Goal: Communication & Community: Answer question/provide support

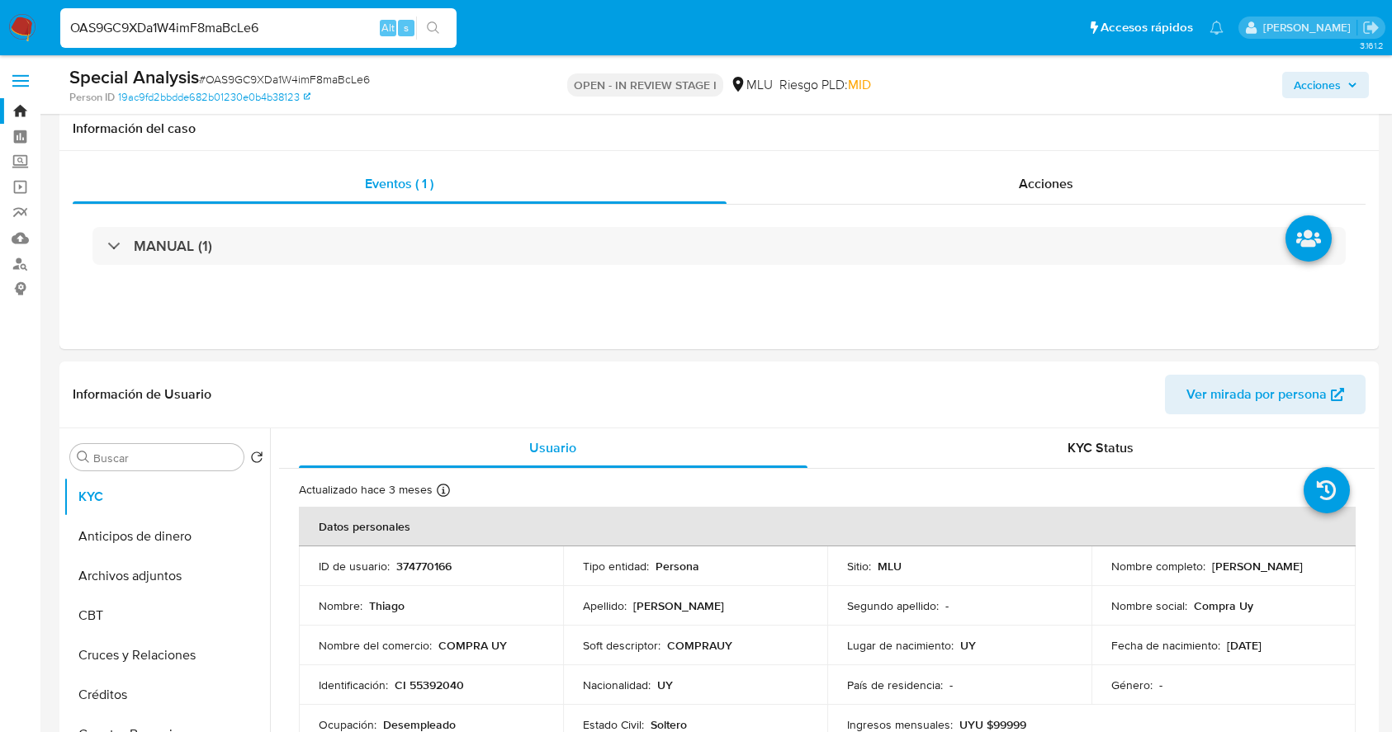
select select "10"
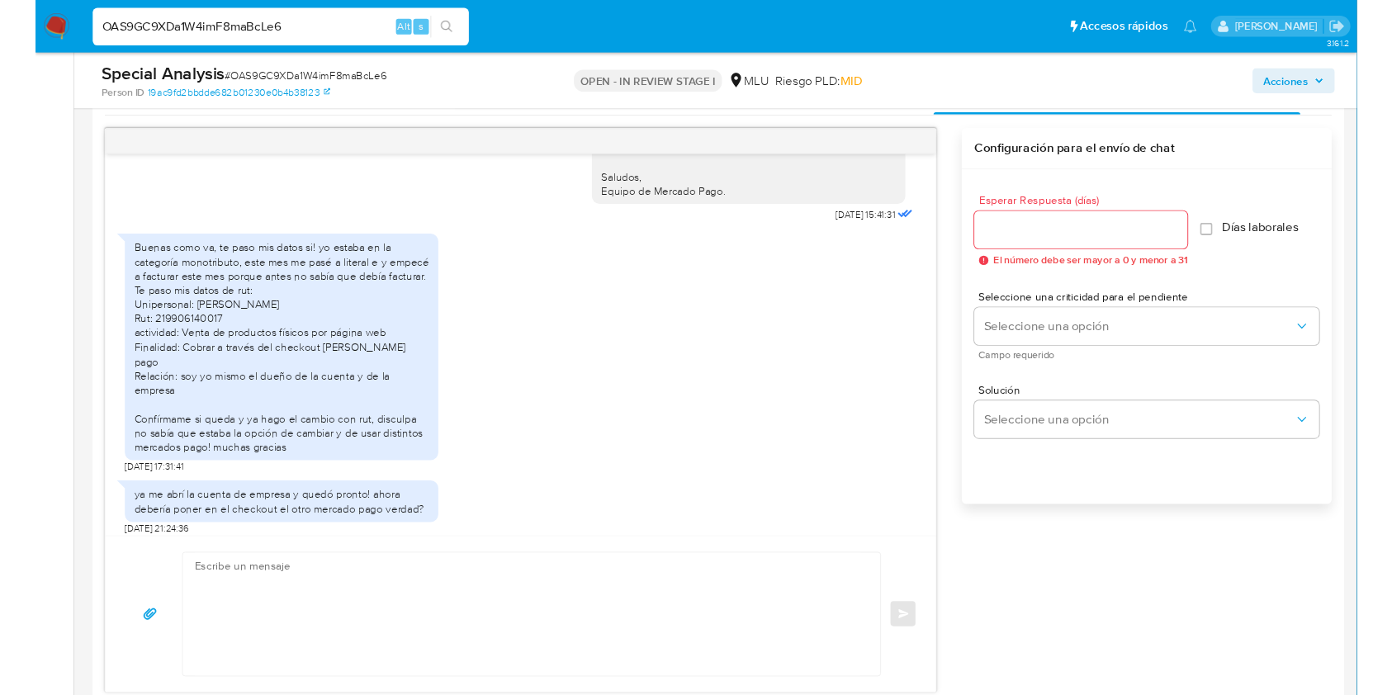
scroll to position [518, 0]
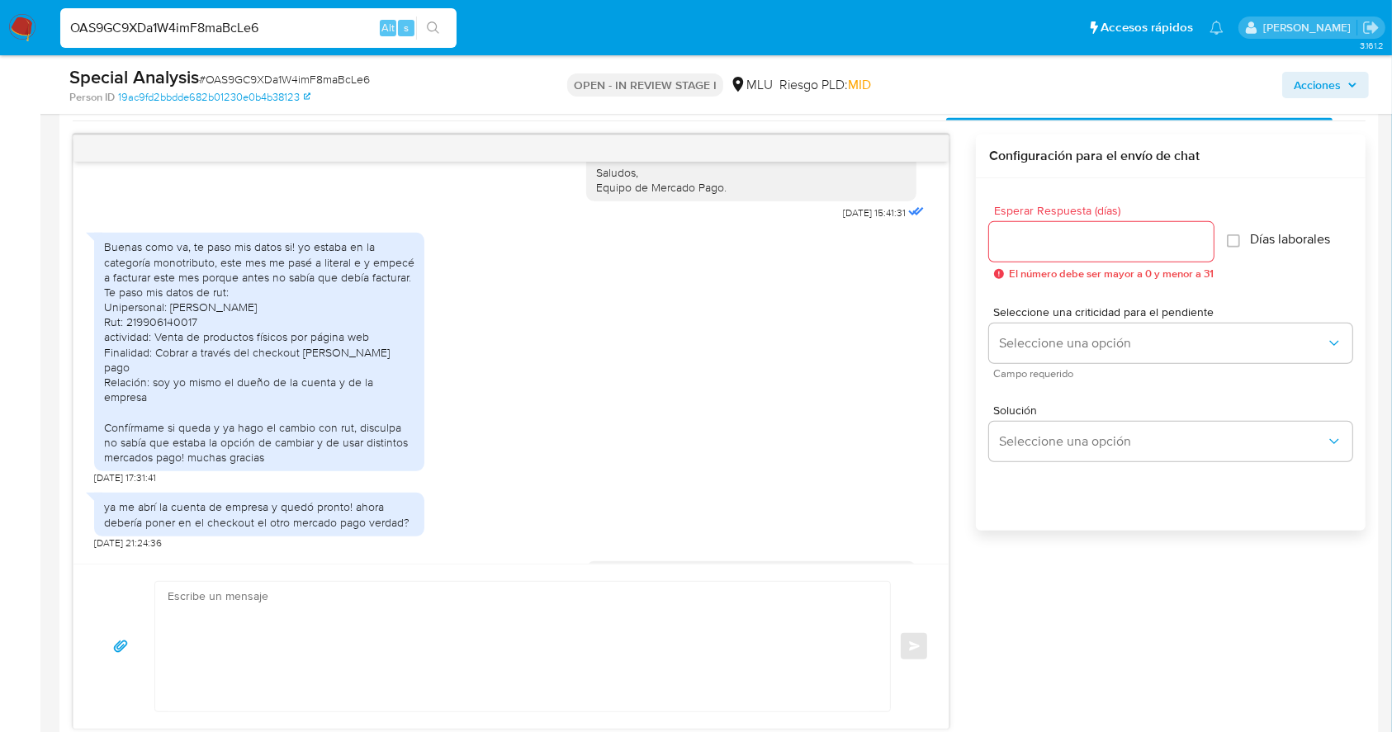
click at [178, 352] on div "Buenas como va, te paso mis datos si! yo estaba en la categoría monotributo, es…" at bounding box center [259, 351] width 310 height 225
copy div "219906140017"
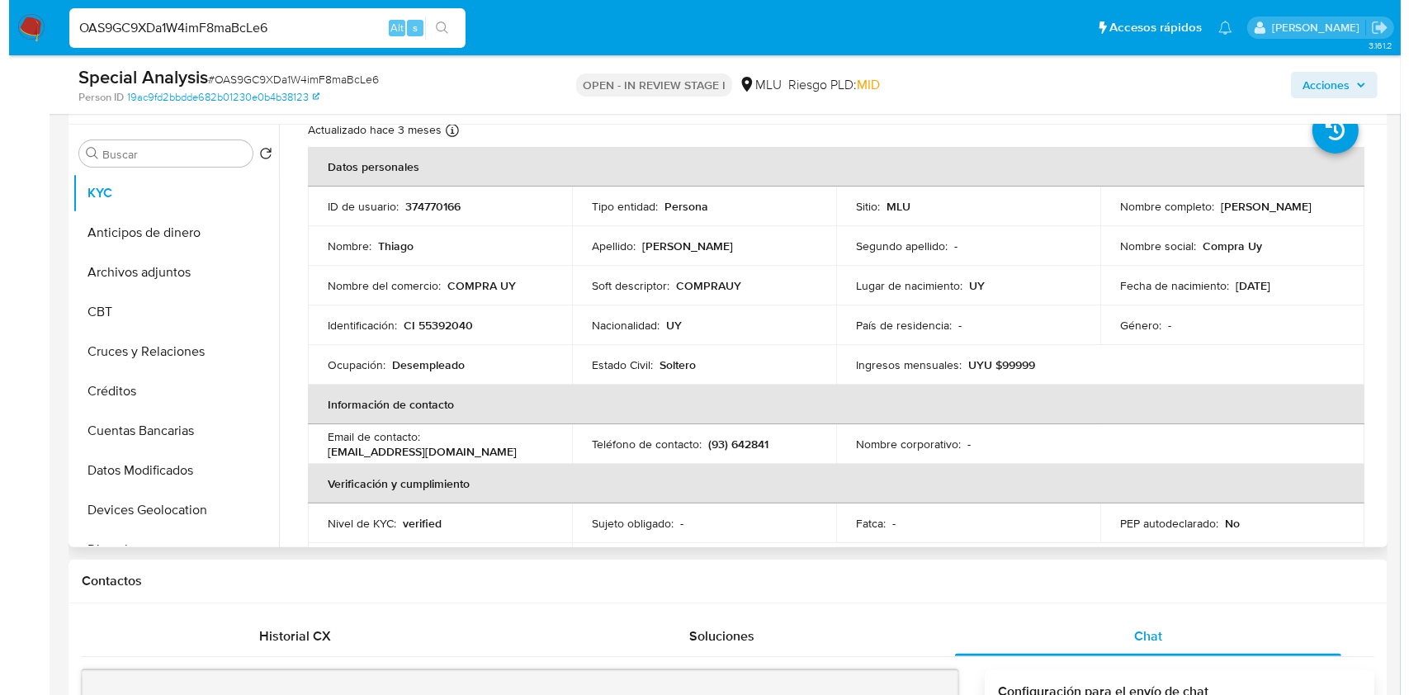
scroll to position [0, 0]
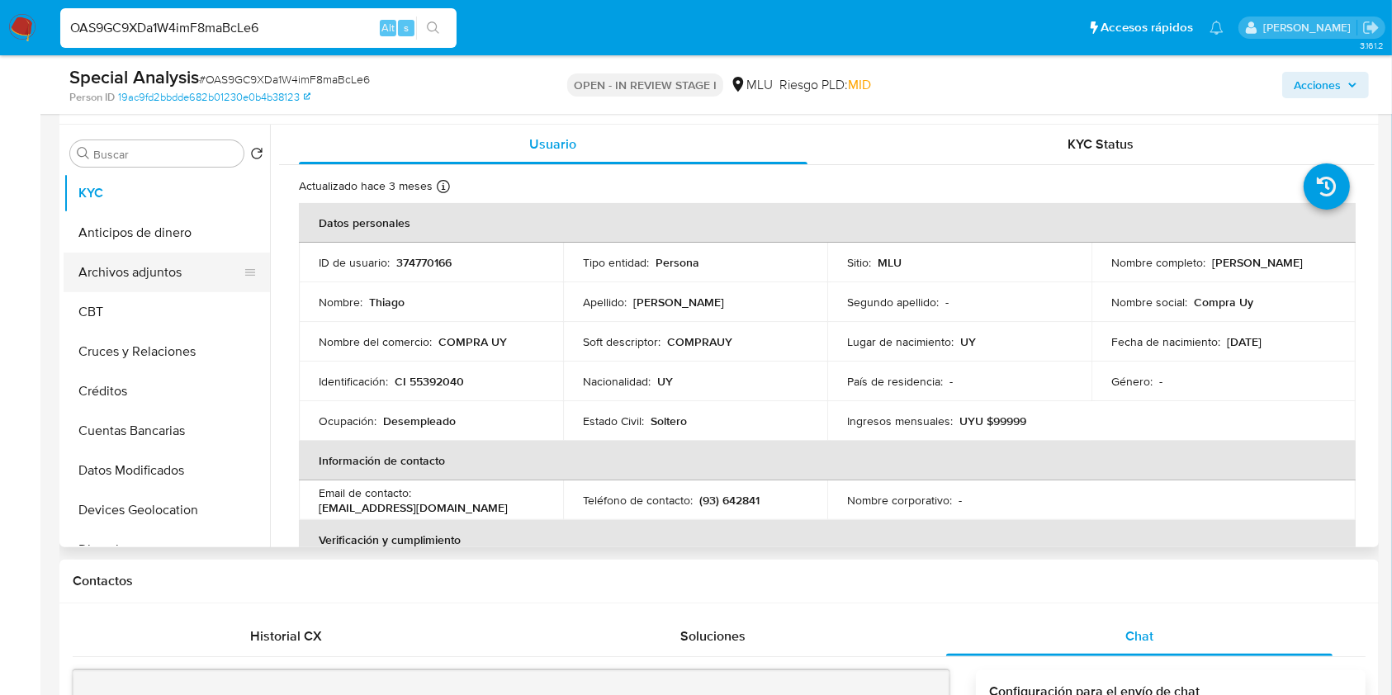
click at [149, 269] on button "Archivos adjuntos" at bounding box center [160, 273] width 193 height 40
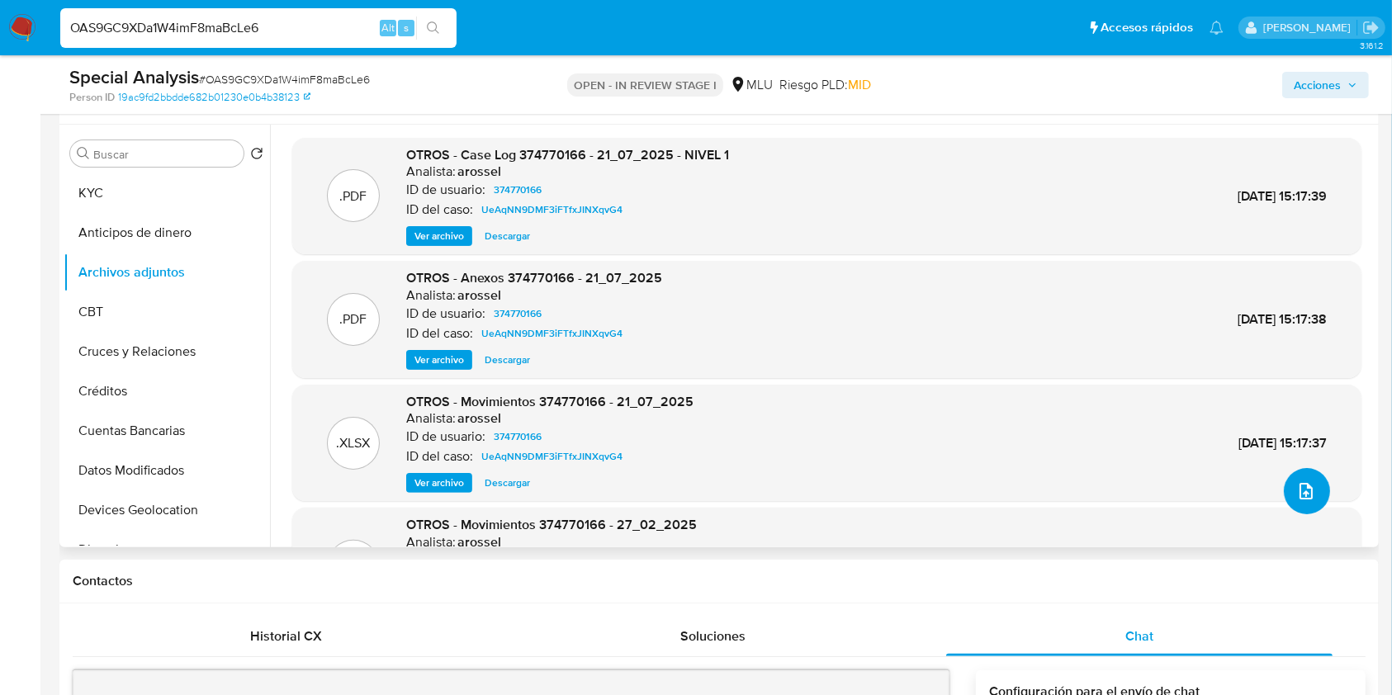
click at [1304, 485] on icon "upload-file" at bounding box center [1306, 491] width 20 height 20
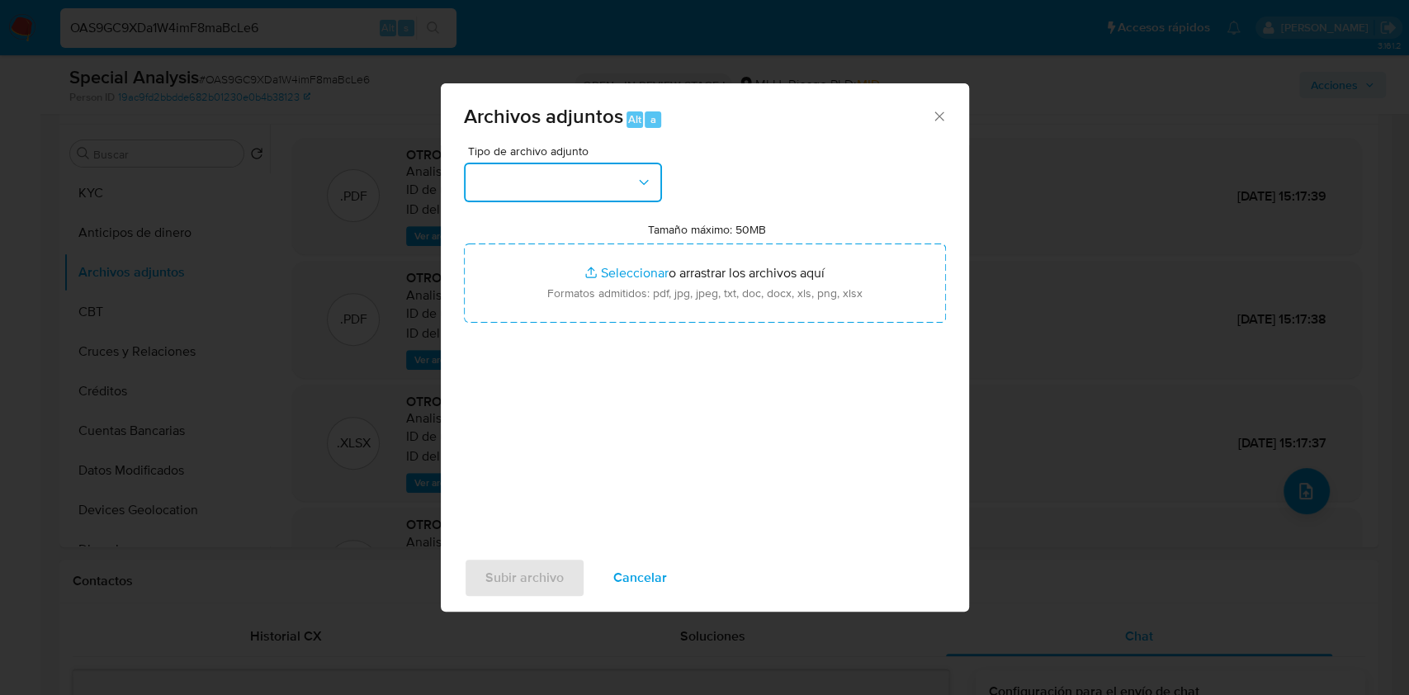
click at [568, 171] on button "button" at bounding box center [563, 183] width 198 height 40
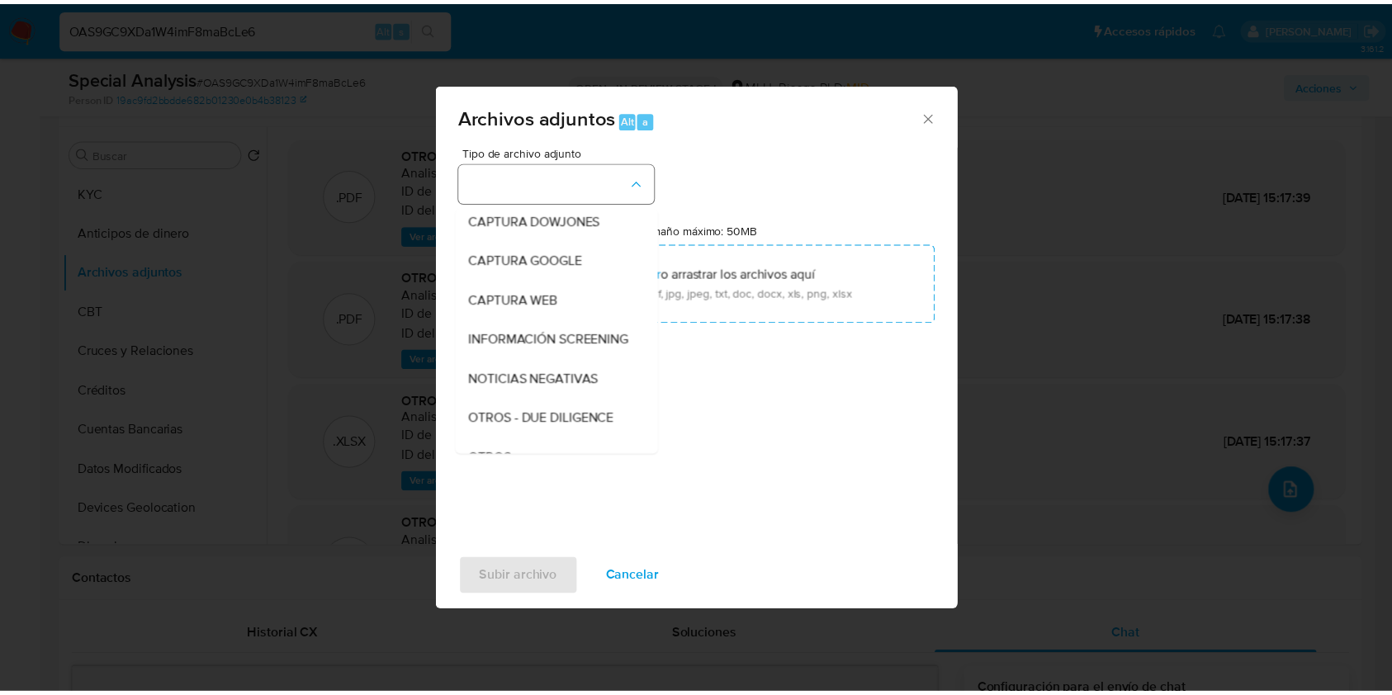
scroll to position [86, 0]
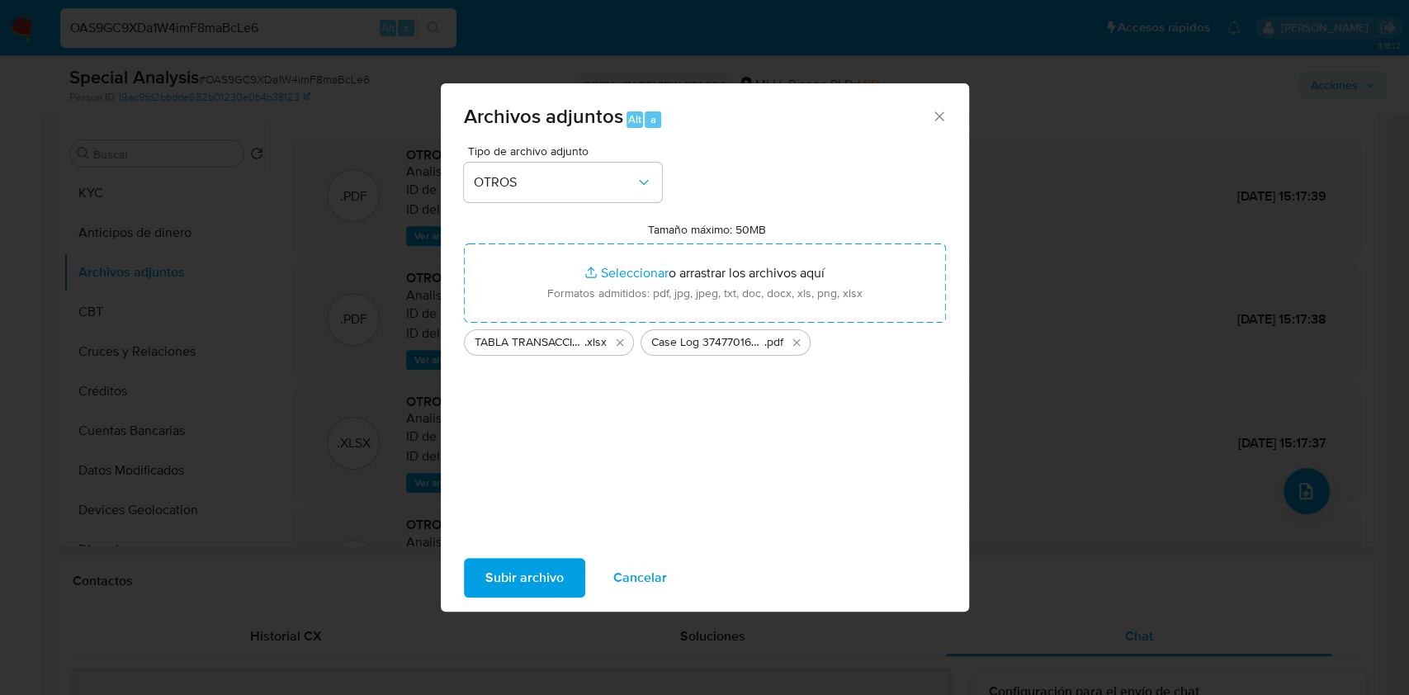
click at [487, 569] on span "Subir archivo" at bounding box center [524, 578] width 78 height 36
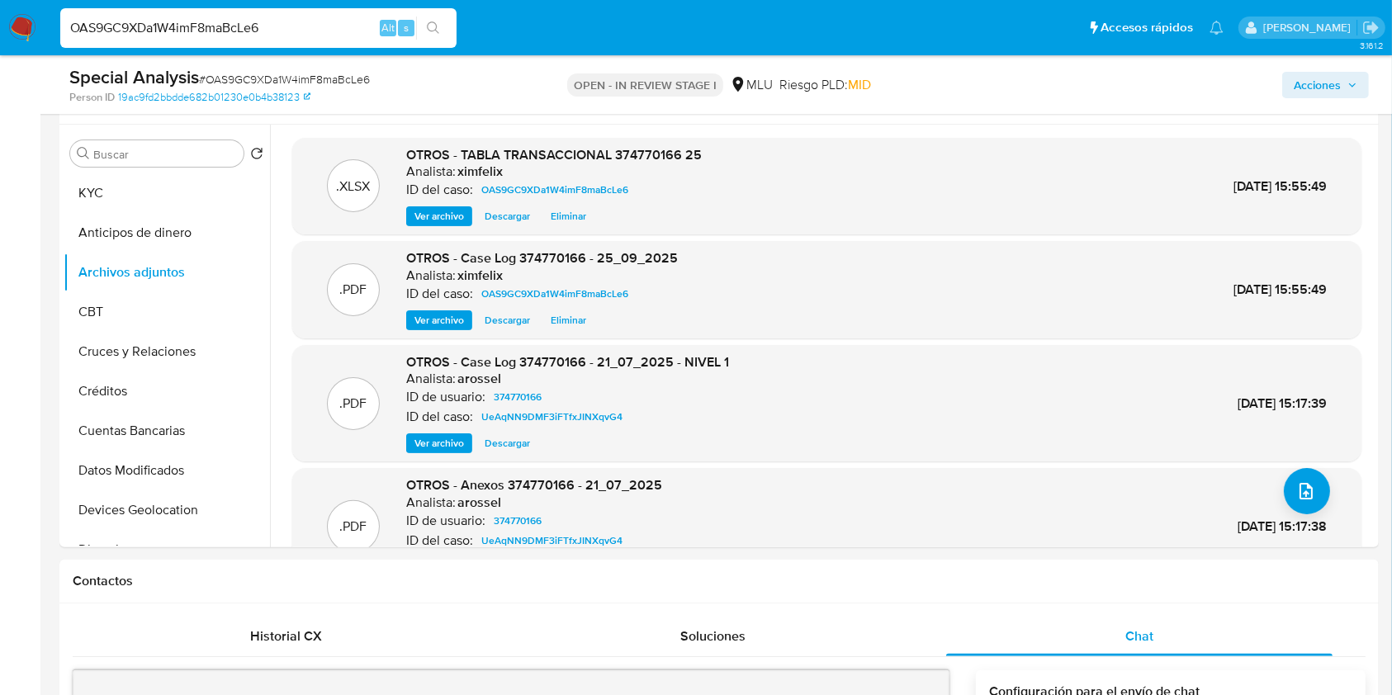
click at [1340, 86] on span "Acciones" at bounding box center [1316, 85] width 47 height 26
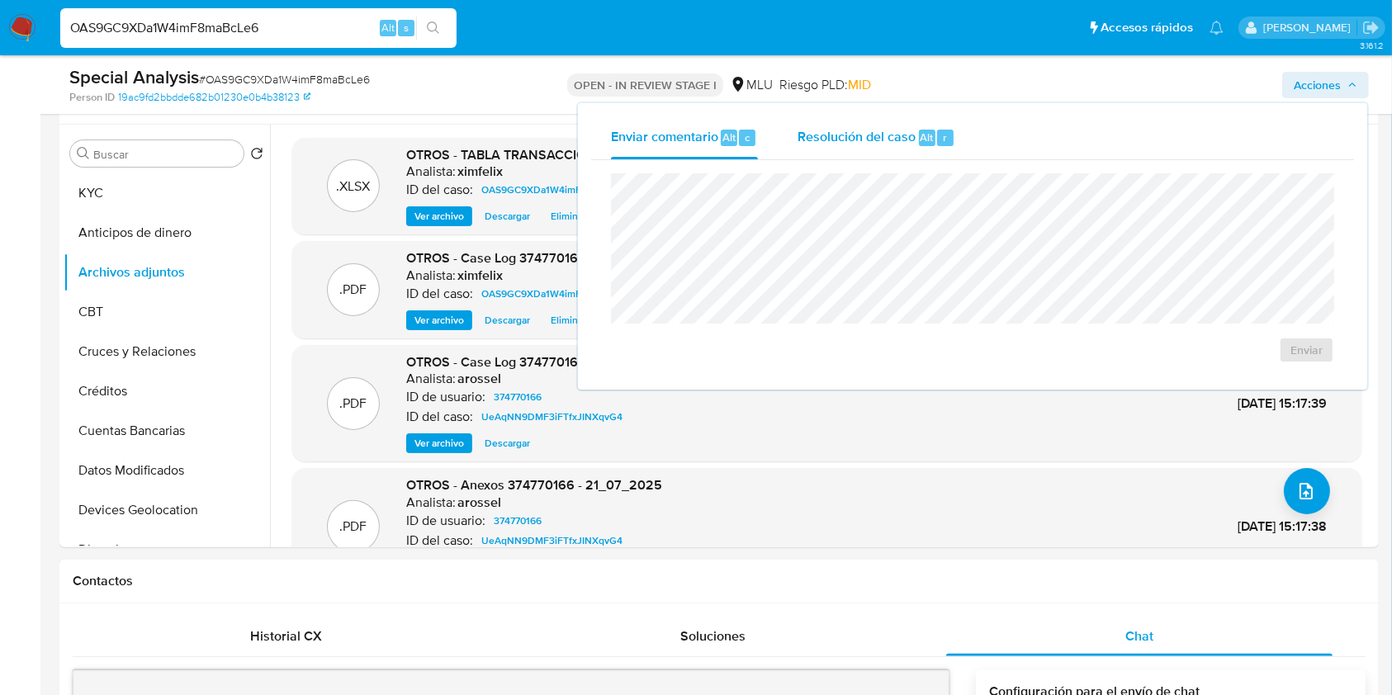
click at [860, 155] on div "Resolución del caso Alt r" at bounding box center [876, 137] width 158 height 43
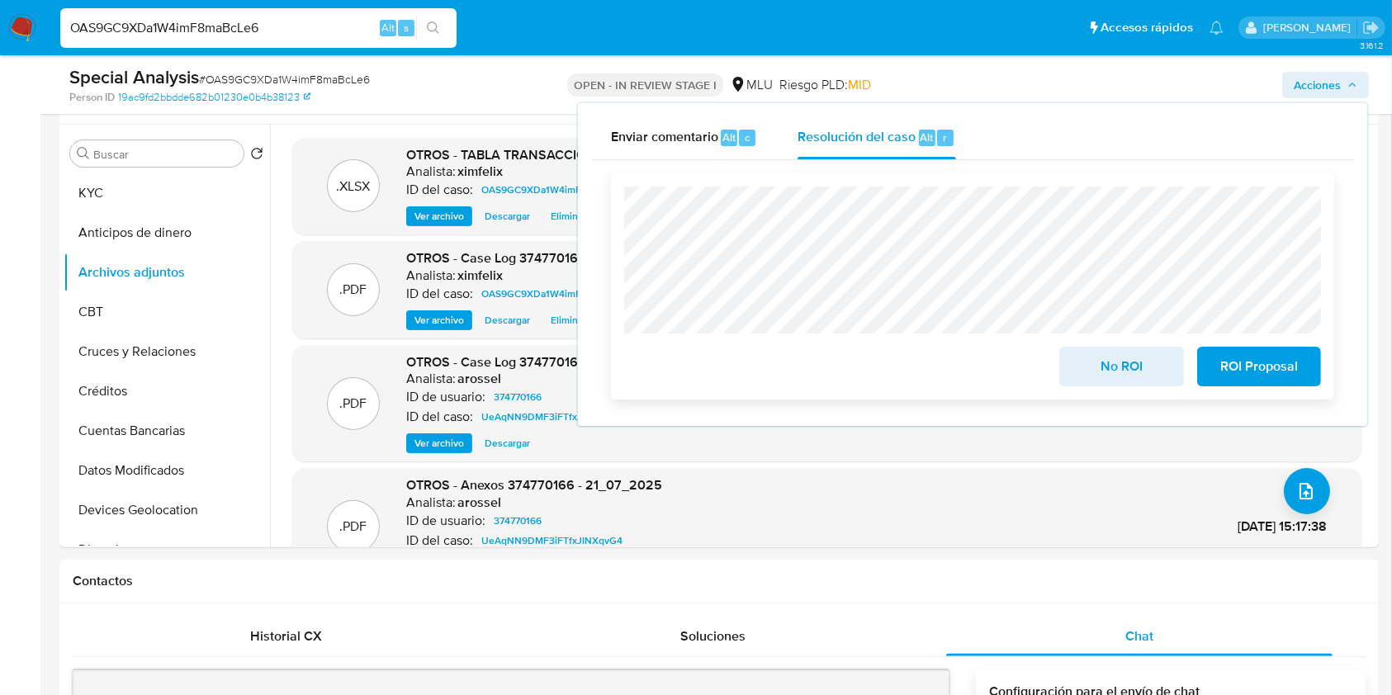
click at [1272, 383] on span "ROI Proposal" at bounding box center [1258, 366] width 81 height 36
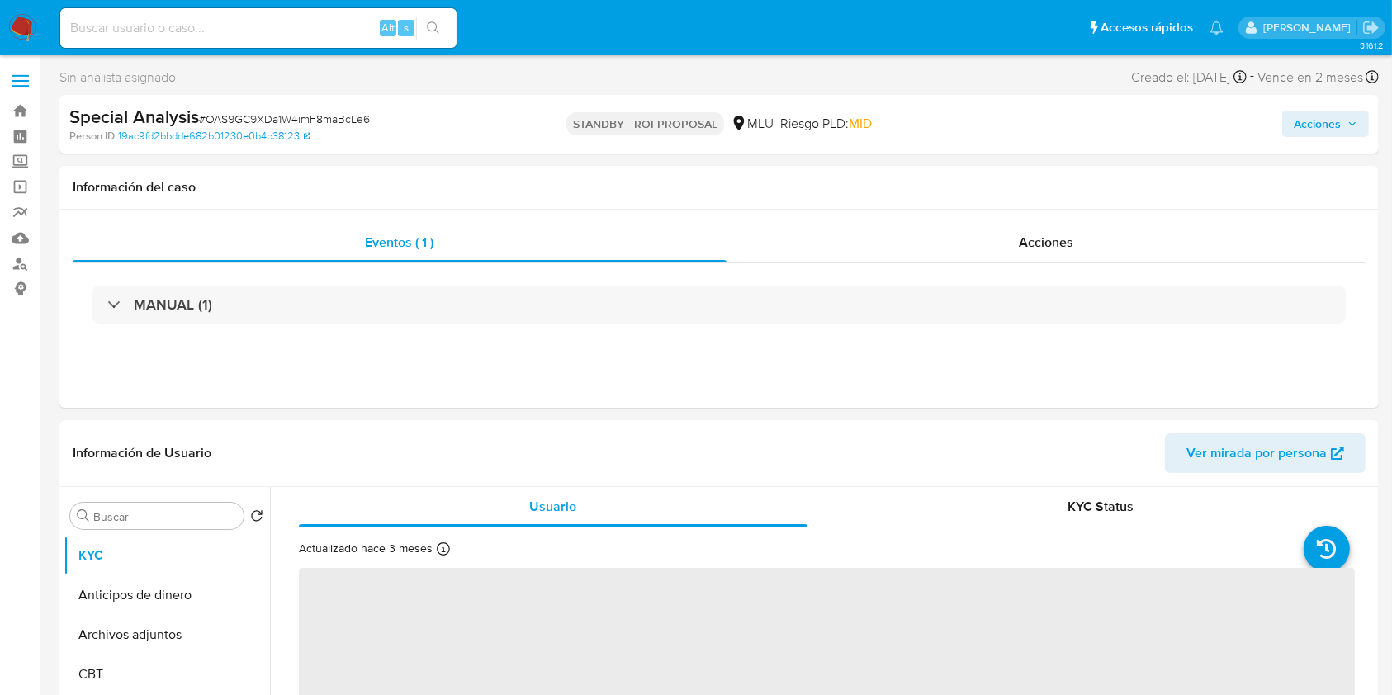
select select "10"
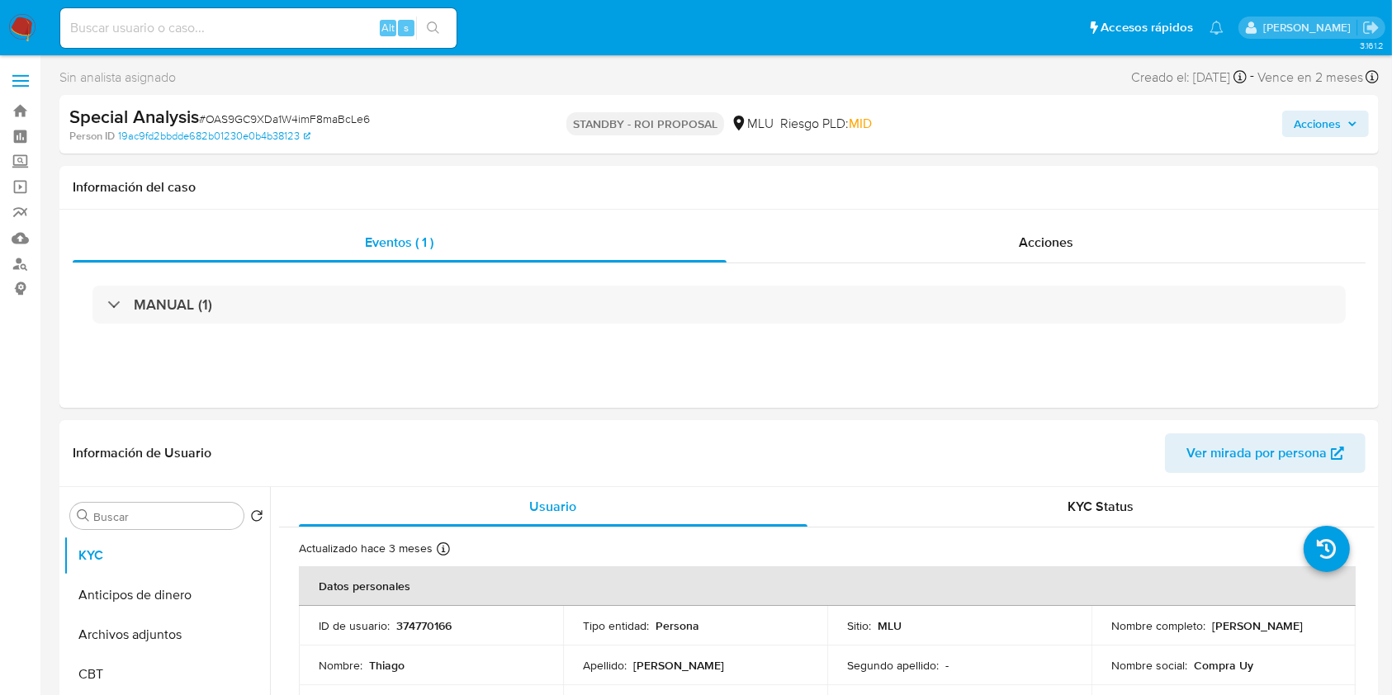
click at [192, 14] on div "Alt s" at bounding box center [258, 28] width 396 height 40
click at [175, 29] on input at bounding box center [258, 27] width 396 height 21
paste input "qgKPkDQGB3568KbMvDWlvjqB"
type input "qgKPkDQGB3568KbMvDWlvjqB"
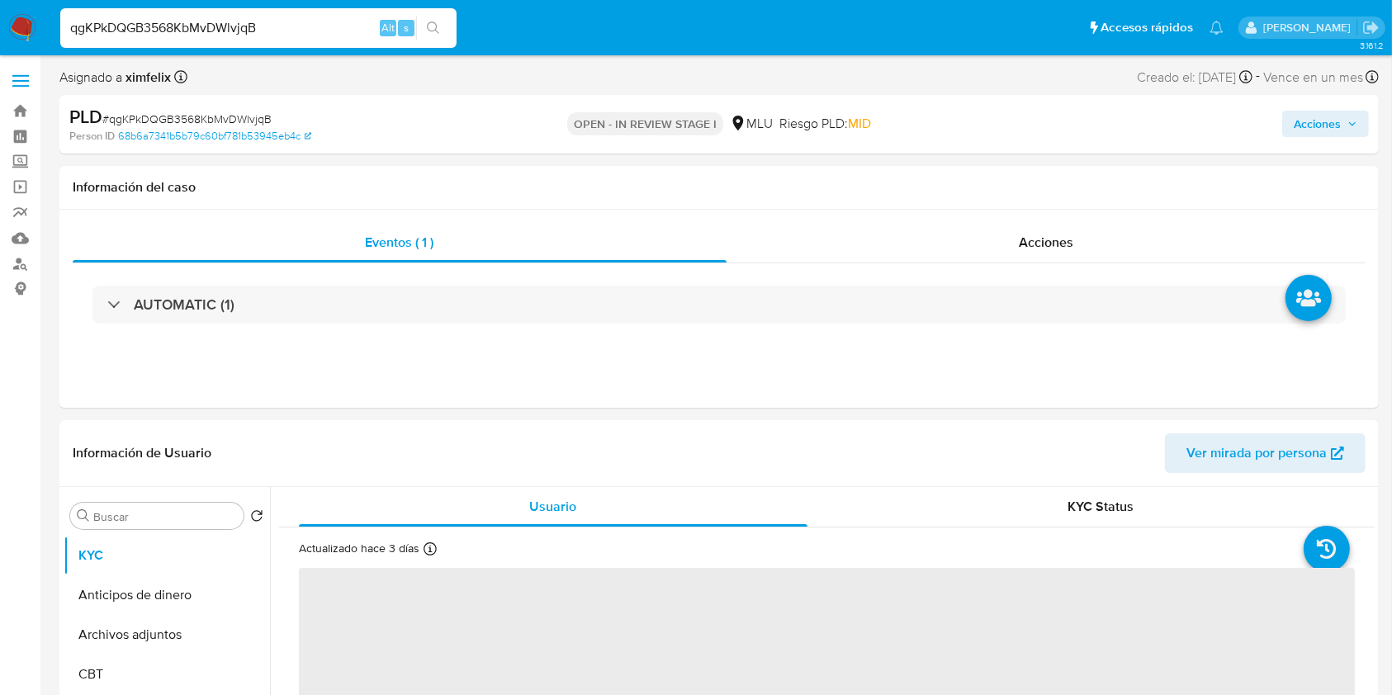
select select "10"
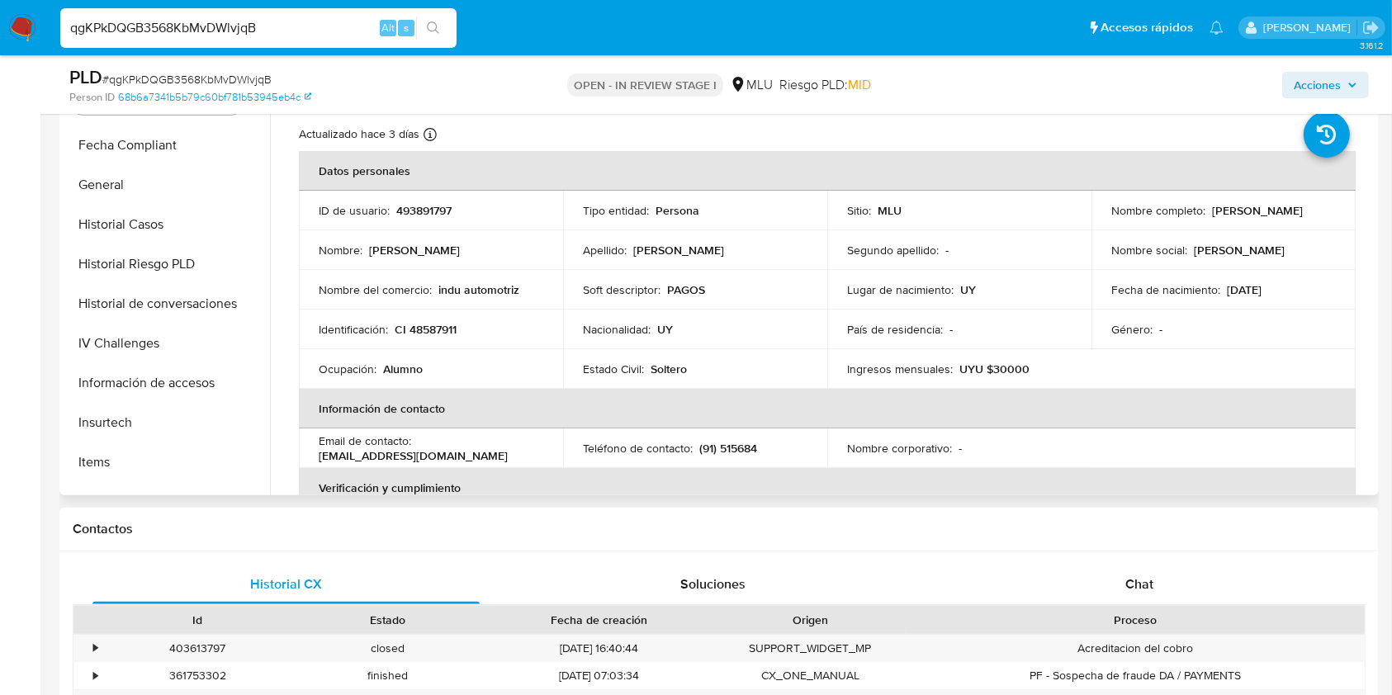
scroll to position [469, 0]
click at [159, 228] on button "Historial Casos" at bounding box center [160, 227] width 193 height 40
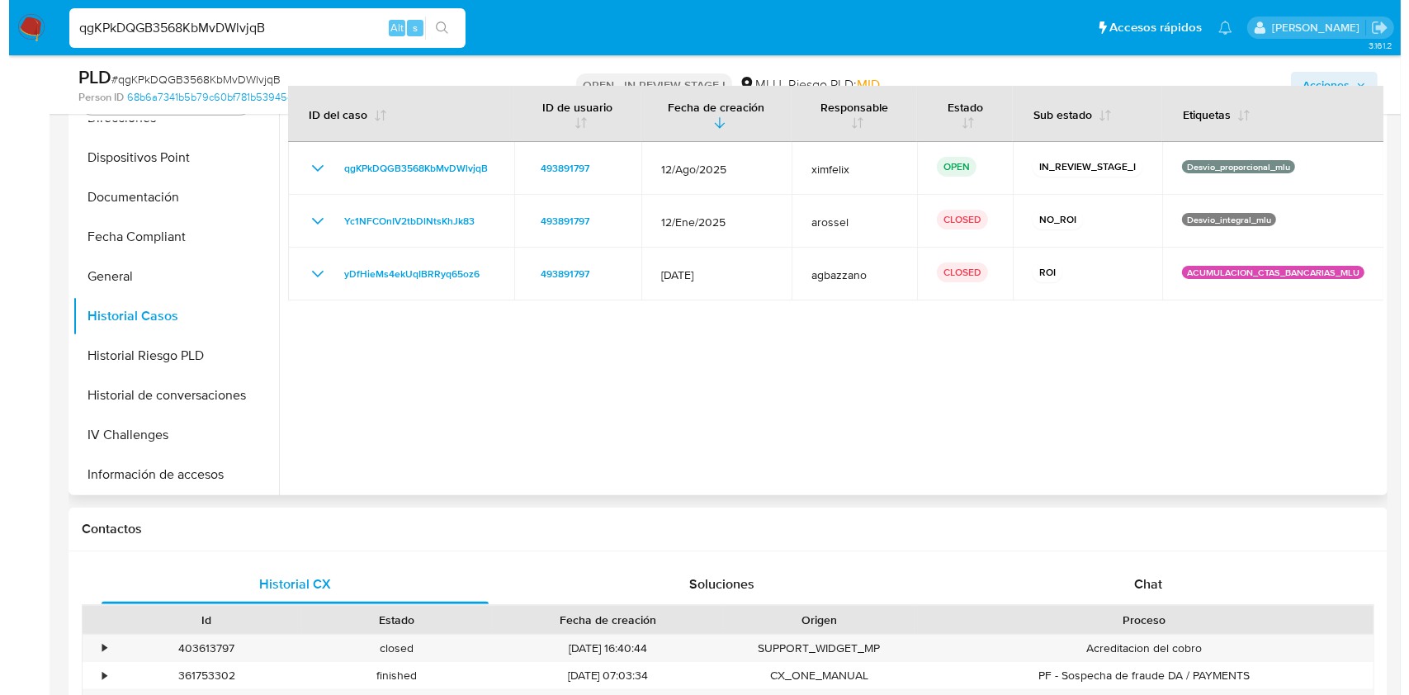
scroll to position [399, 0]
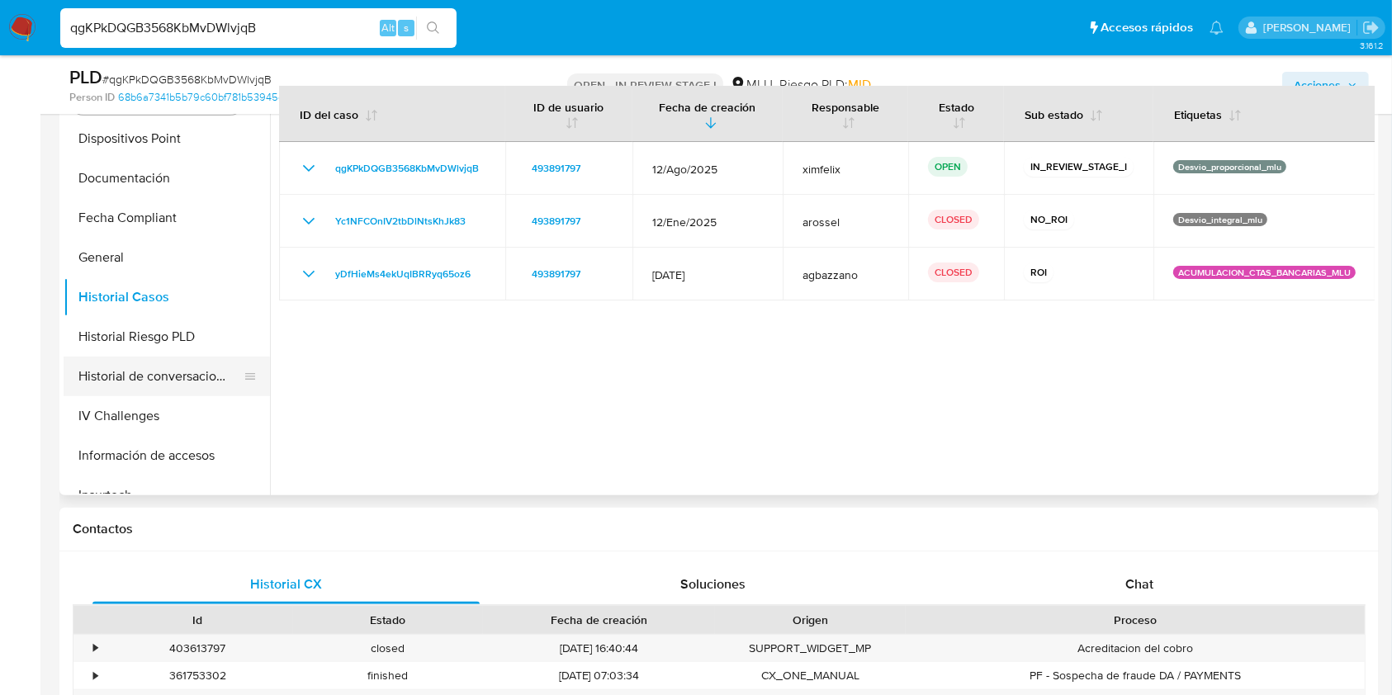
click at [202, 376] on button "Historial de conversaciones" at bounding box center [160, 377] width 193 height 40
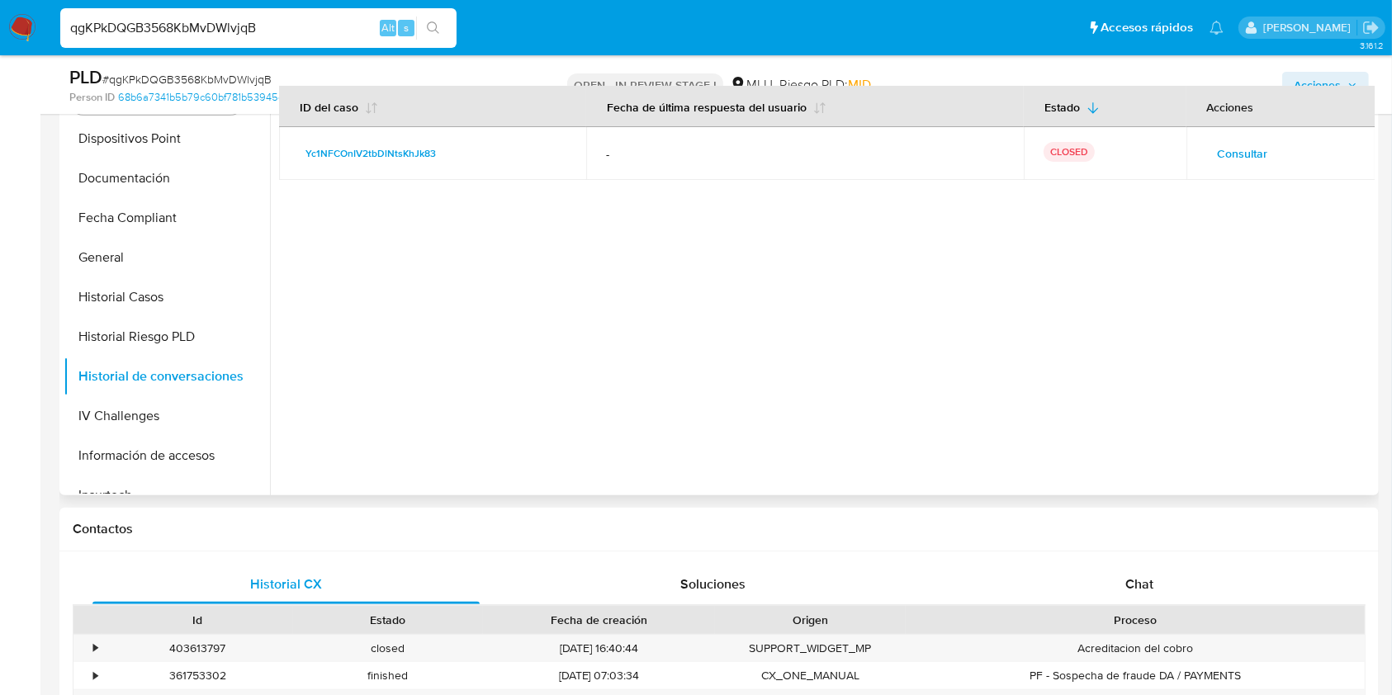
click at [1222, 144] on span "Consultar" at bounding box center [1242, 153] width 50 height 23
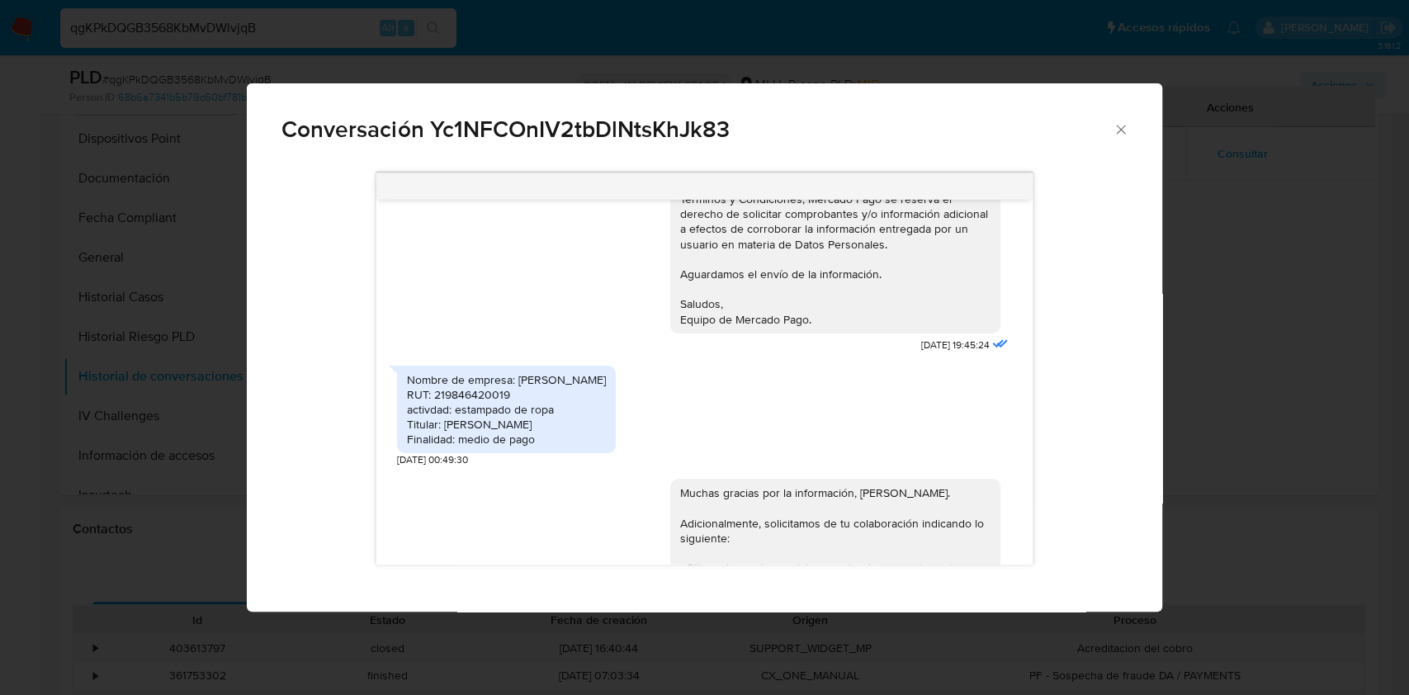
scroll to position [484, 0]
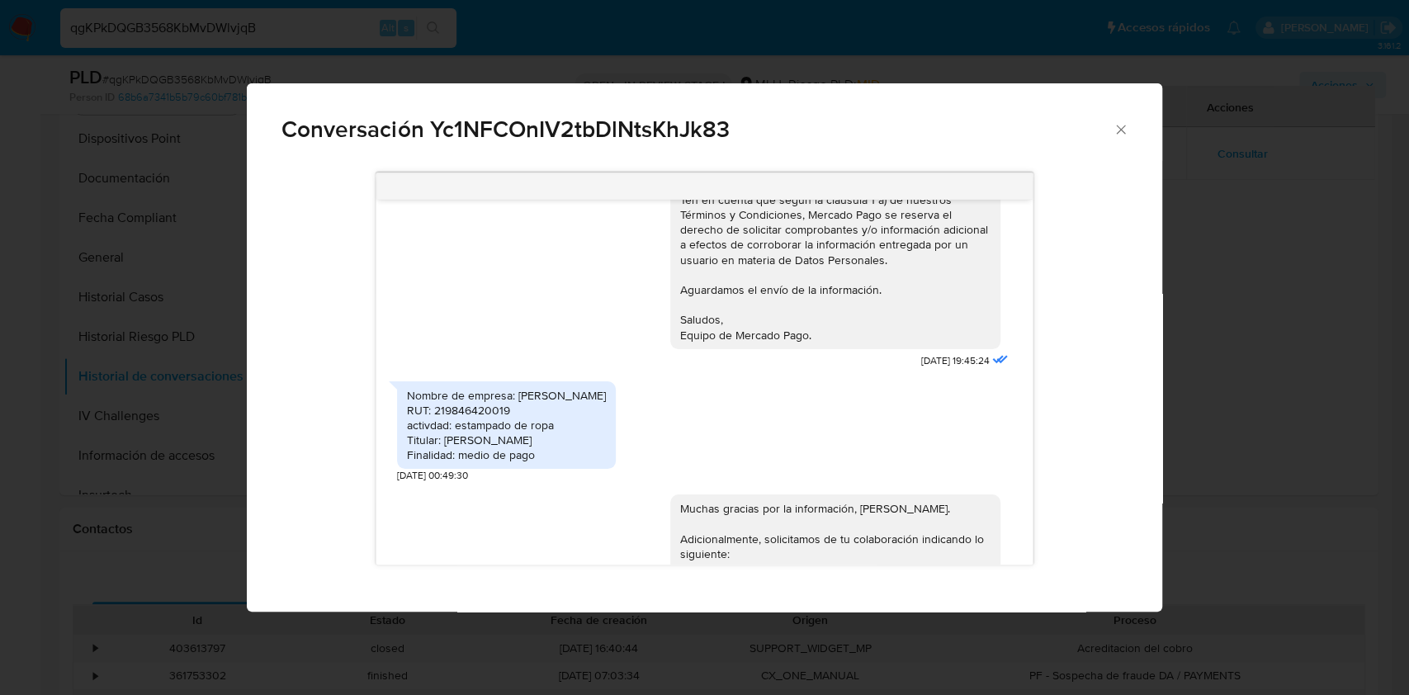
click at [485, 420] on div "Nombre de empresa: MarcosMendez RUT: 219846420019 activdad: estampado de ropa T…" at bounding box center [506, 425] width 199 height 75
copy div "219846420019"
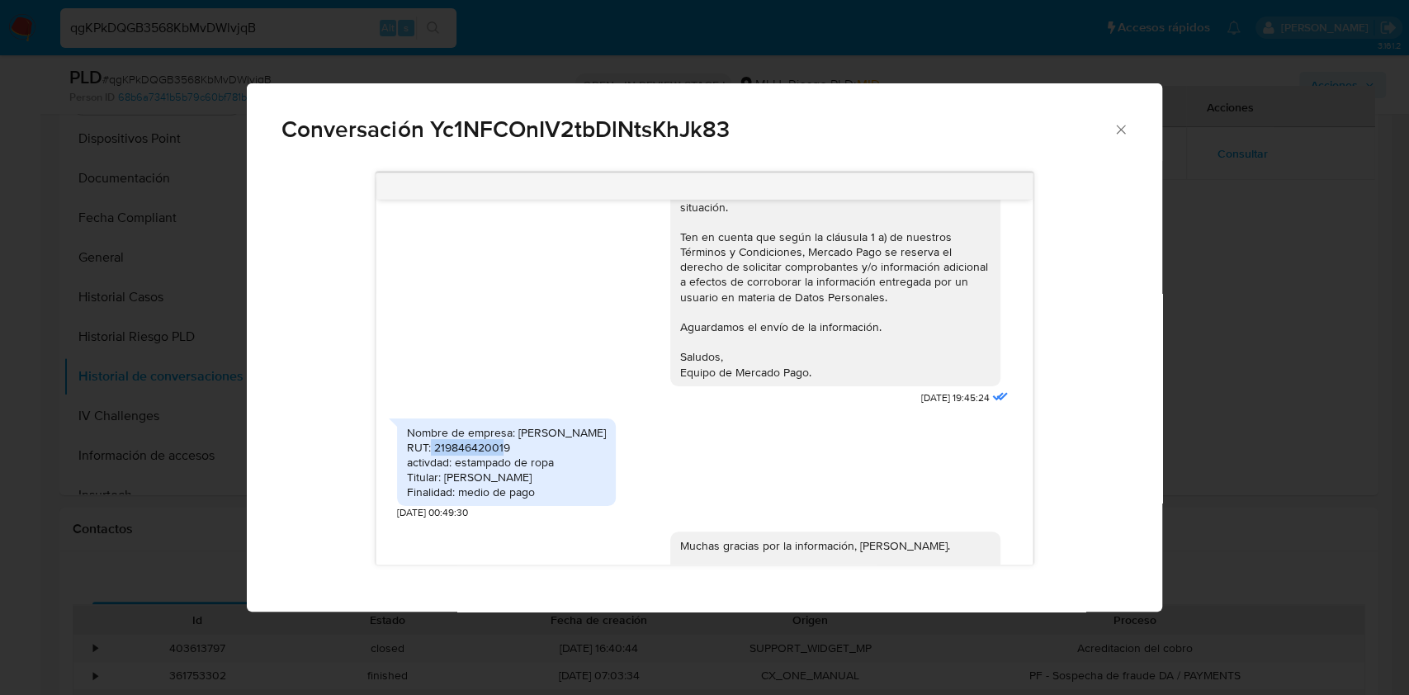
scroll to position [451, 0]
copy div "219846420019"
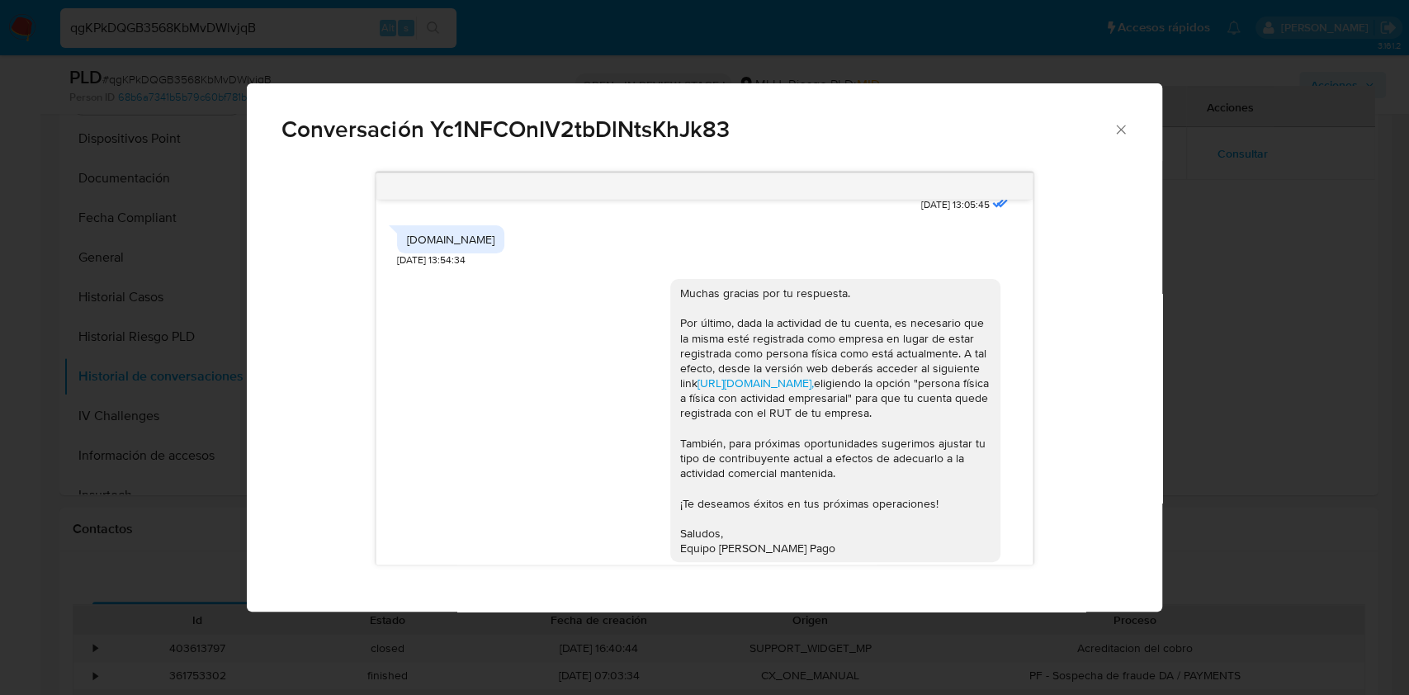
scroll to position [937, 0]
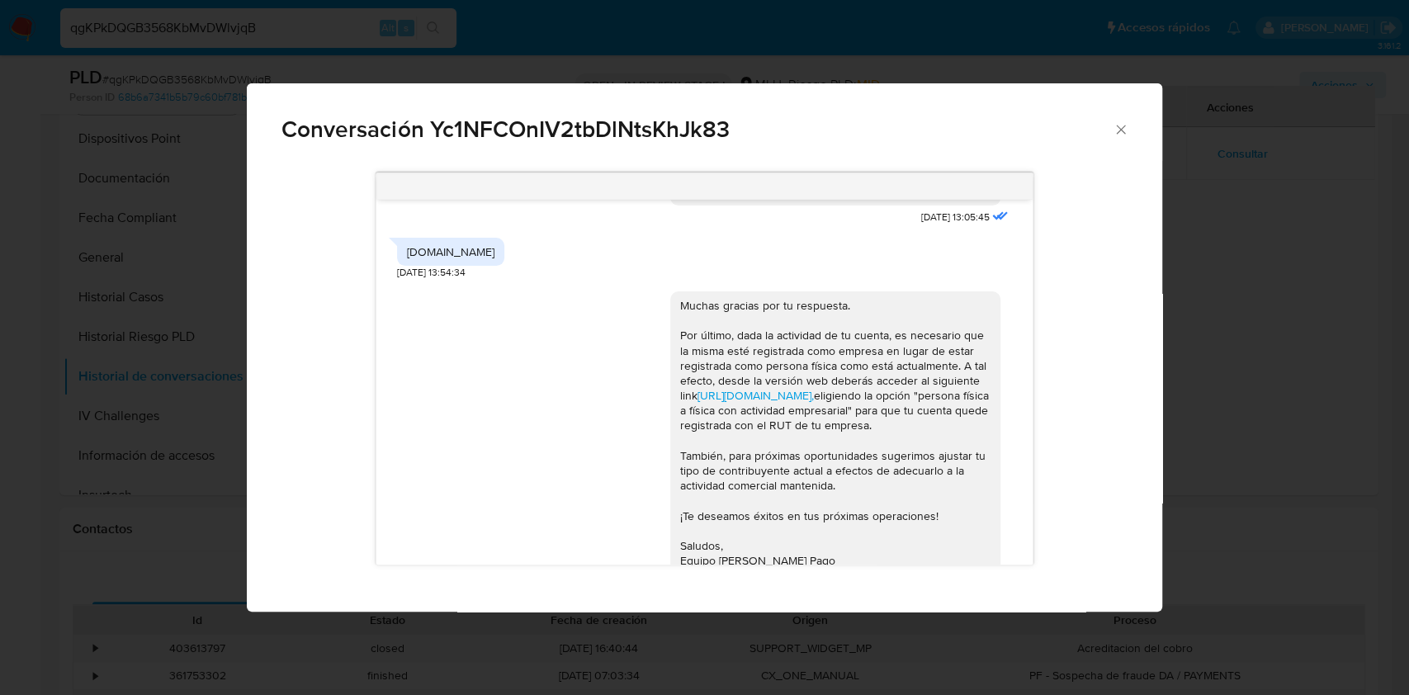
drag, startPoint x: 403, startPoint y: 265, endPoint x: 530, endPoint y: 286, distance: 128.9
click at [530, 280] on div "www.oceanbeach.uy 03/02/2025 13:54:34" at bounding box center [704, 254] width 615 height 50
copy div "www.oceanbeach.uy"
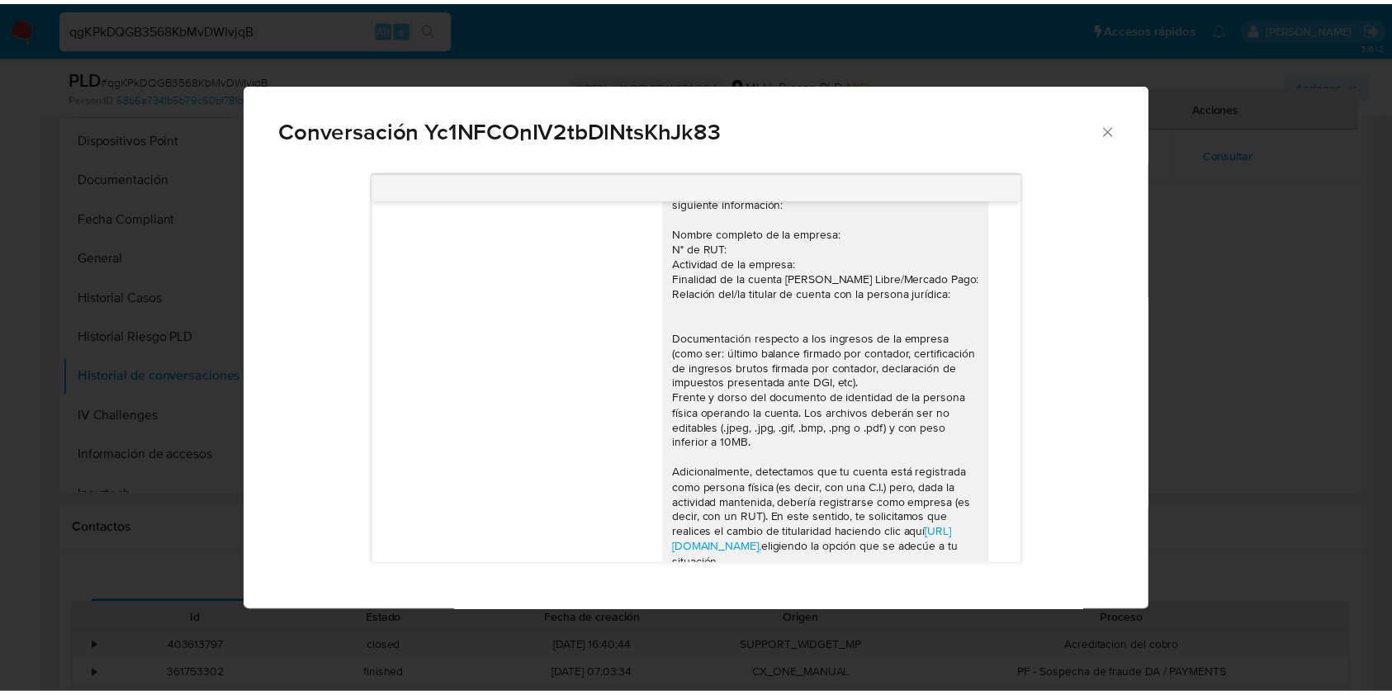
scroll to position [0, 0]
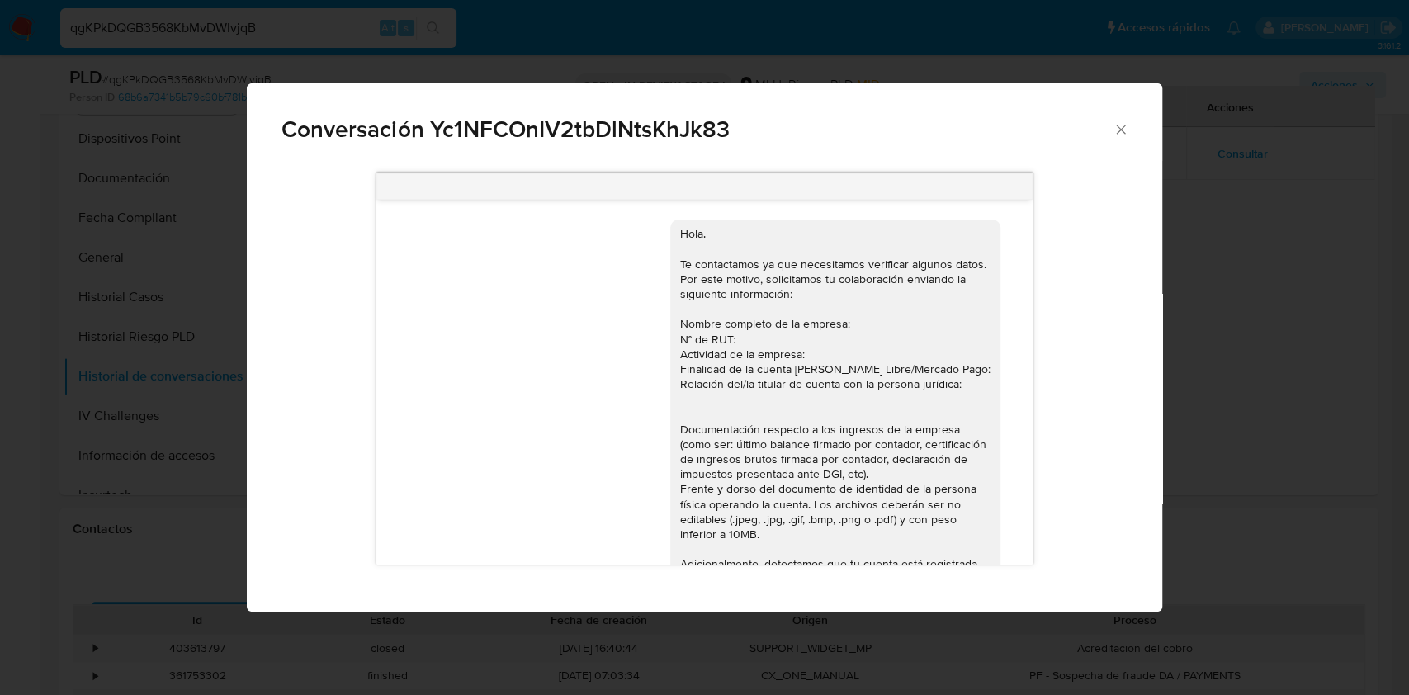
click at [1120, 130] on icon "Cerrar" at bounding box center [1120, 129] width 9 height 9
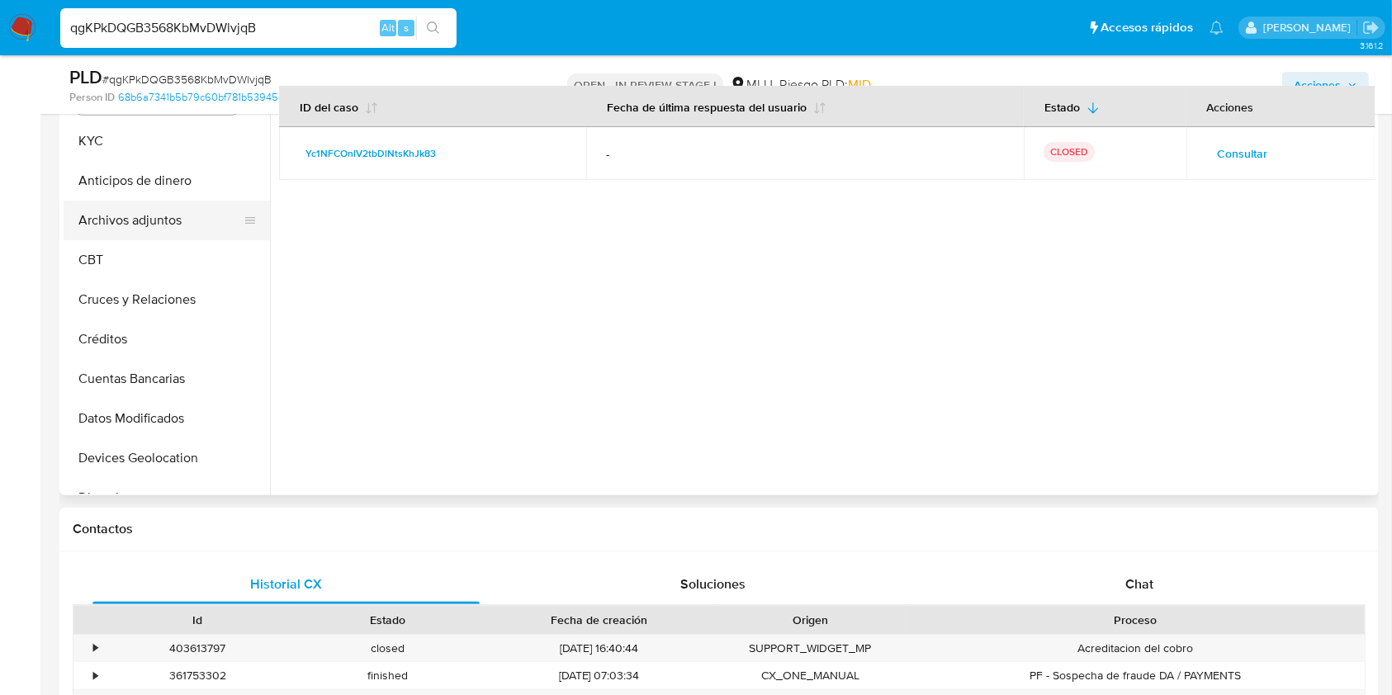
click at [199, 210] on button "Archivos adjuntos" at bounding box center [160, 221] width 193 height 40
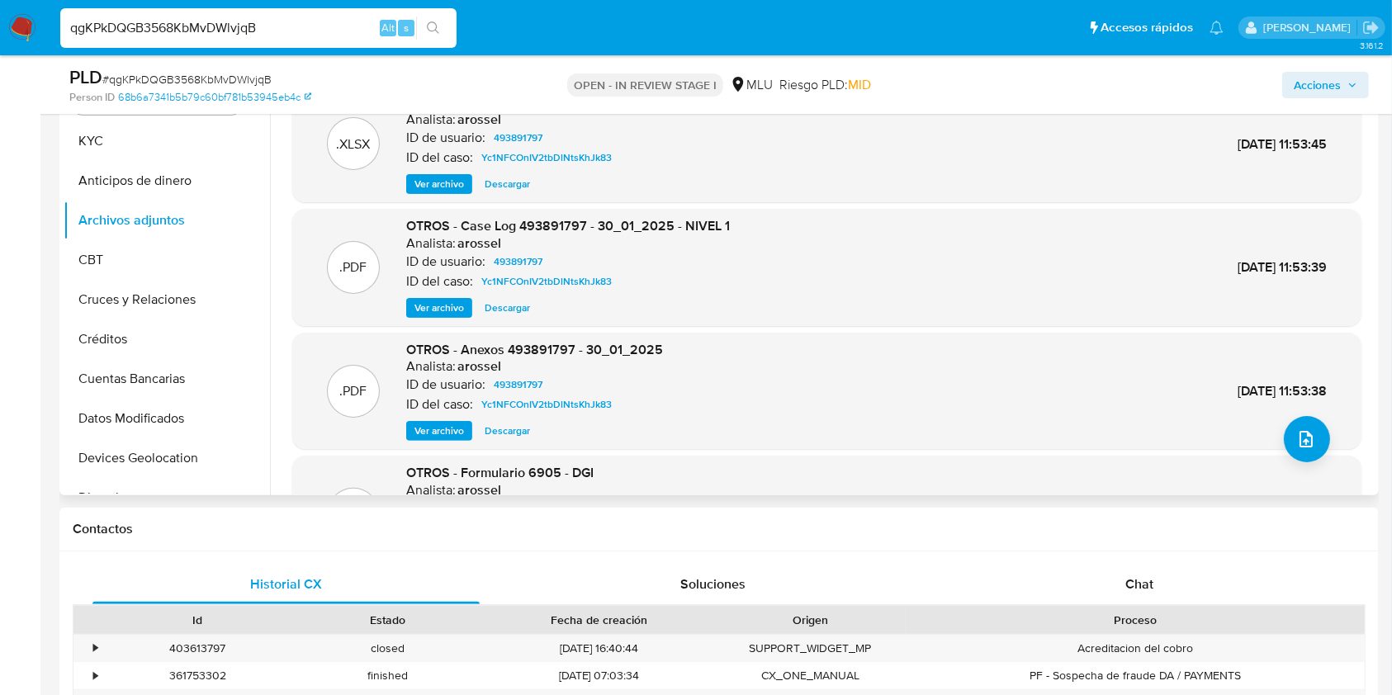
click at [440, 302] on span "Ver archivo" at bounding box center [439, 308] width 50 height 17
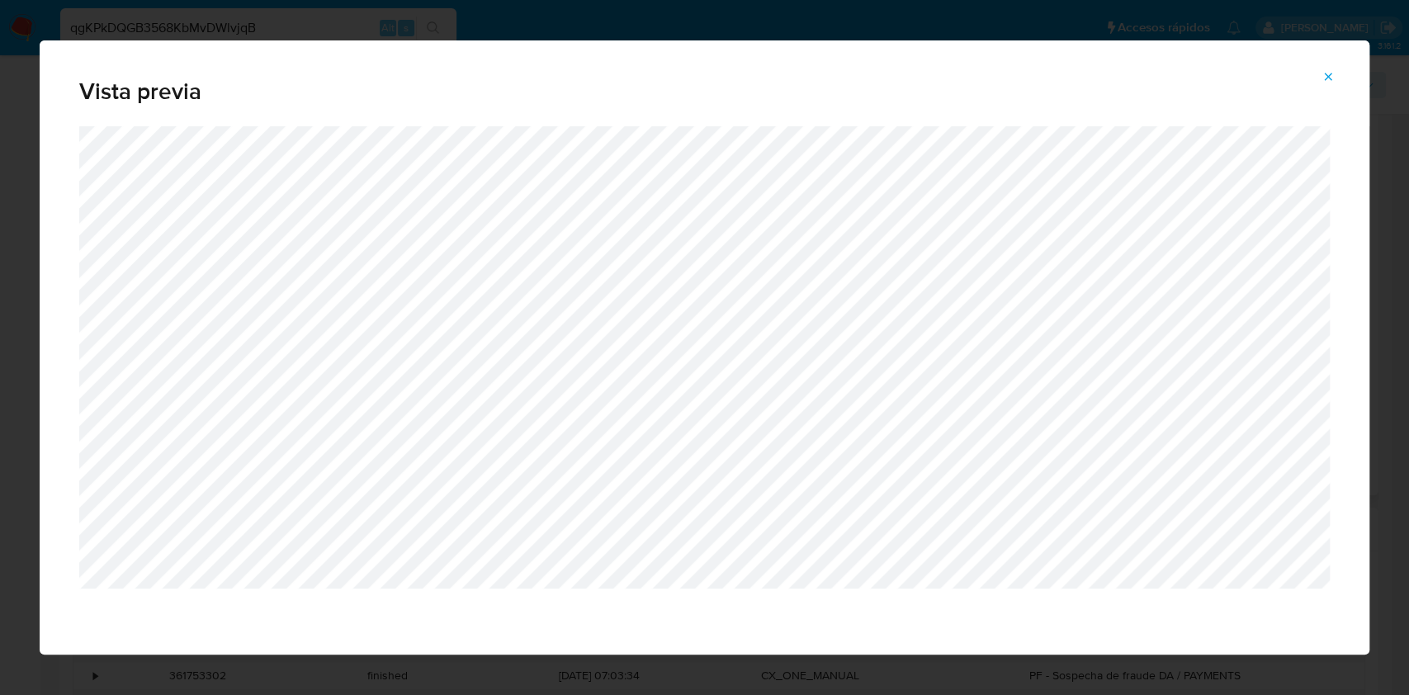
click at [1336, 77] on button "Attachment preview" at bounding box center [1328, 77] width 36 height 26
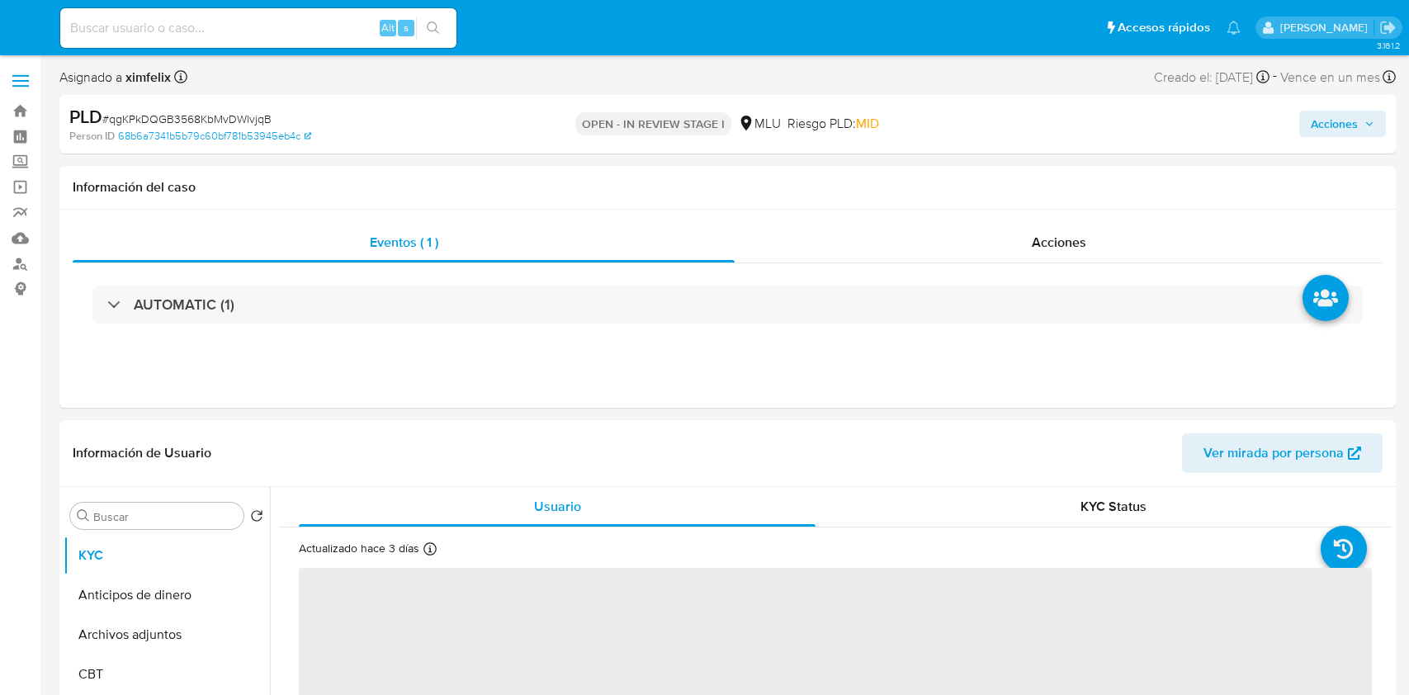
select select "10"
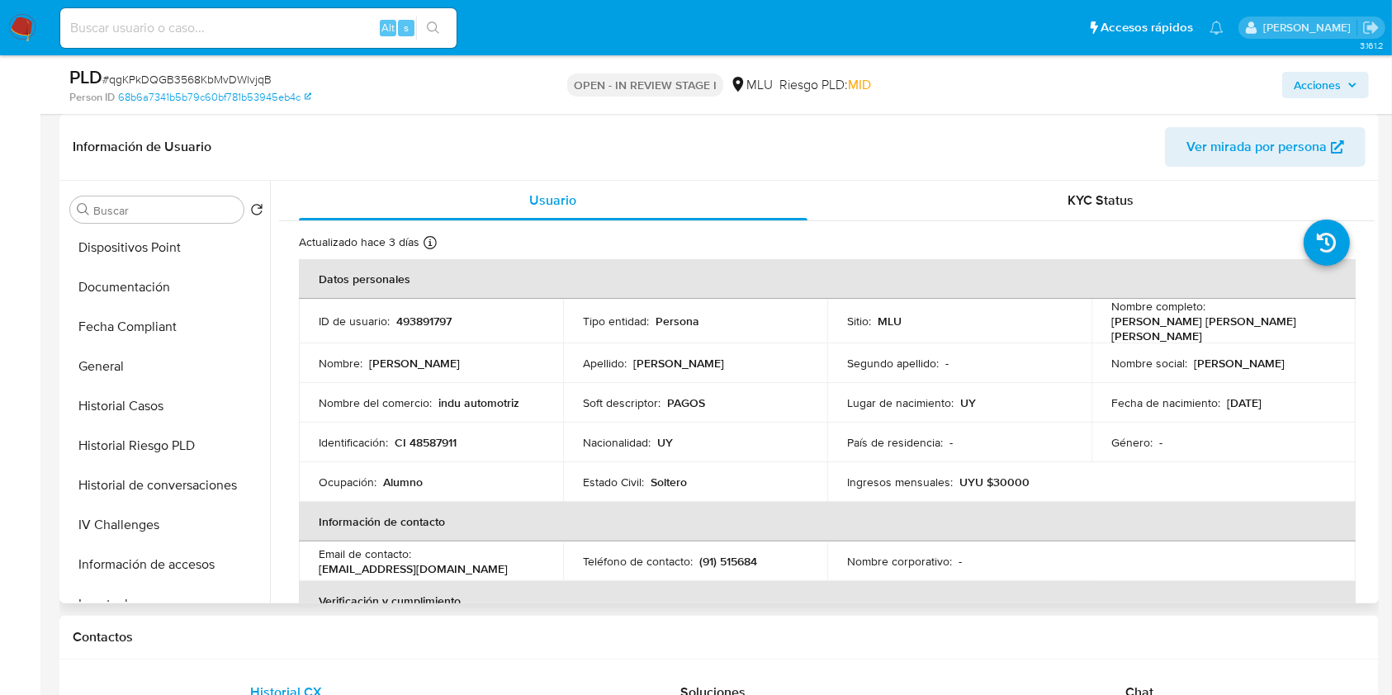
scroll to position [406, 0]
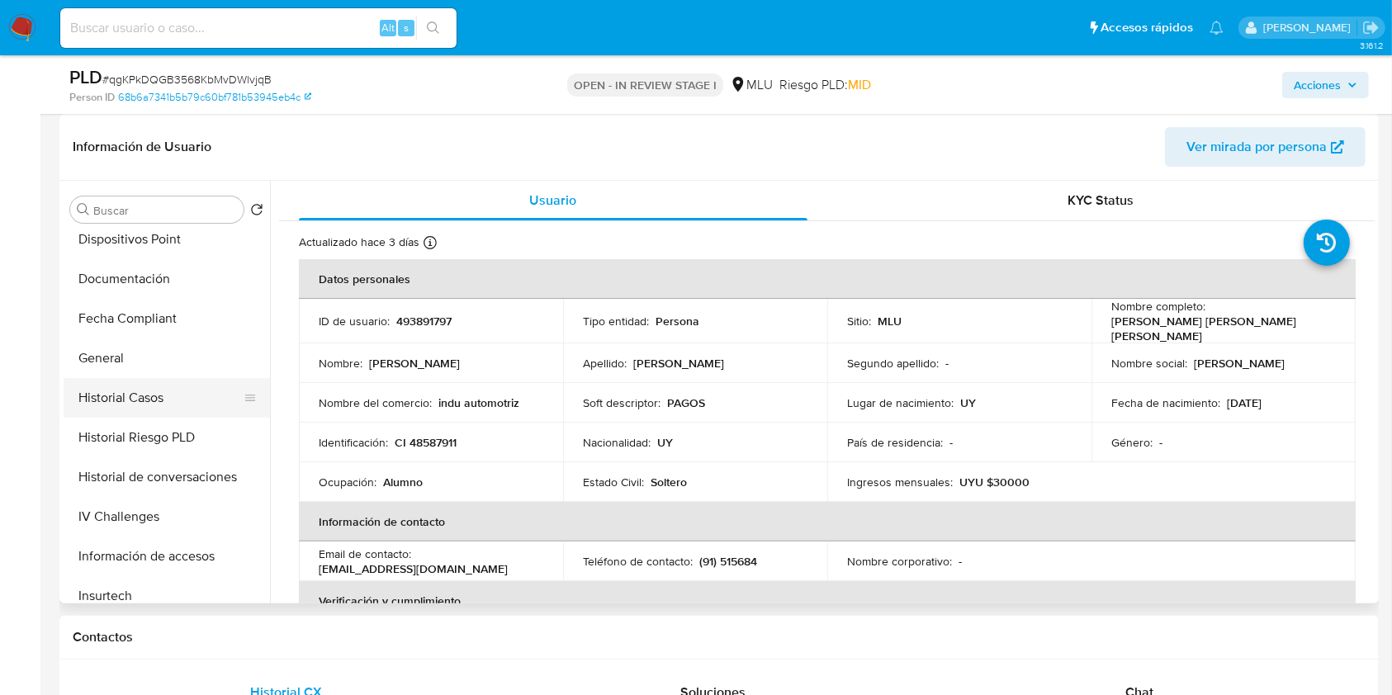
click at [154, 389] on button "Historial Casos" at bounding box center [160, 398] width 193 height 40
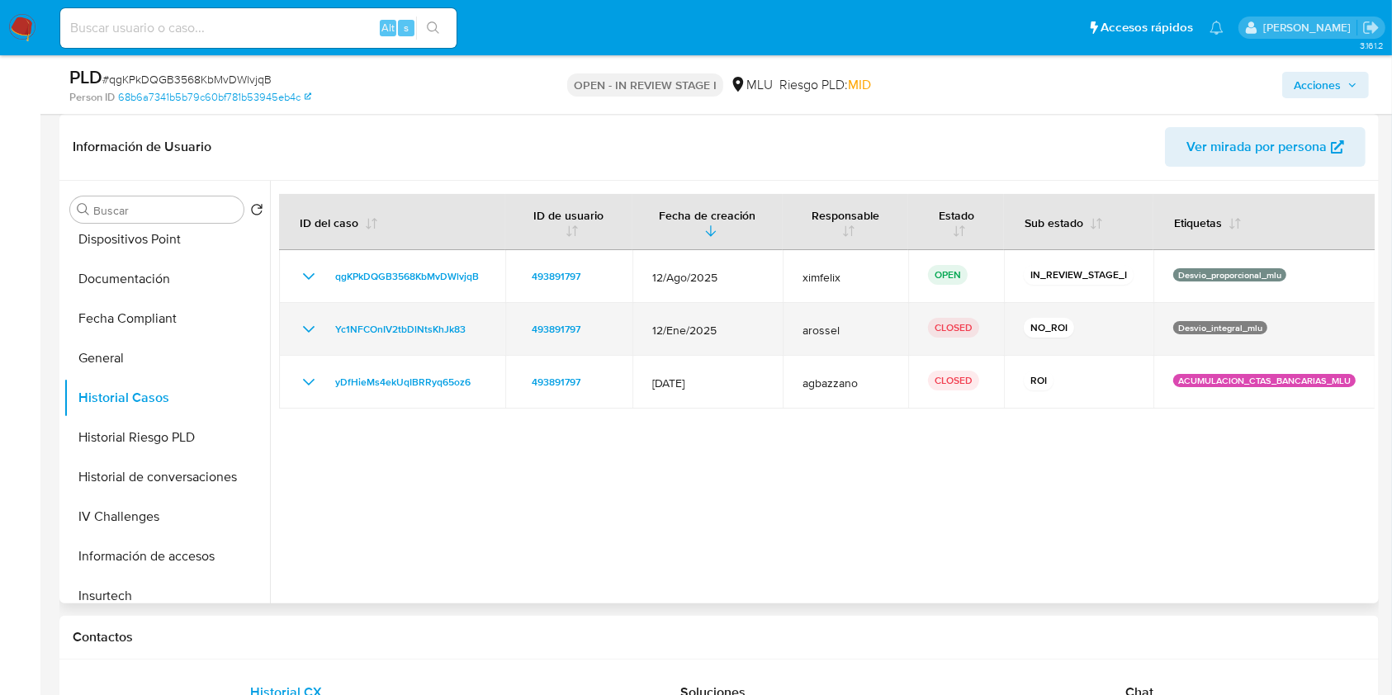
drag, startPoint x: 480, startPoint y: 327, endPoint x: 324, endPoint y: 338, distance: 156.4
click at [324, 338] on div "Yc1NFCOnIV2tbDlNtsKhJk83" at bounding box center [392, 329] width 187 height 20
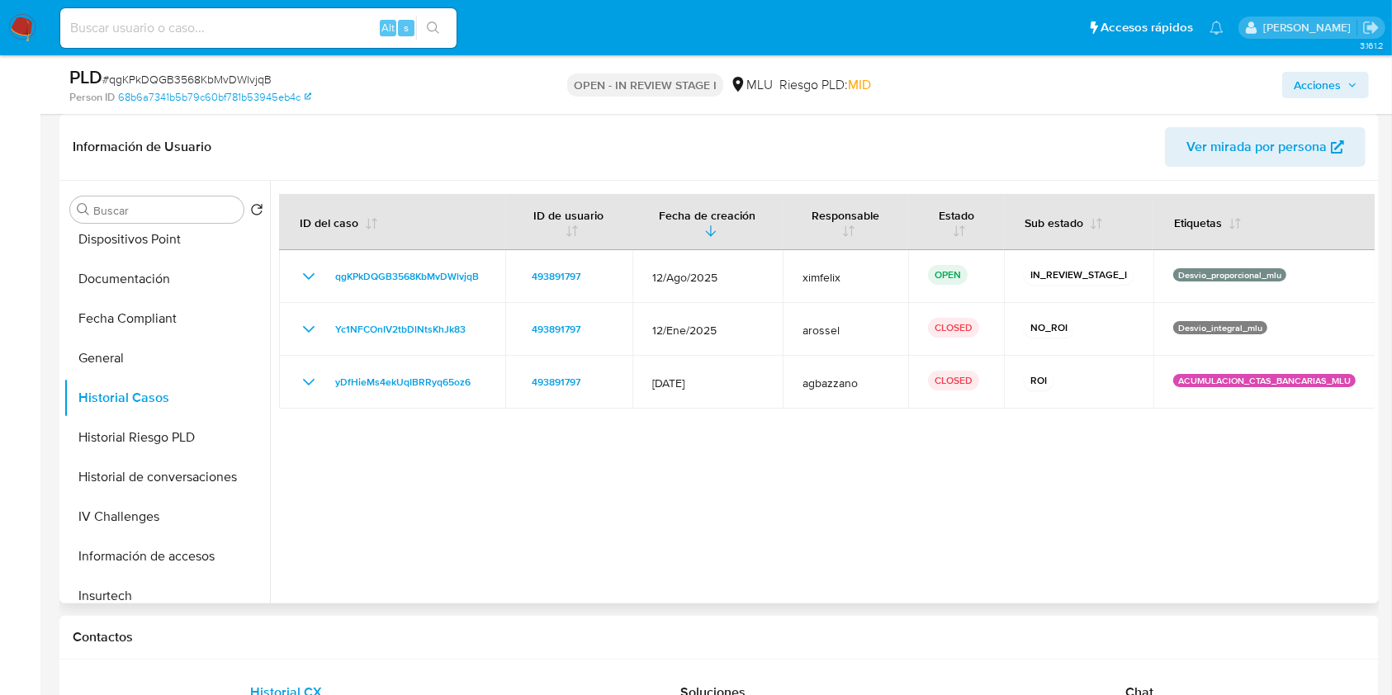
scroll to position [0, 0]
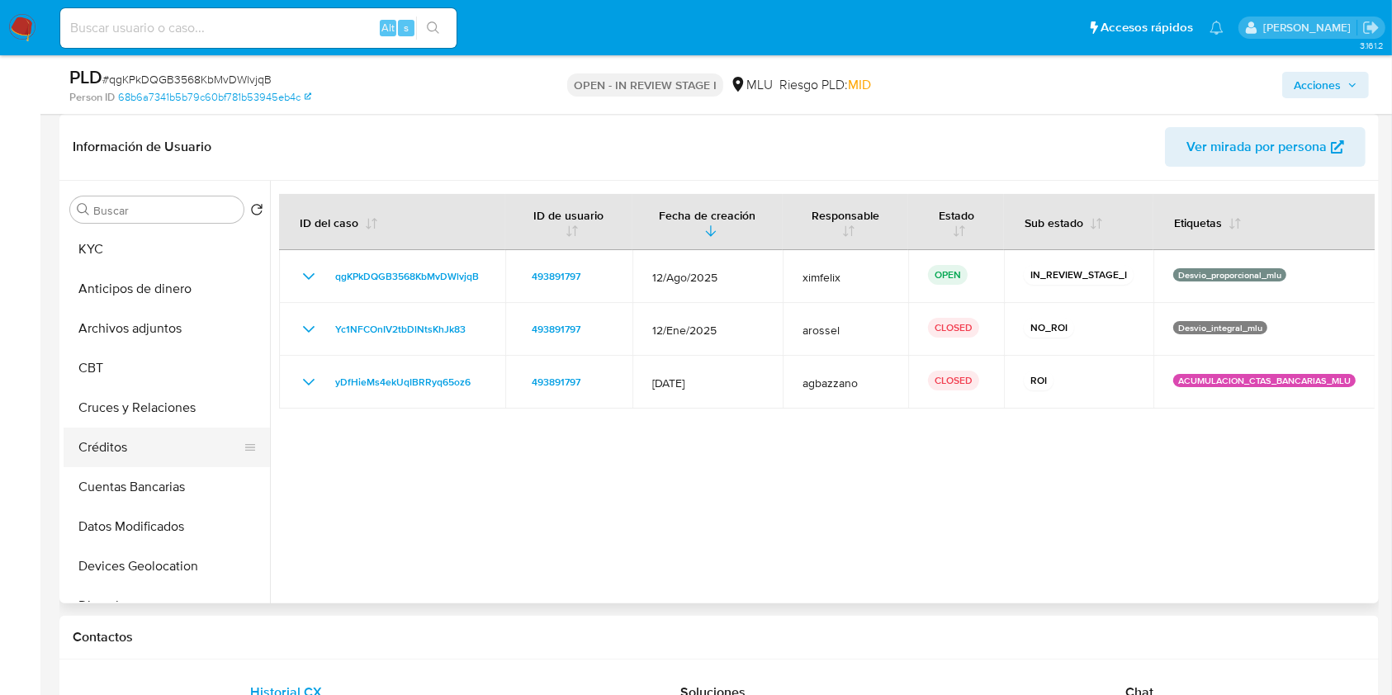
click at [177, 428] on button "Créditos" at bounding box center [160, 448] width 193 height 40
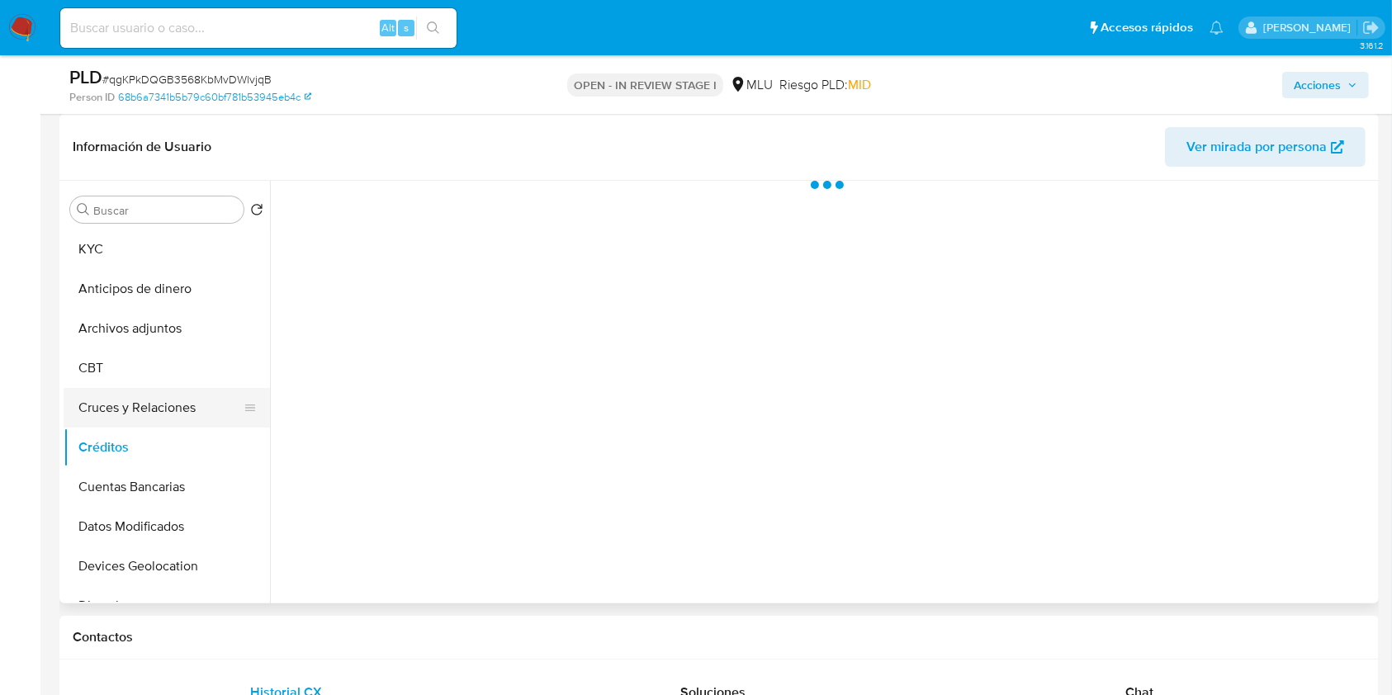
click at [184, 408] on button "Cruces y Relaciones" at bounding box center [160, 408] width 193 height 40
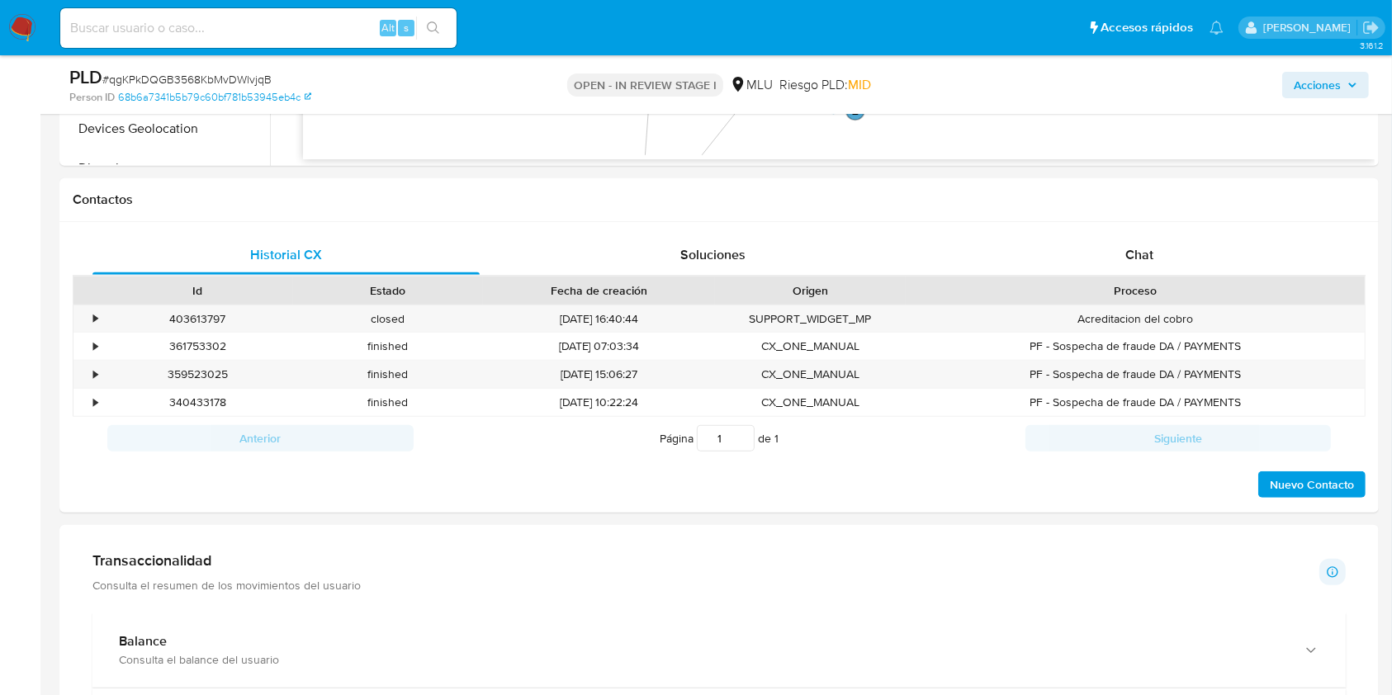
scroll to position [688, 0]
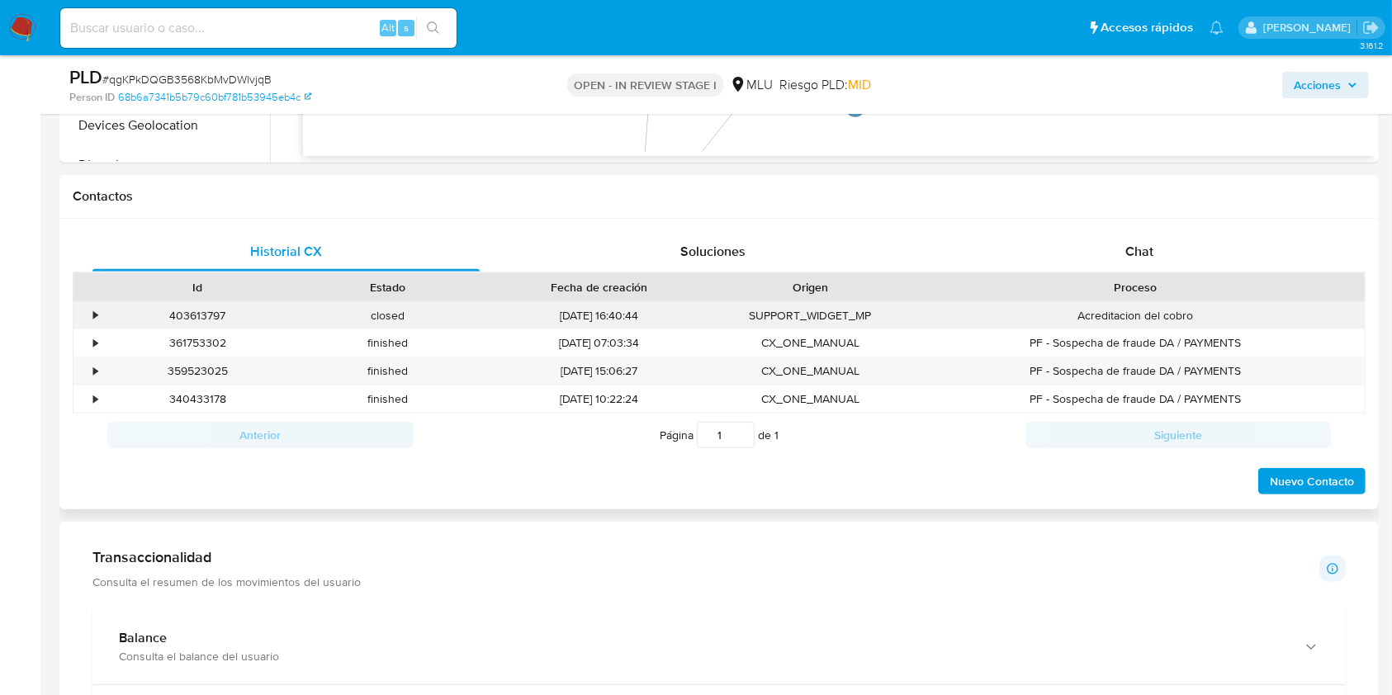
click at [98, 314] on div "•" at bounding box center [87, 315] width 29 height 27
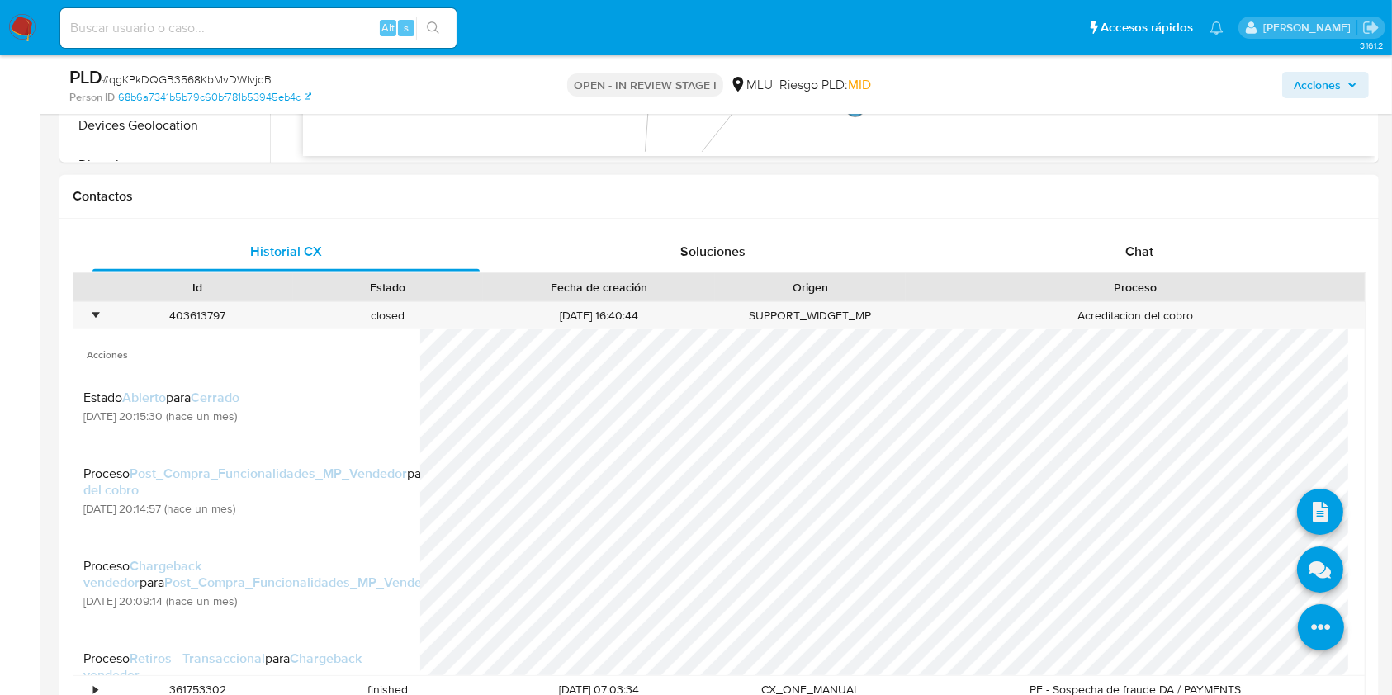
click at [1314, 635] on icon at bounding box center [1320, 628] width 46 height 46
click at [1312, 574] on icon at bounding box center [1320, 570] width 46 height 46
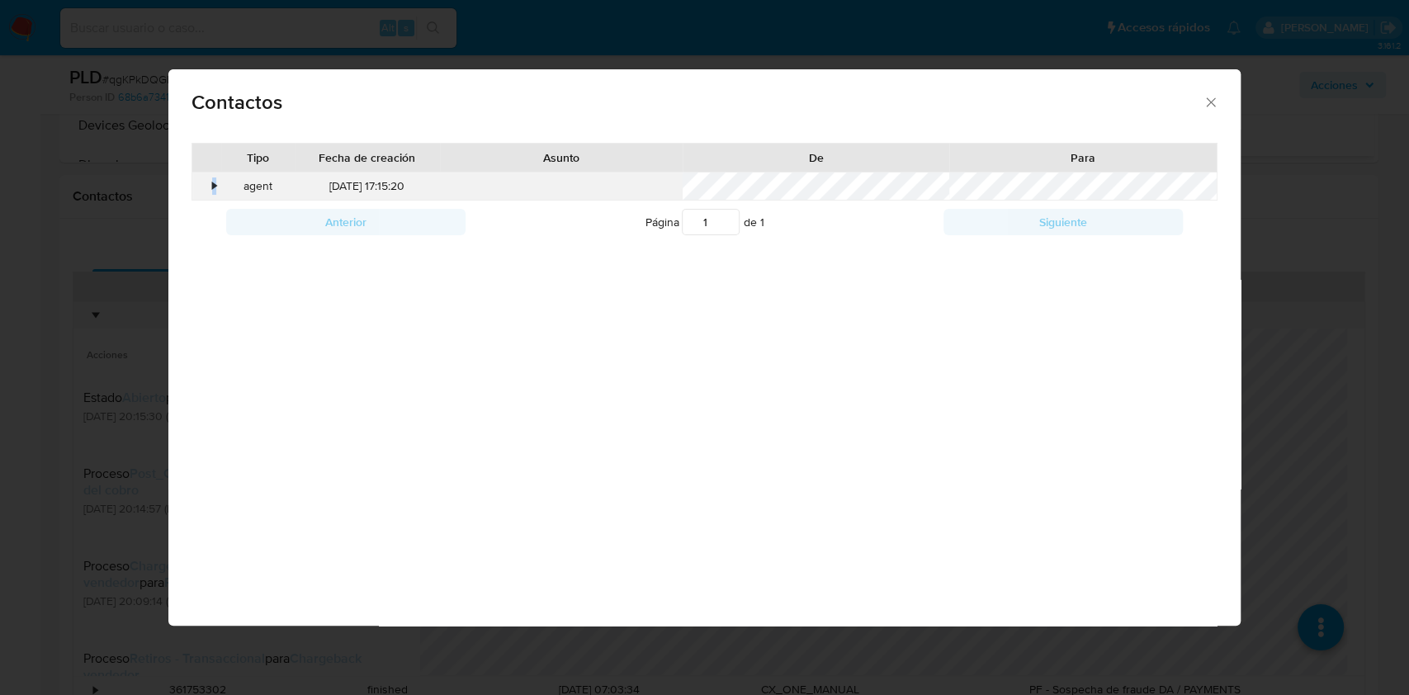
drag, startPoint x: 220, startPoint y: 183, endPoint x: 207, endPoint y: 191, distance: 15.2
click at [207, 191] on div "•" at bounding box center [206, 186] width 29 height 28
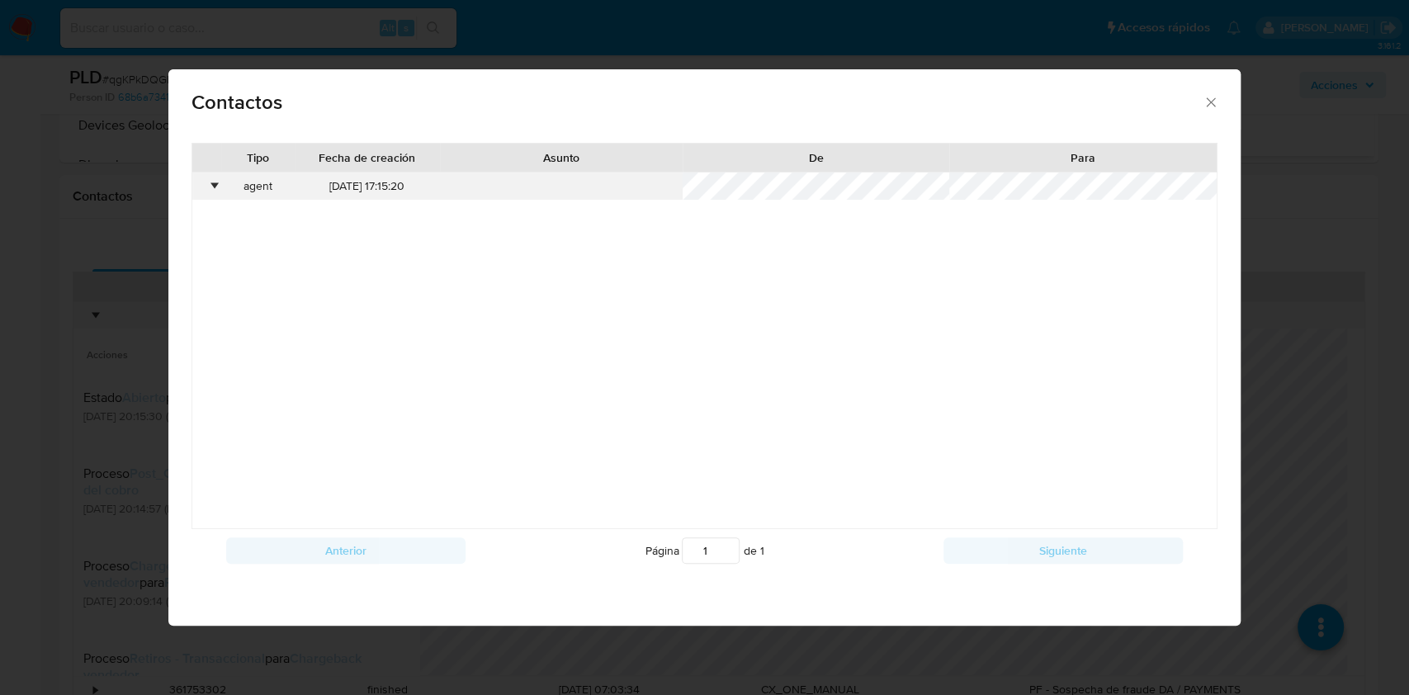
click at [207, 191] on div "•" at bounding box center [206, 186] width 29 height 28
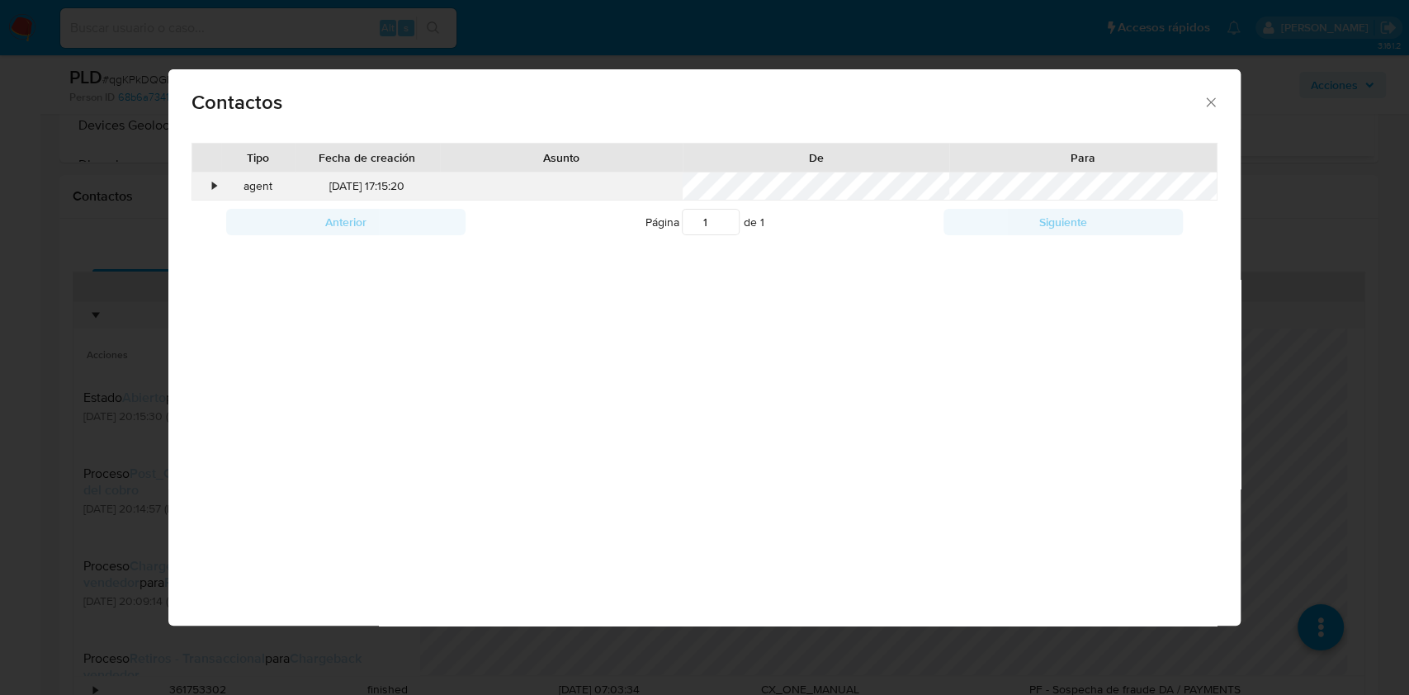
click at [211, 191] on div "•" at bounding box center [206, 186] width 29 height 28
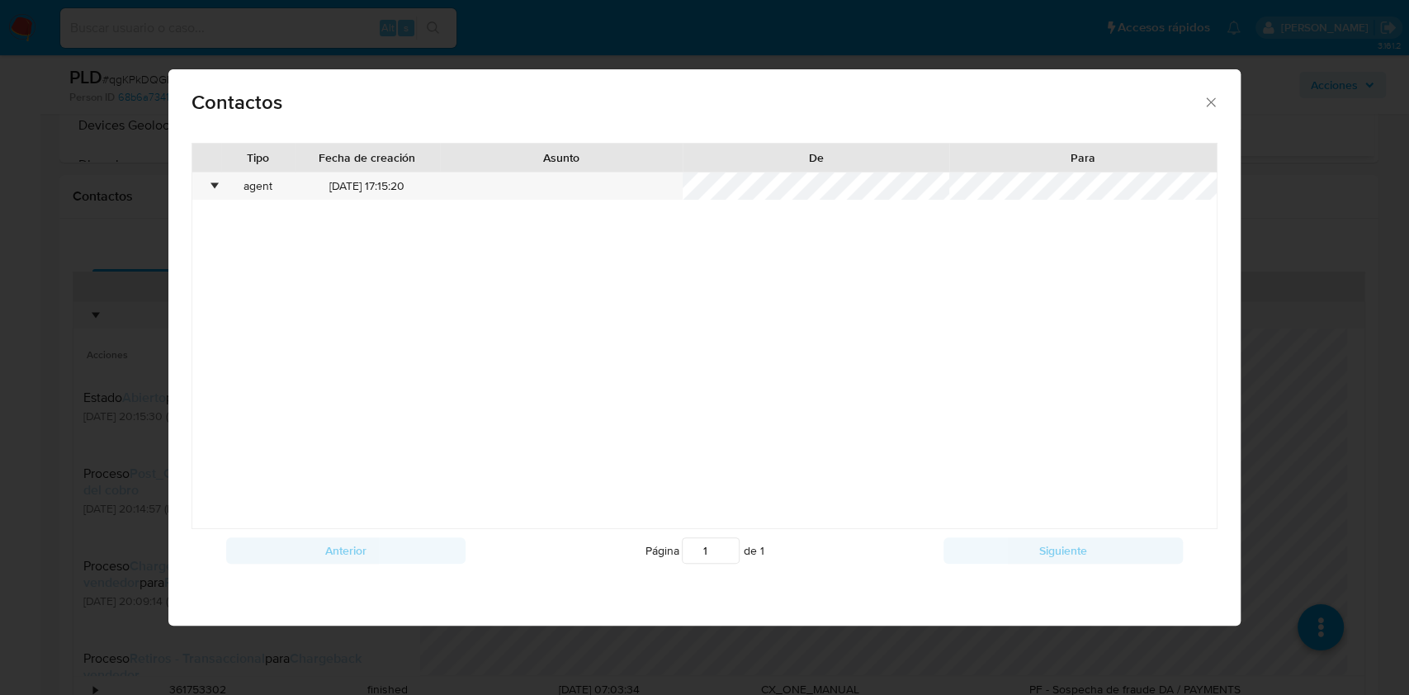
click at [352, 294] on div at bounding box center [704, 369] width 1000 height 317
click at [599, 373] on div at bounding box center [704, 369] width 1000 height 317
click at [1208, 111] on div "Contactos" at bounding box center [703, 99] width 1071 height 60
click at [1208, 102] on icon "close" at bounding box center [1211, 102] width 17 height 17
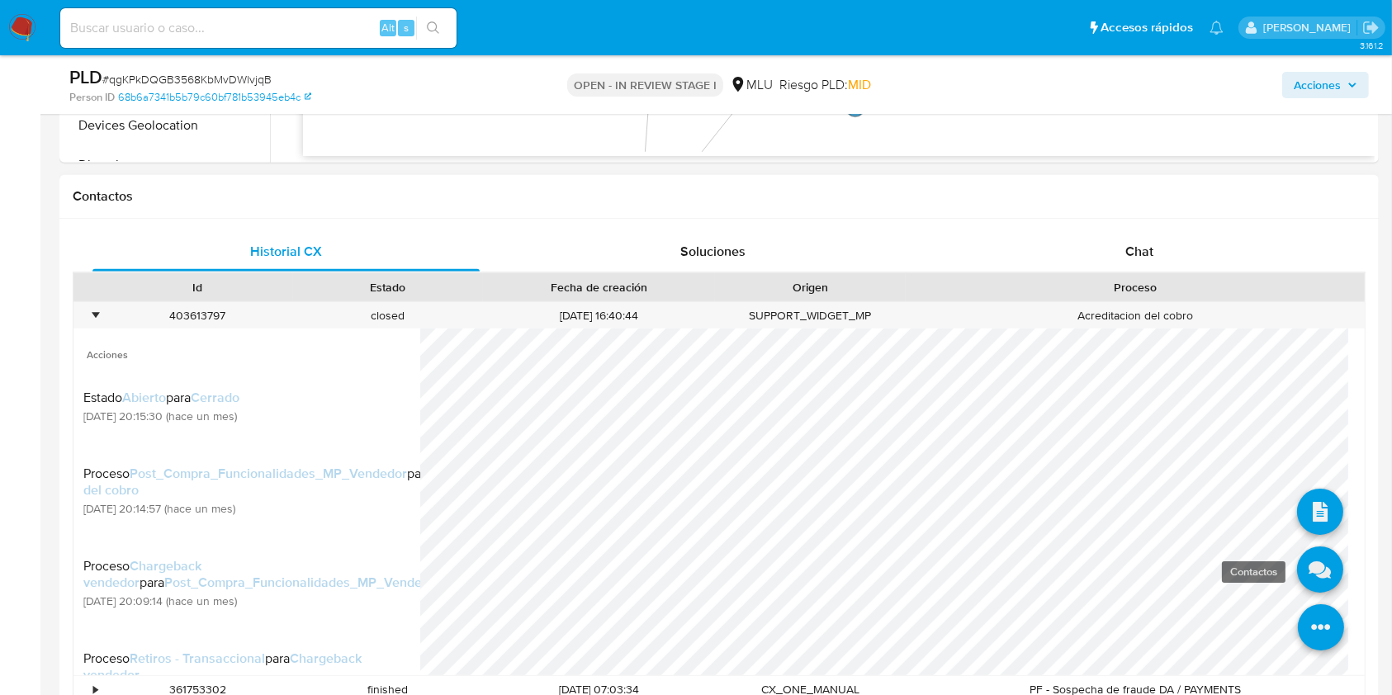
click at [1302, 565] on icon at bounding box center [1320, 570] width 46 height 46
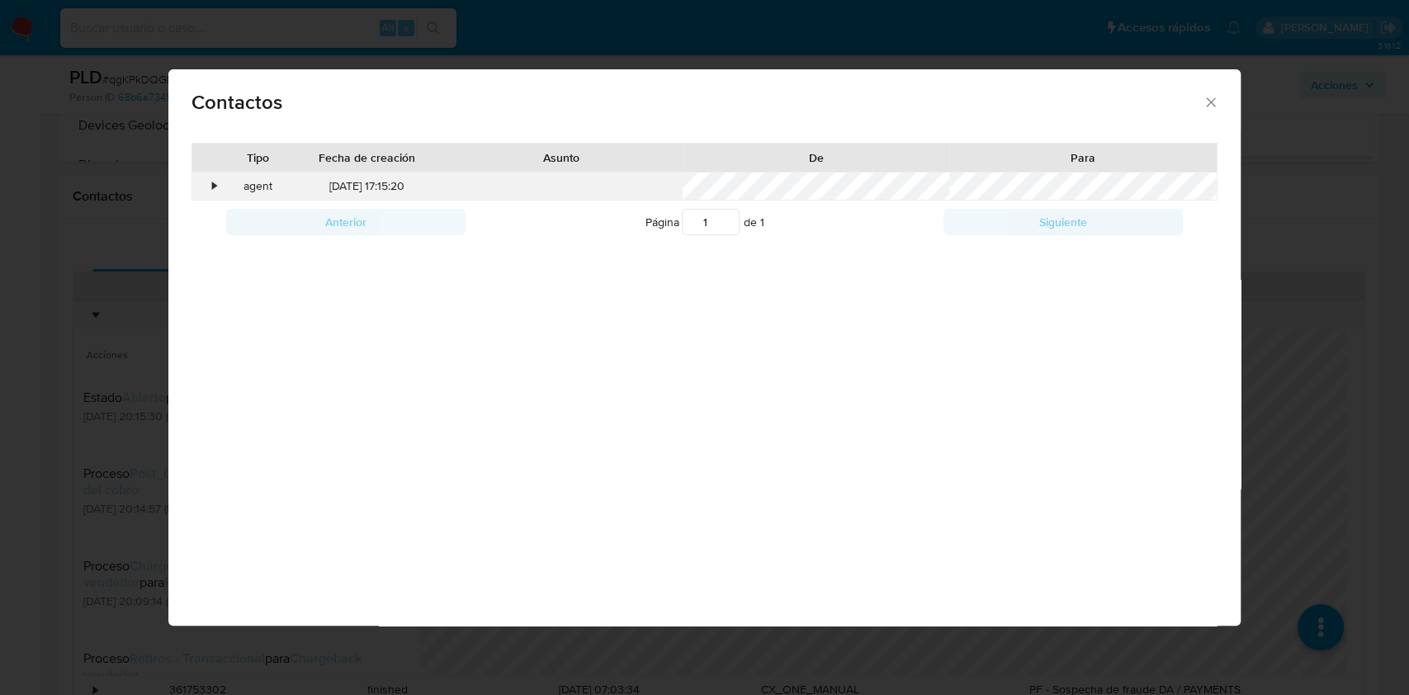
click at [212, 190] on div "•" at bounding box center [214, 186] width 4 height 17
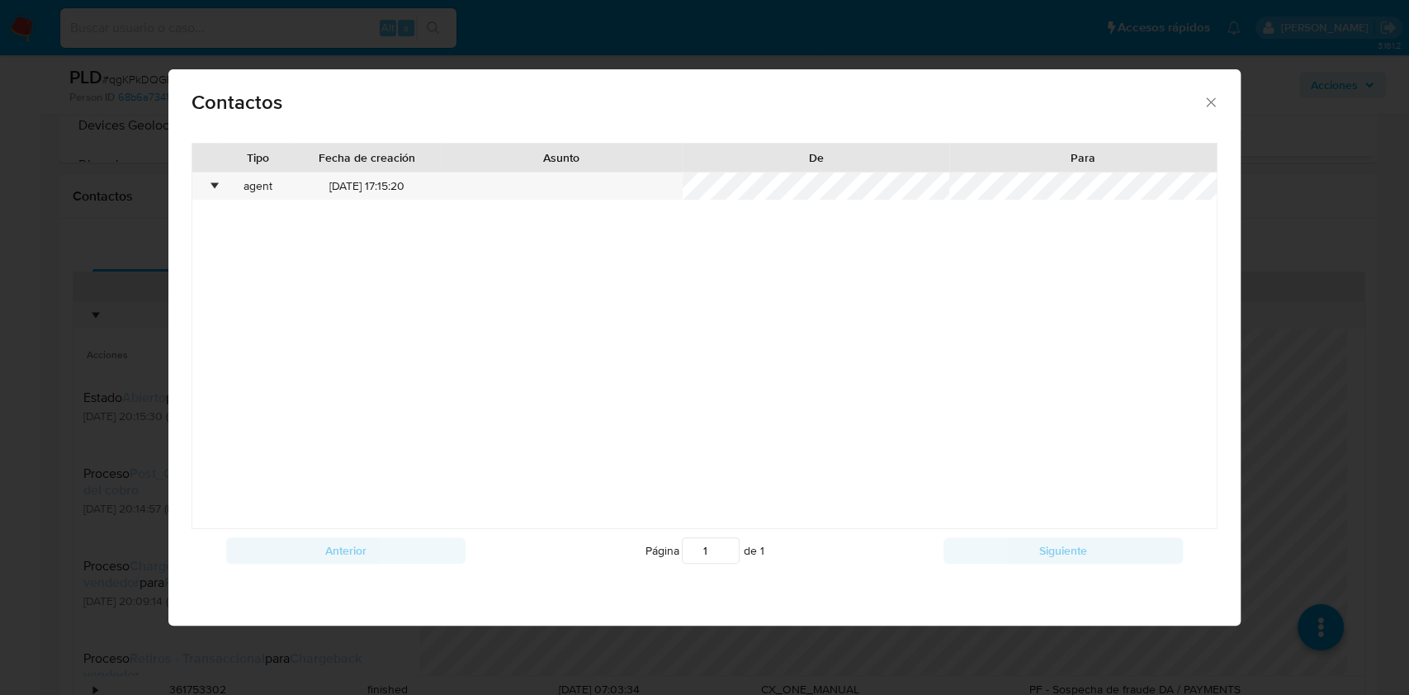
click at [718, 328] on div at bounding box center [704, 369] width 1000 height 317
click at [1208, 107] on icon "close" at bounding box center [1211, 102] width 17 height 17
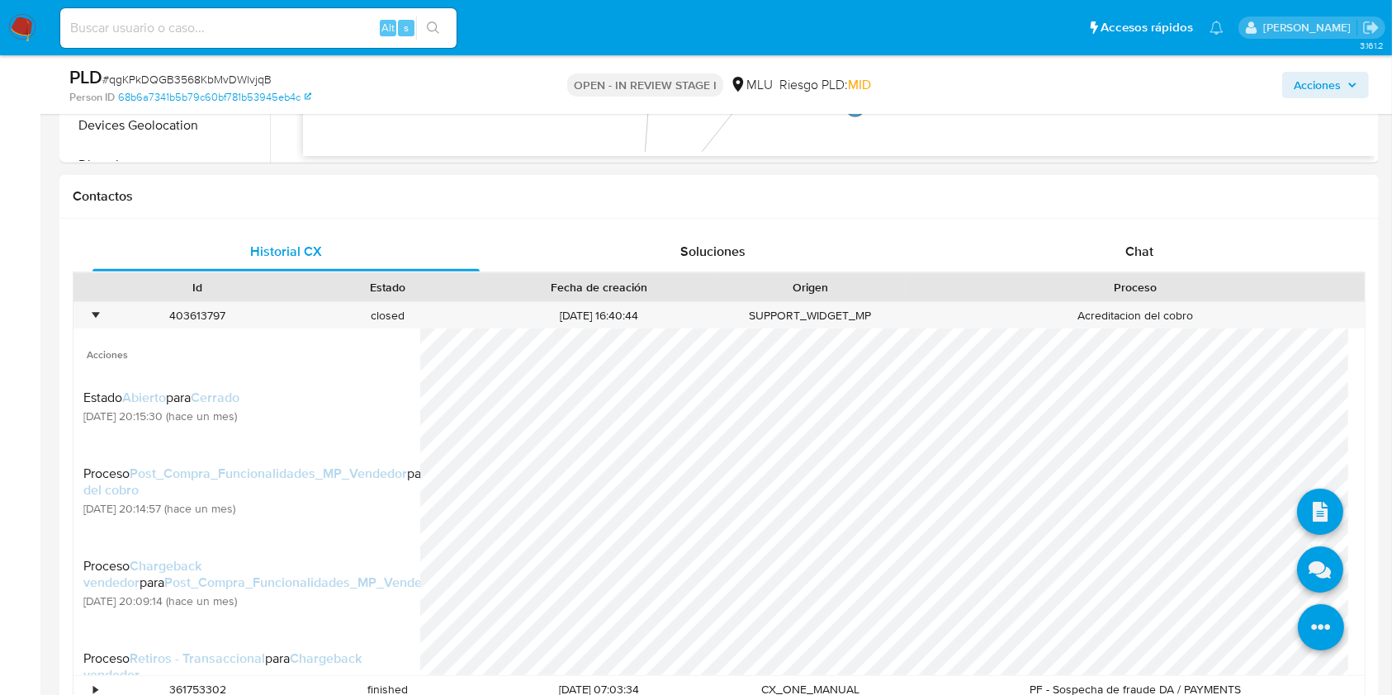
click at [1307, 624] on icon at bounding box center [1320, 628] width 46 height 46
click at [1301, 521] on icon at bounding box center [1320, 512] width 46 height 46
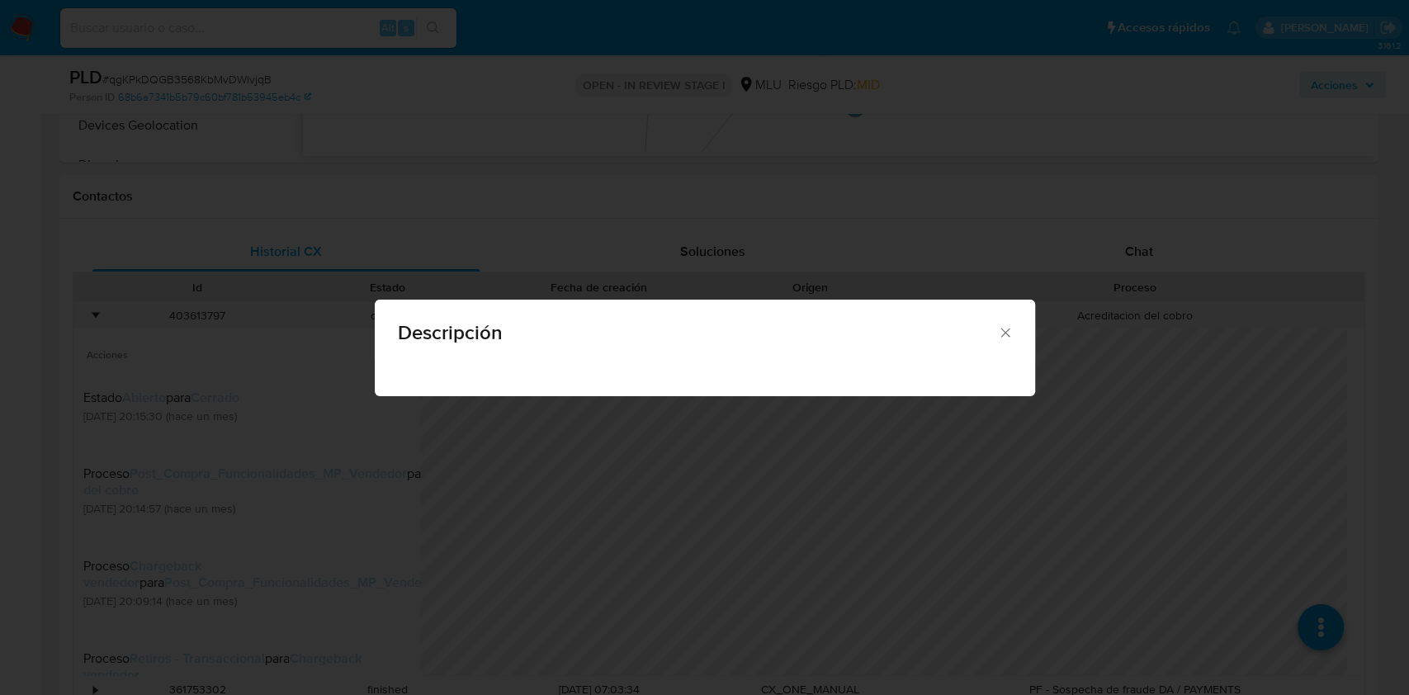
click at [1209, 512] on div "Descripción" at bounding box center [704, 347] width 1409 height 695
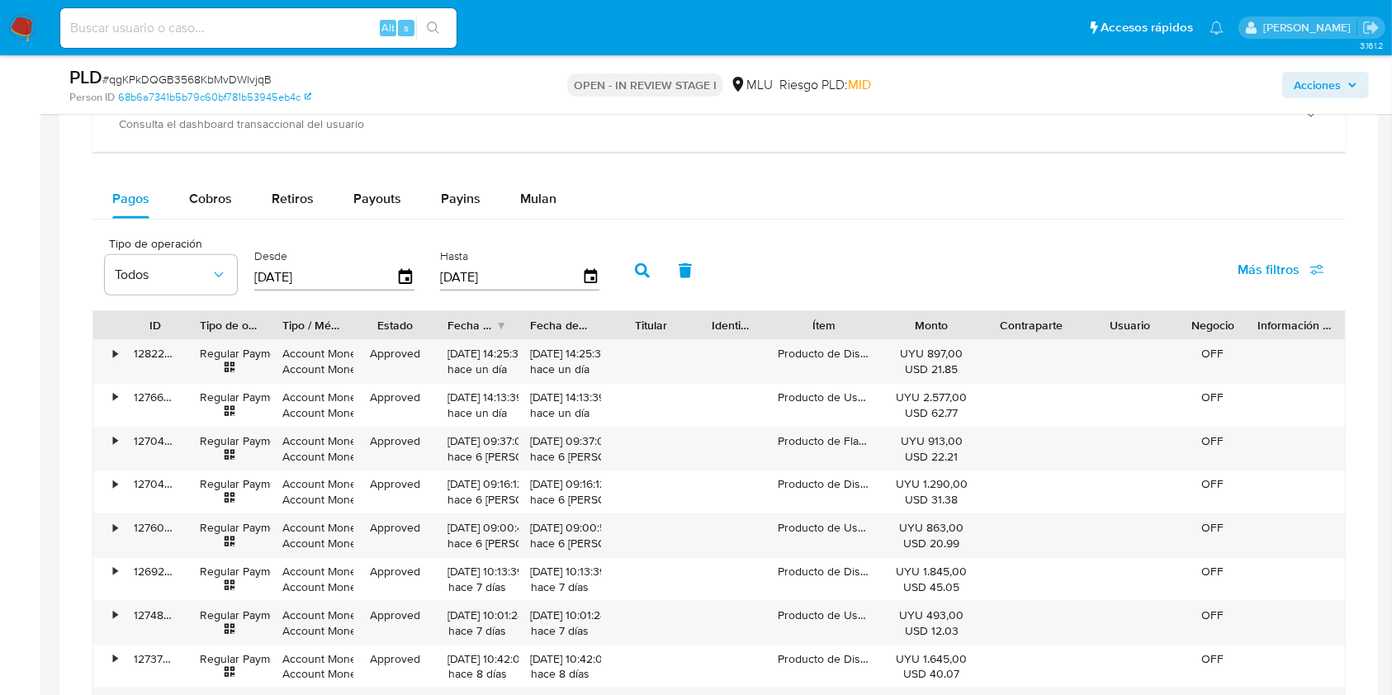
scroll to position [1697, 0]
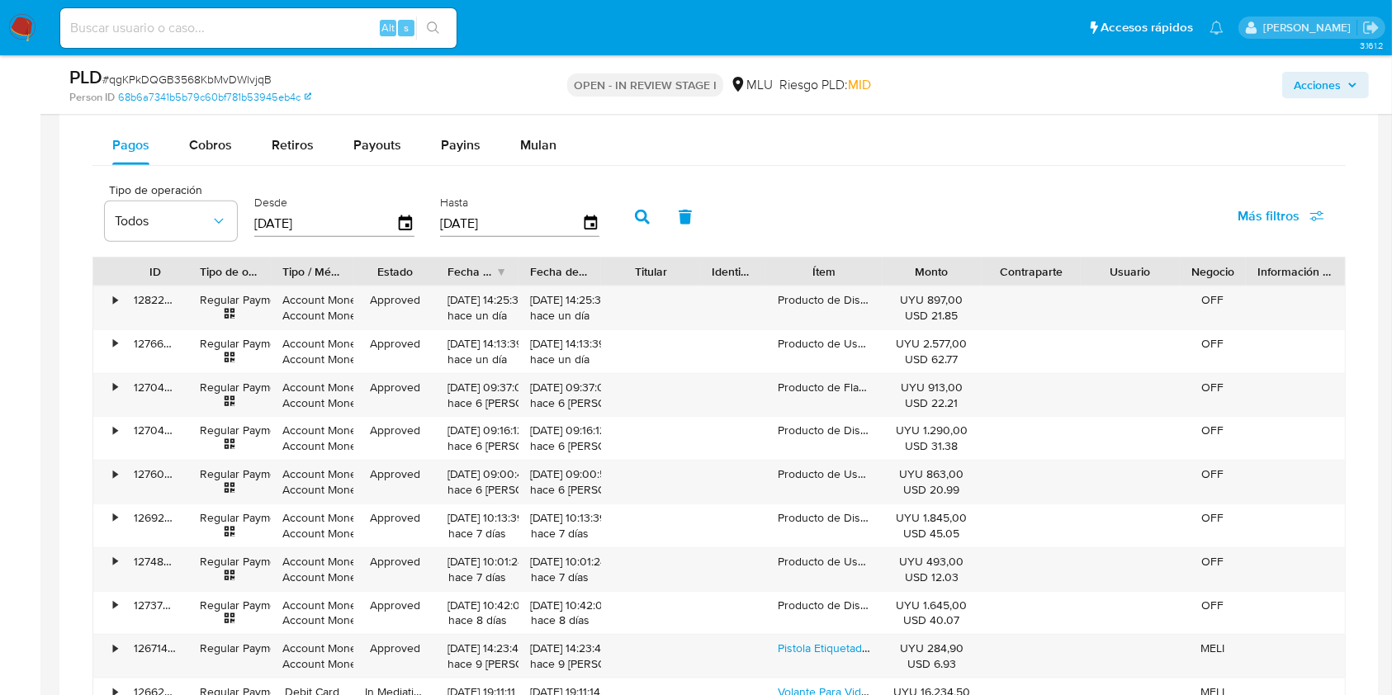
click at [810, 190] on div "Tipo de operación Todos Desde 05/07/2025 Hasta 02/10/2025 Más filtros" at bounding box center [718, 215] width 1253 height 83
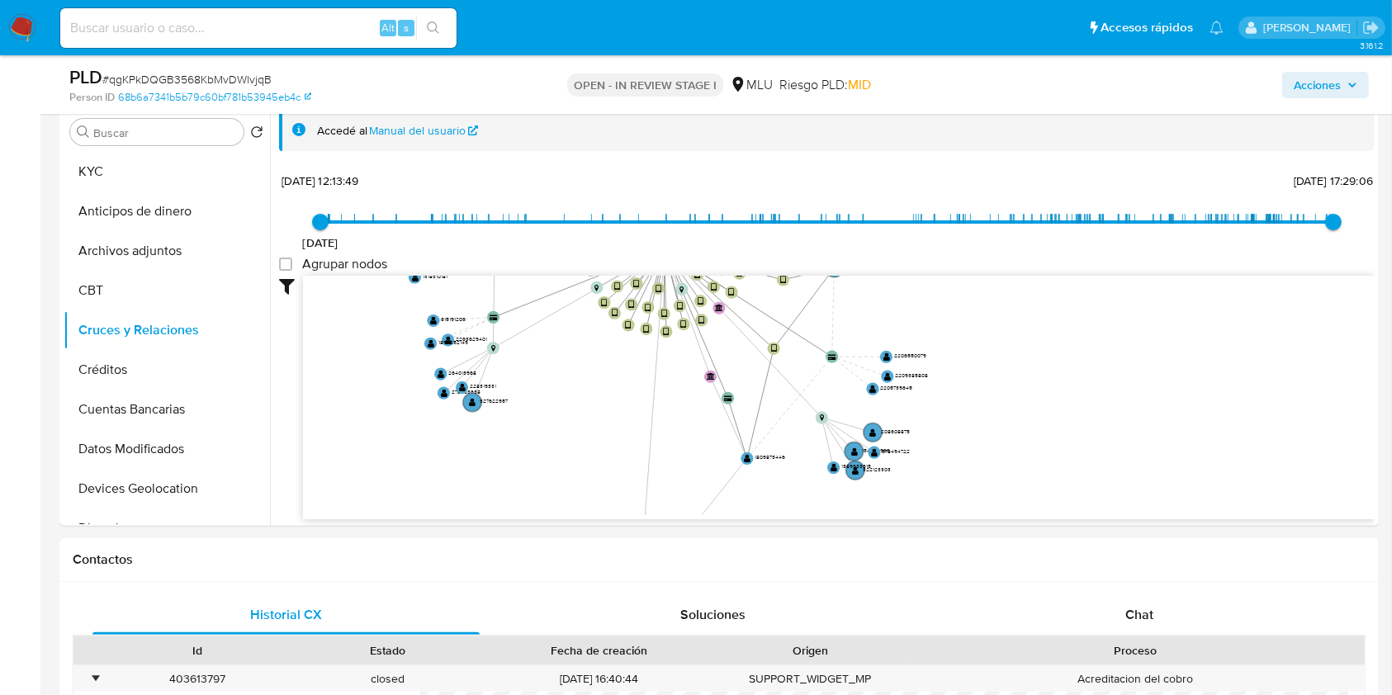
scroll to position [310, 0]
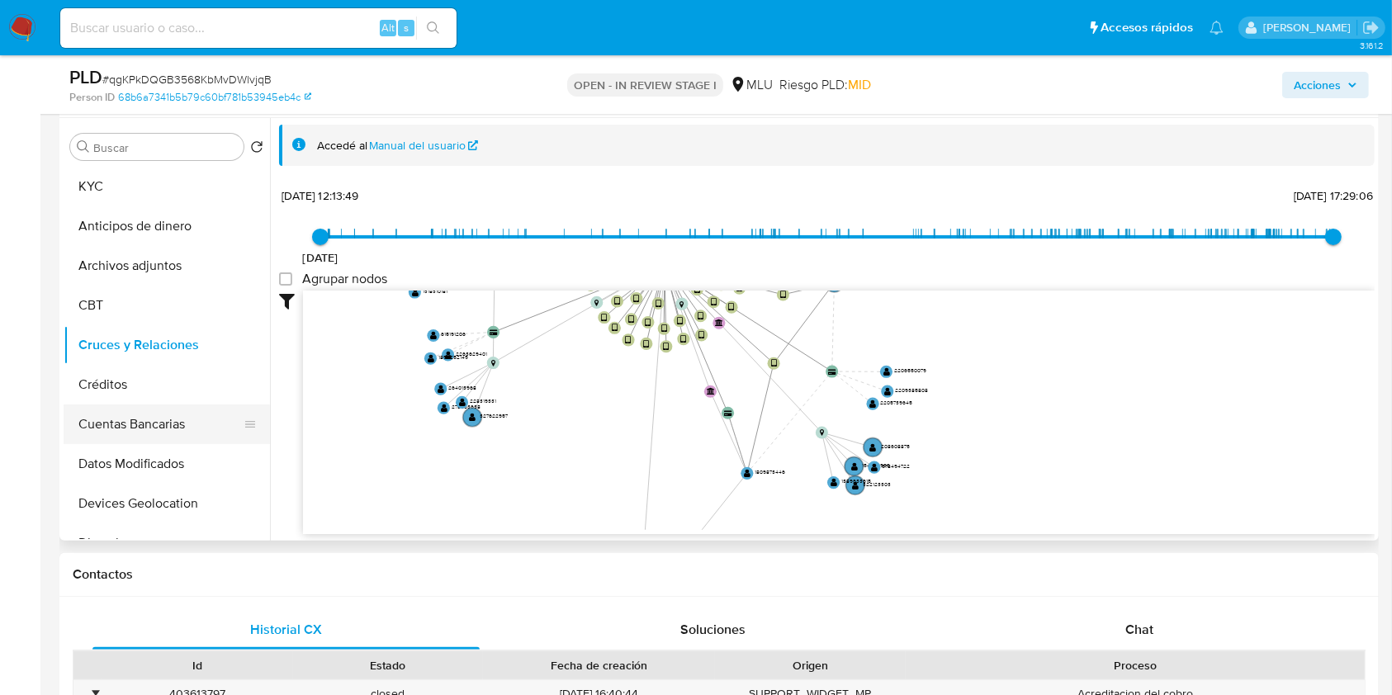
click at [163, 417] on button "Cuentas Bancarias" at bounding box center [160, 424] width 193 height 40
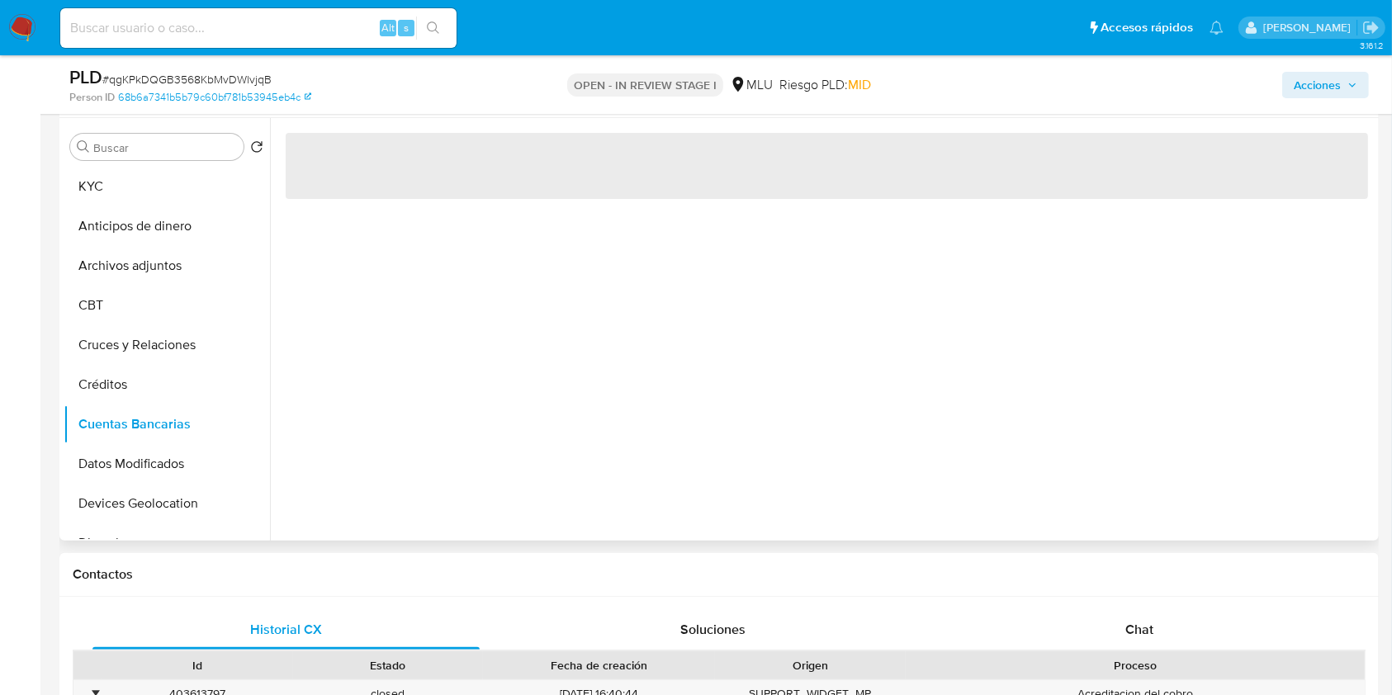
click at [551, 473] on div "‌" at bounding box center [822, 329] width 1104 height 423
click at [645, 399] on div "‌" at bounding box center [822, 329] width 1104 height 423
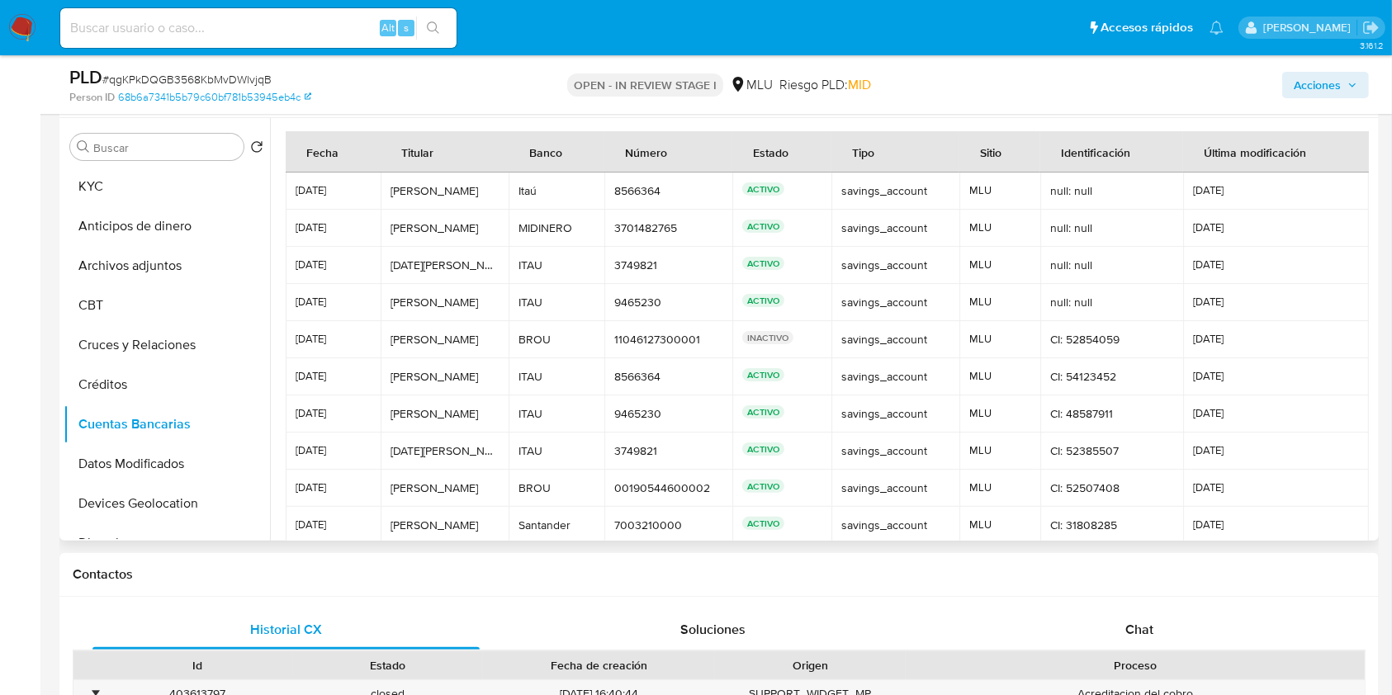
click at [854, 248] on td "savings_account savings_account" at bounding box center [895, 265] width 128 height 37
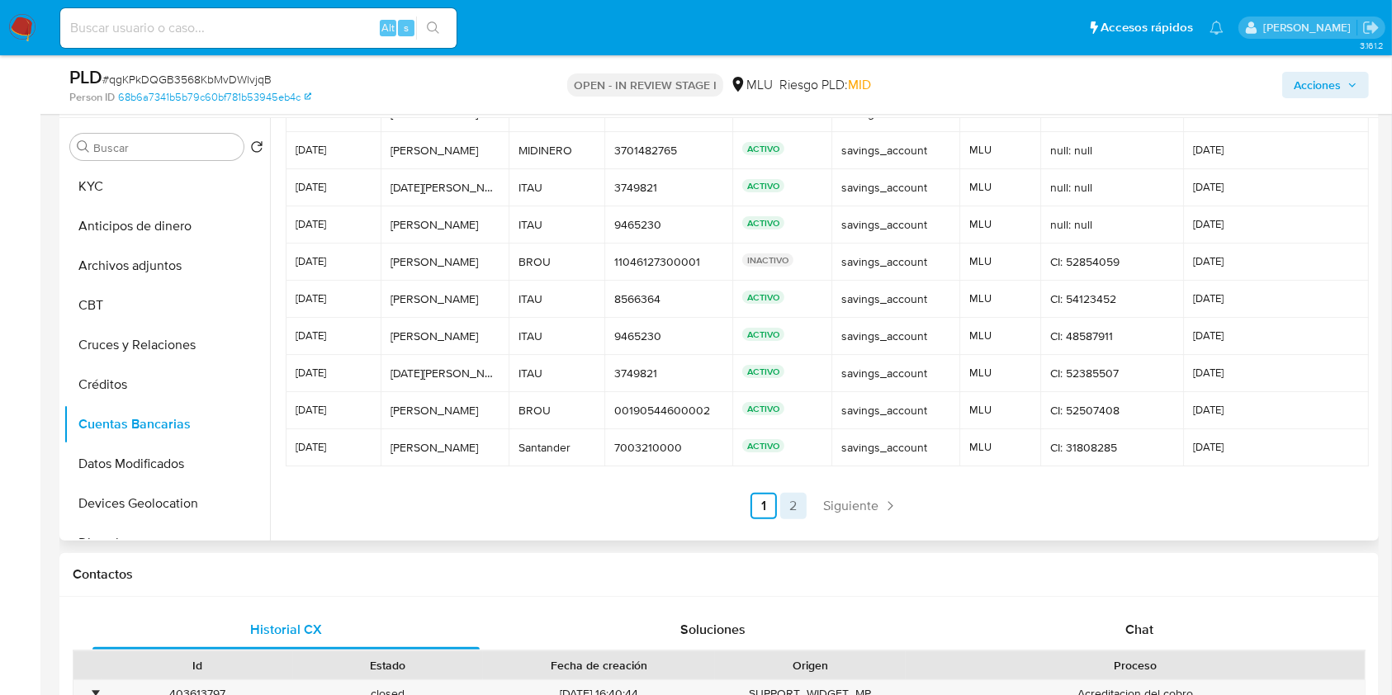
click at [787, 515] on link "2" at bounding box center [793, 506] width 26 height 26
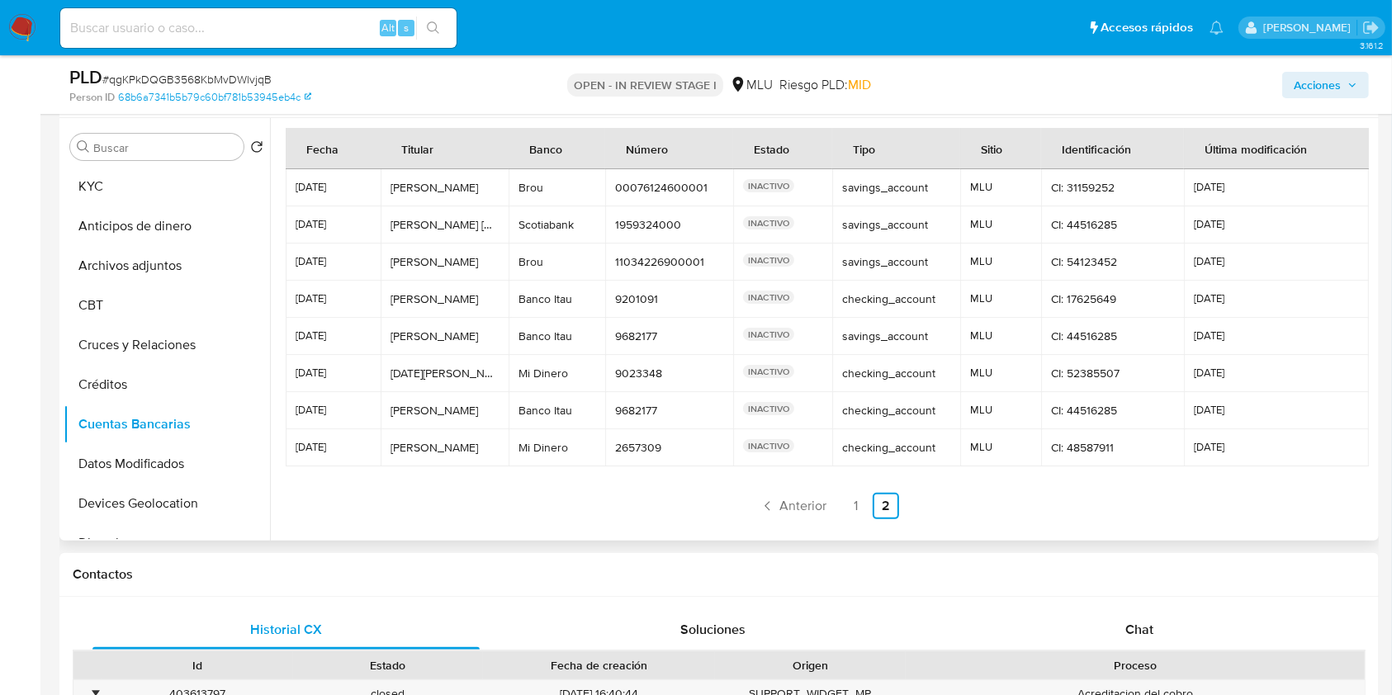
click at [733, 259] on td "INACTIVO" at bounding box center [782, 261] width 99 height 37
click at [848, 499] on link "1" at bounding box center [856, 506] width 26 height 26
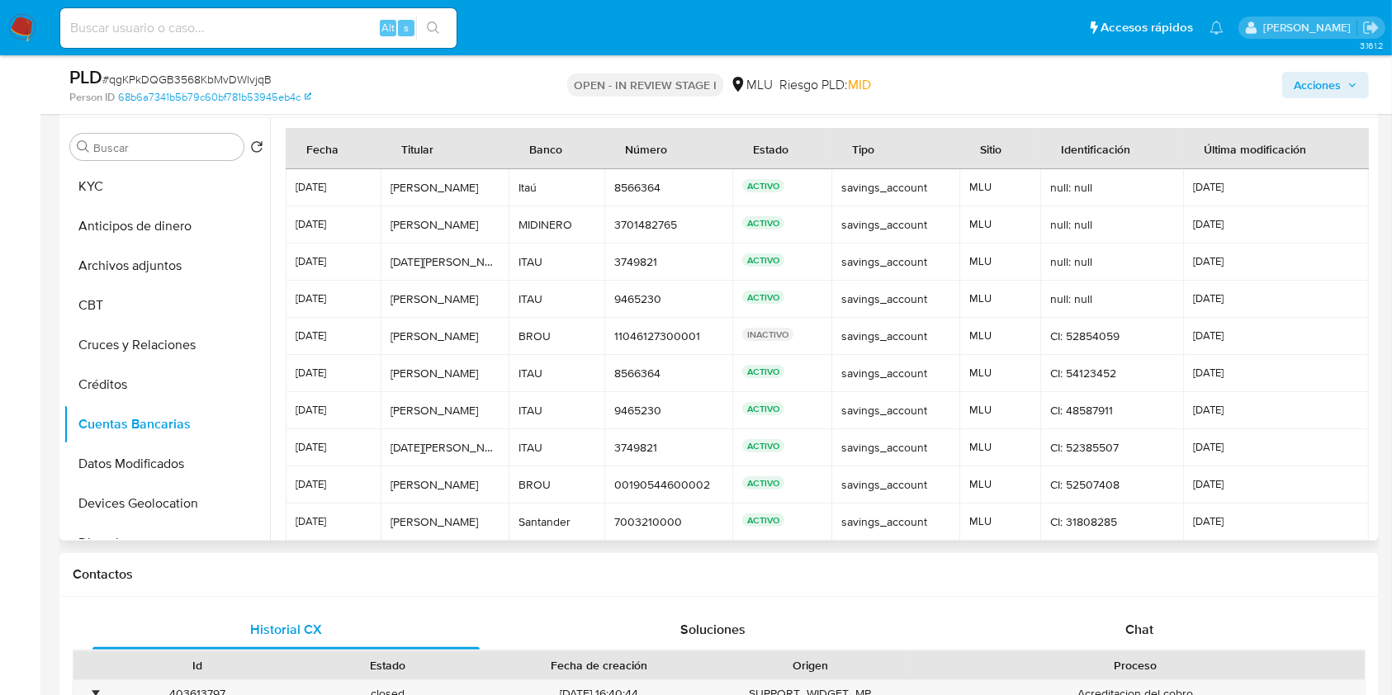
click at [608, 393] on td "9465230 9465230" at bounding box center [668, 410] width 128 height 37
click at [172, 173] on button "KYC" at bounding box center [160, 187] width 193 height 40
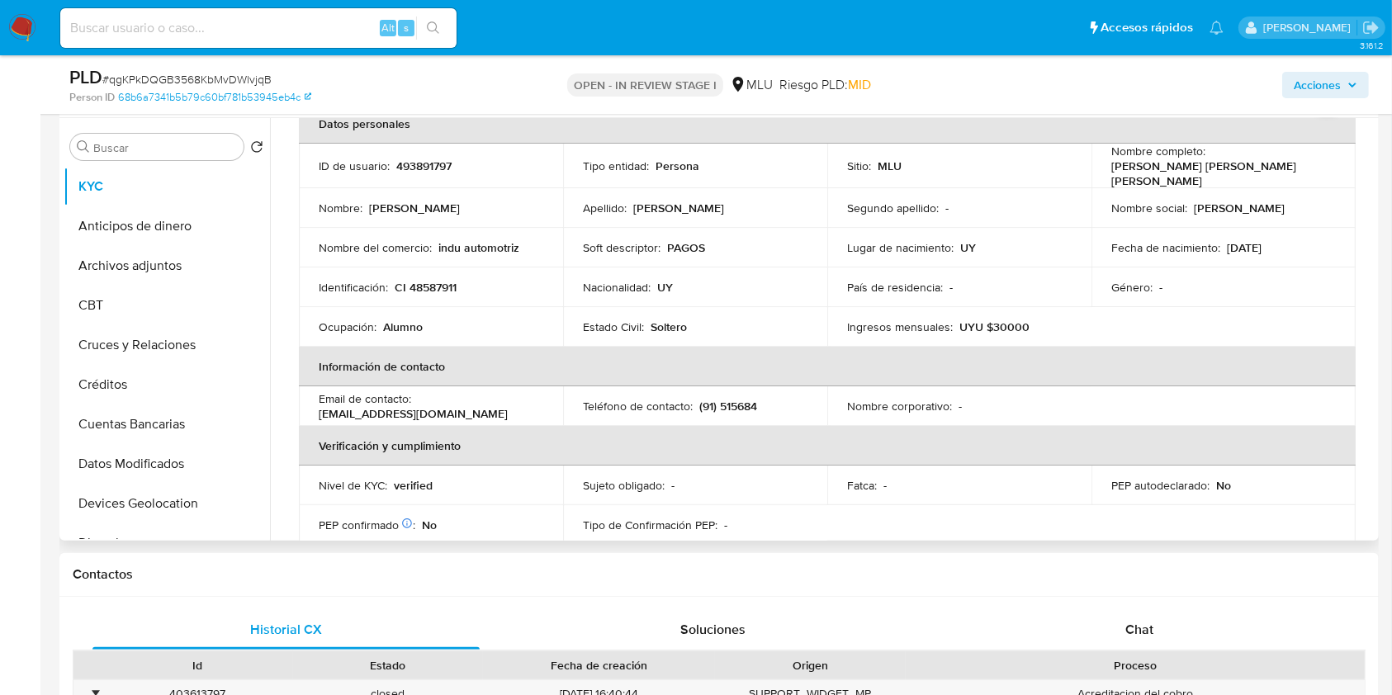
scroll to position [86, 0]
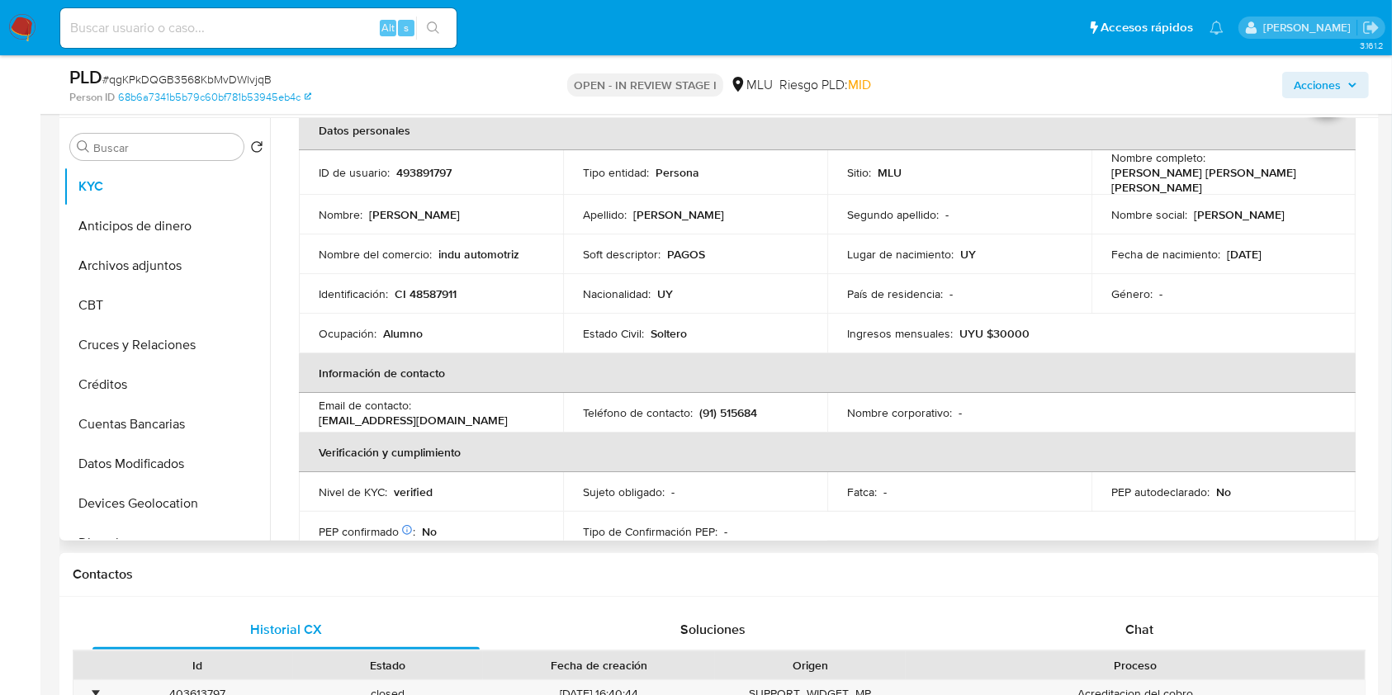
click at [1307, 395] on table "Datos personales ID de usuario : 493891797 Tipo entidad : Persona Sitio : MLU N…" at bounding box center [827, 410] width 1056 height 599
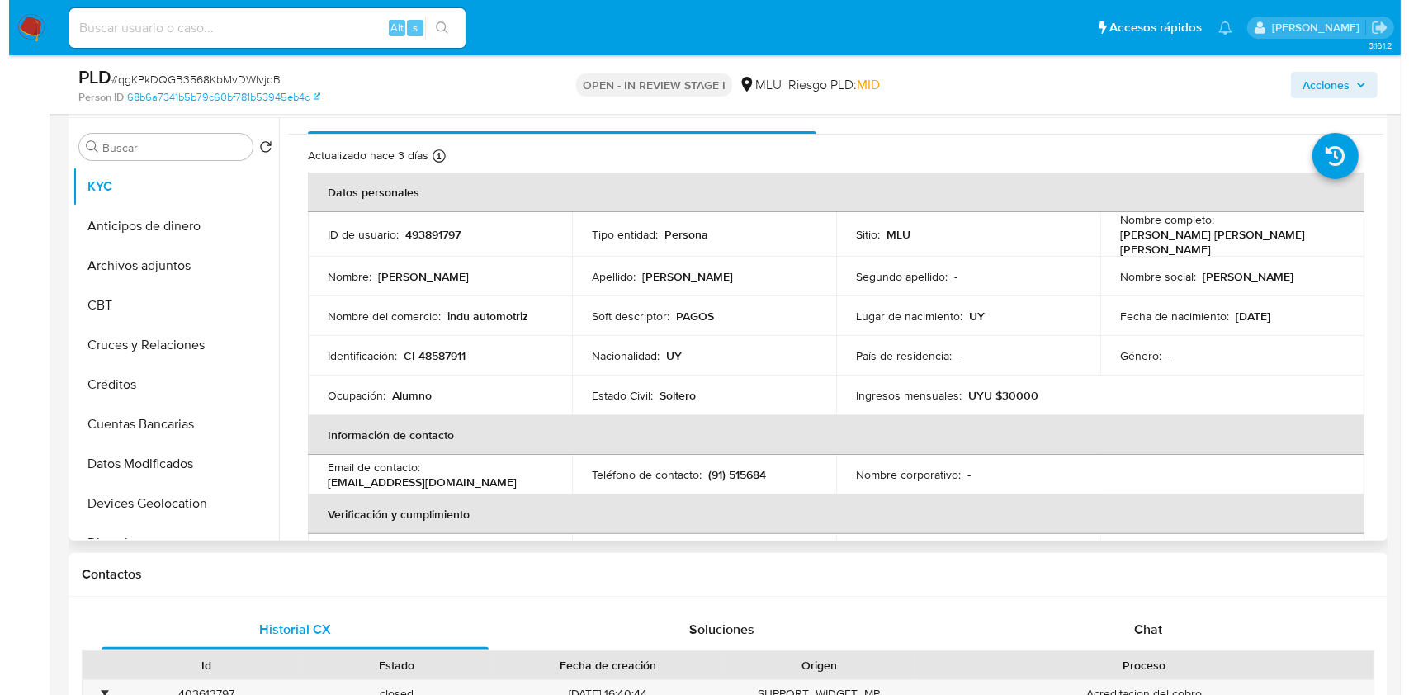
scroll to position [0, 0]
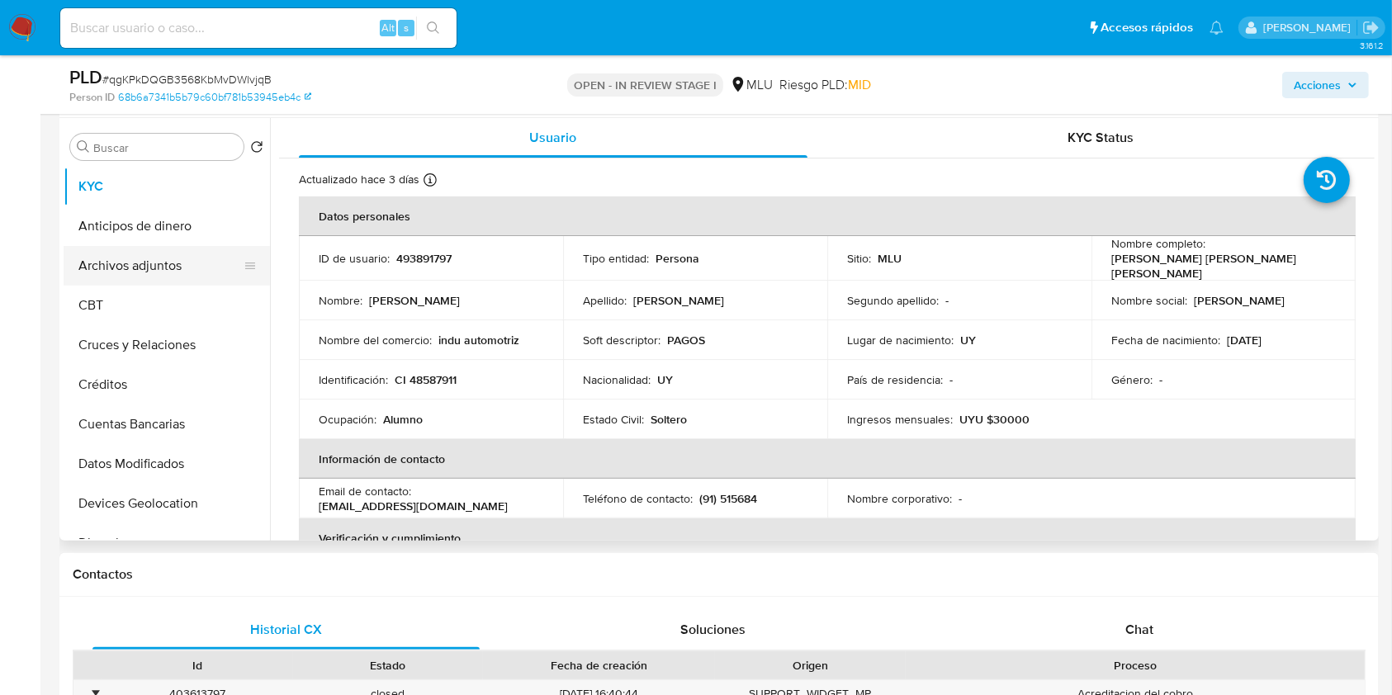
click at [130, 266] on button "Archivos adjuntos" at bounding box center [160, 266] width 193 height 40
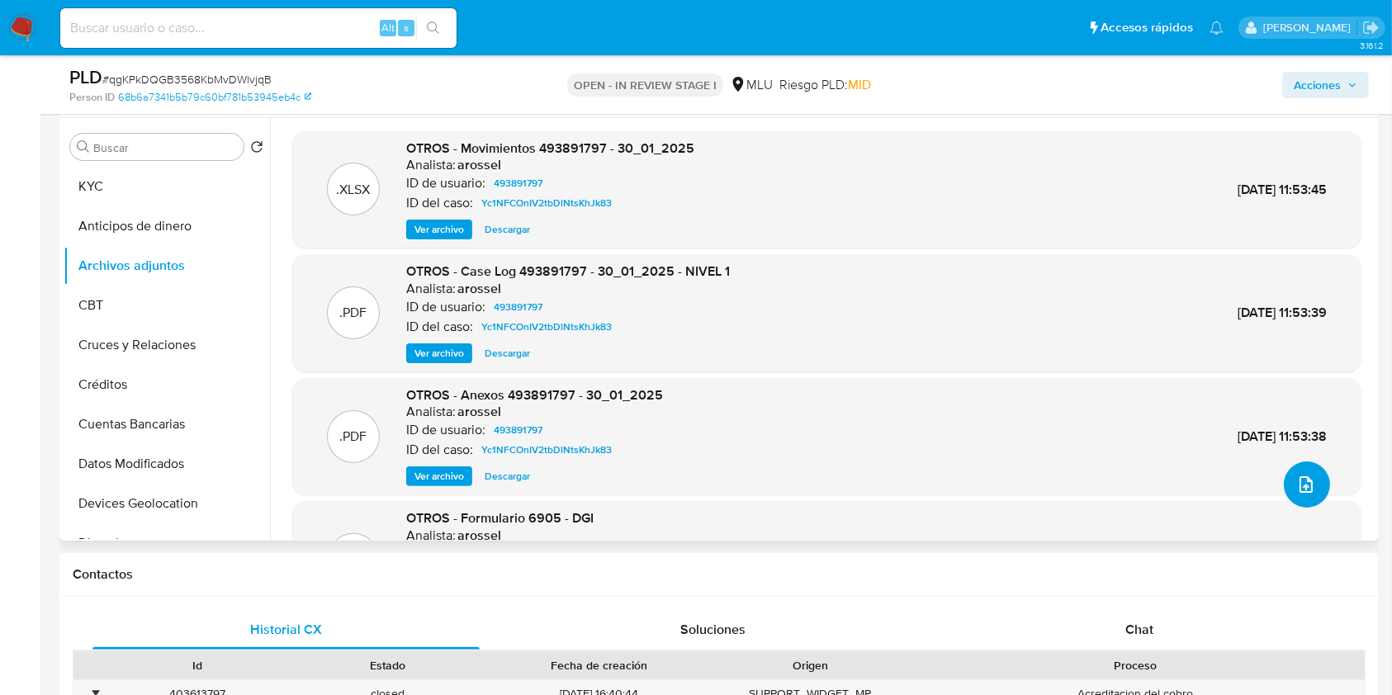
click at [1296, 479] on span "upload-file" at bounding box center [1306, 485] width 20 height 20
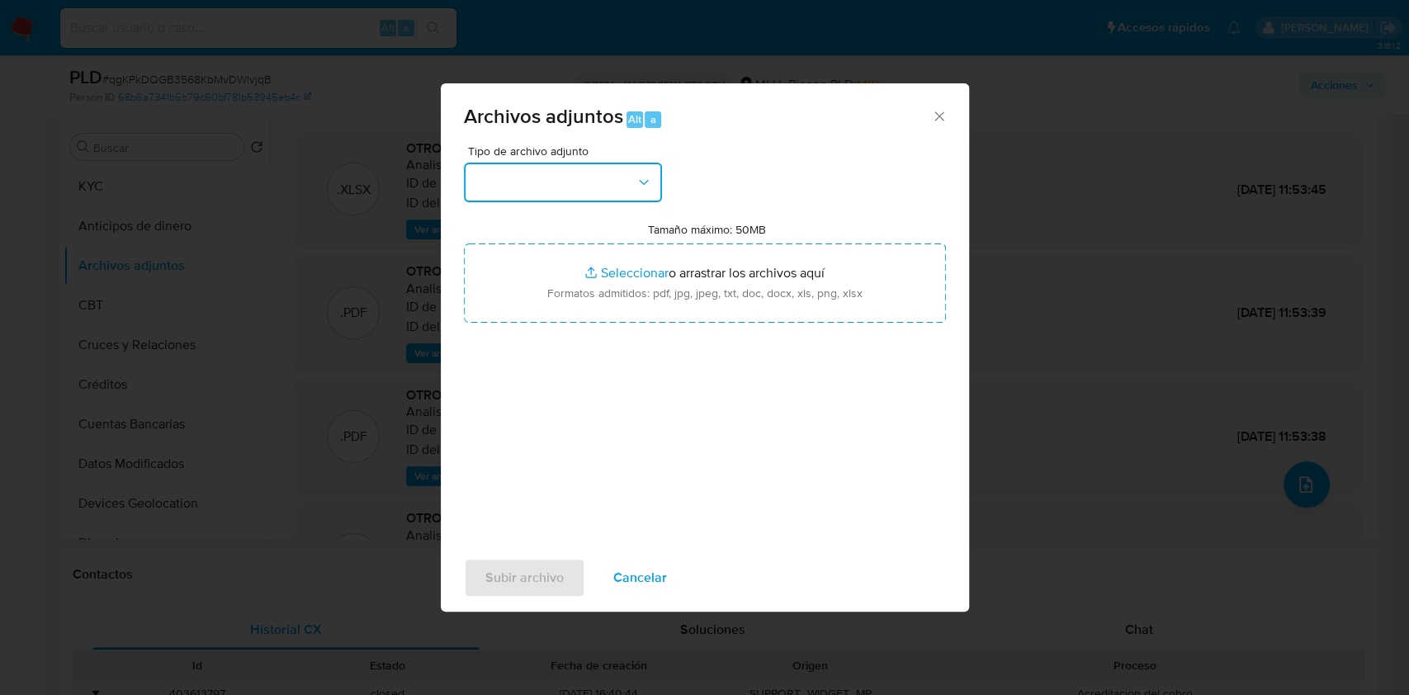
click at [551, 177] on button "button" at bounding box center [563, 183] width 198 height 40
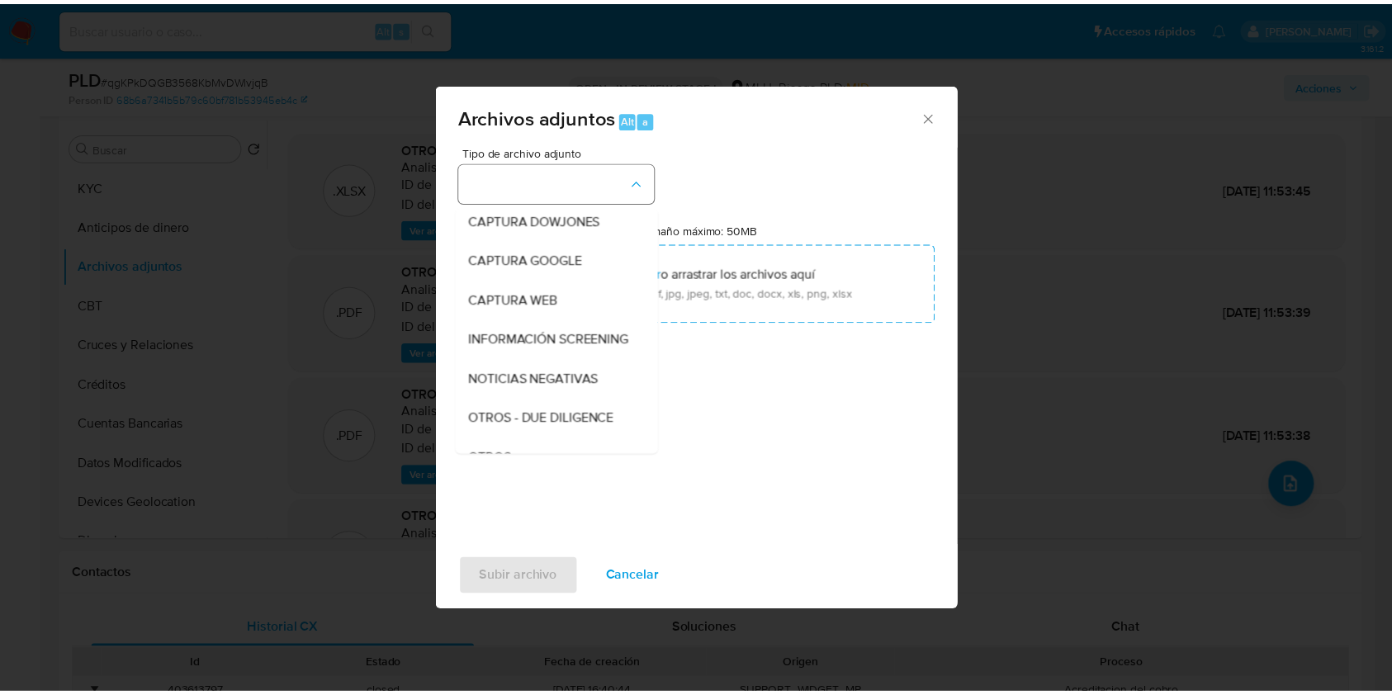
scroll to position [86, 0]
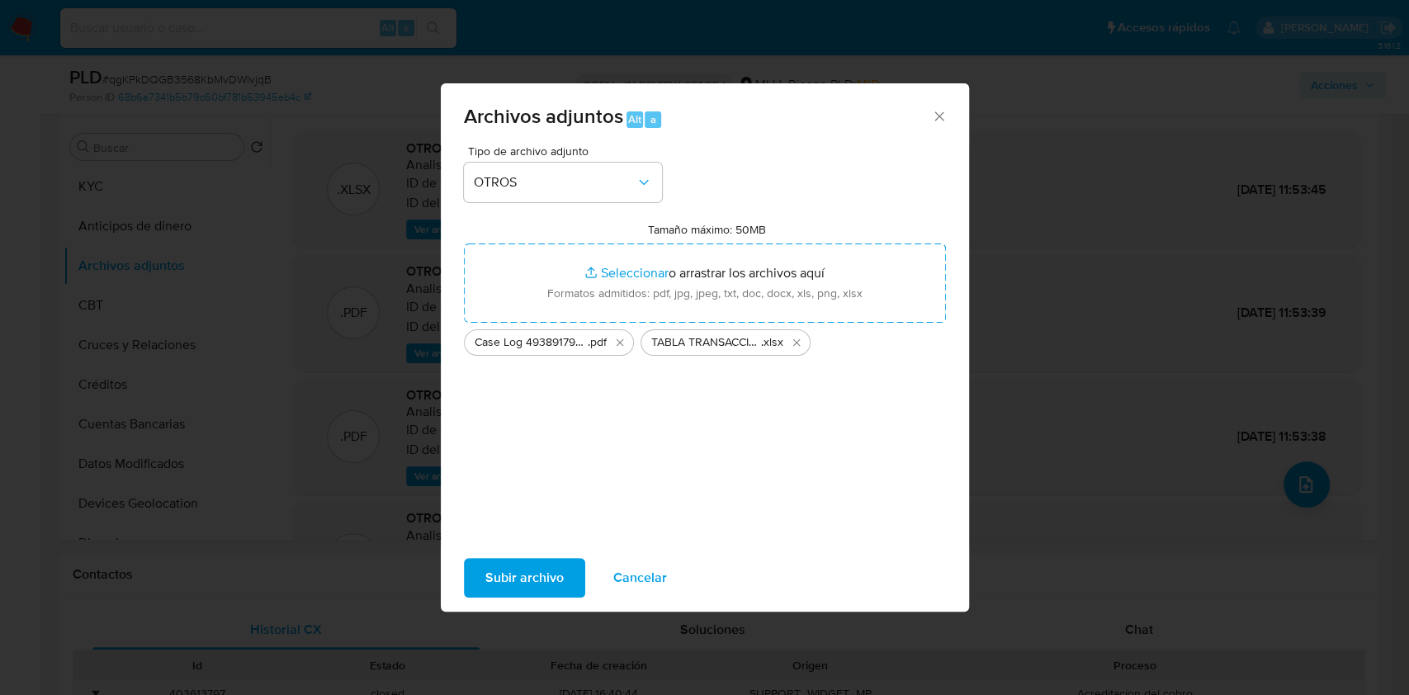
click at [528, 566] on span "Subir archivo" at bounding box center [524, 578] width 78 height 36
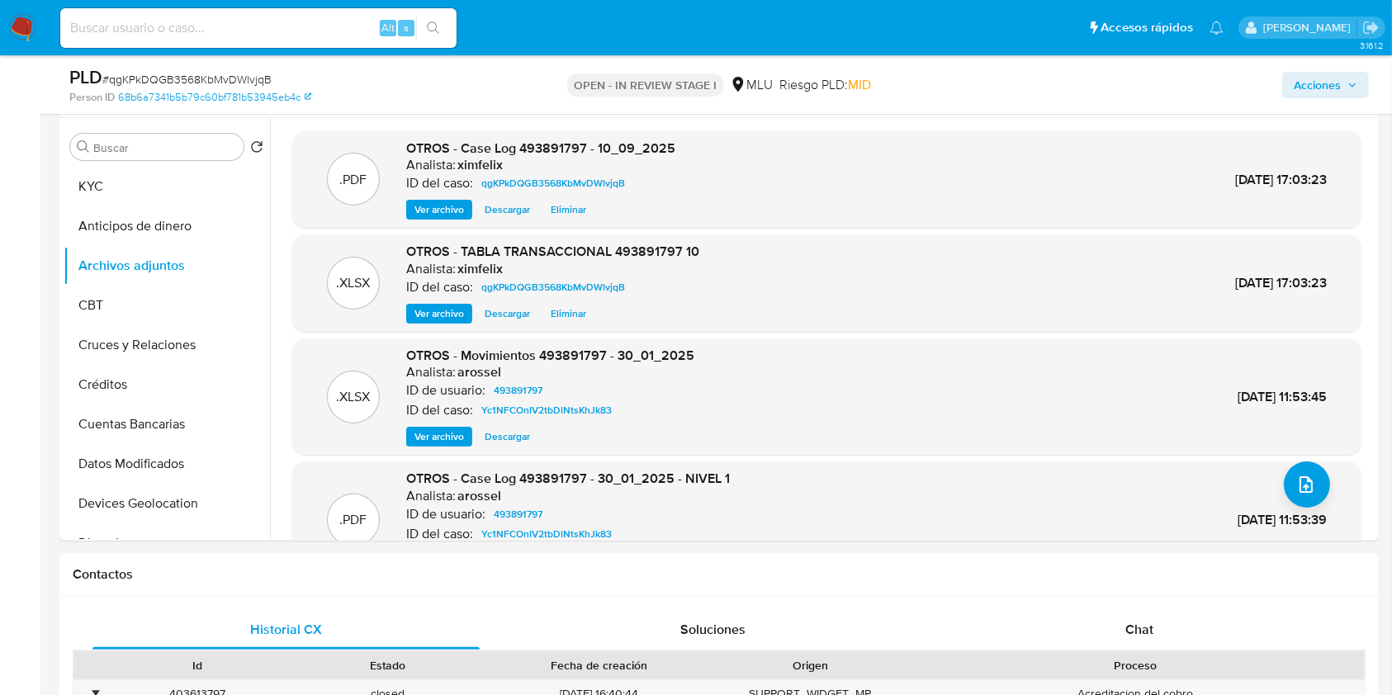
click at [1330, 97] on div "Acciones" at bounding box center [1154, 84] width 428 height 39
click at [1330, 97] on span "Acciones" at bounding box center [1316, 85] width 47 height 26
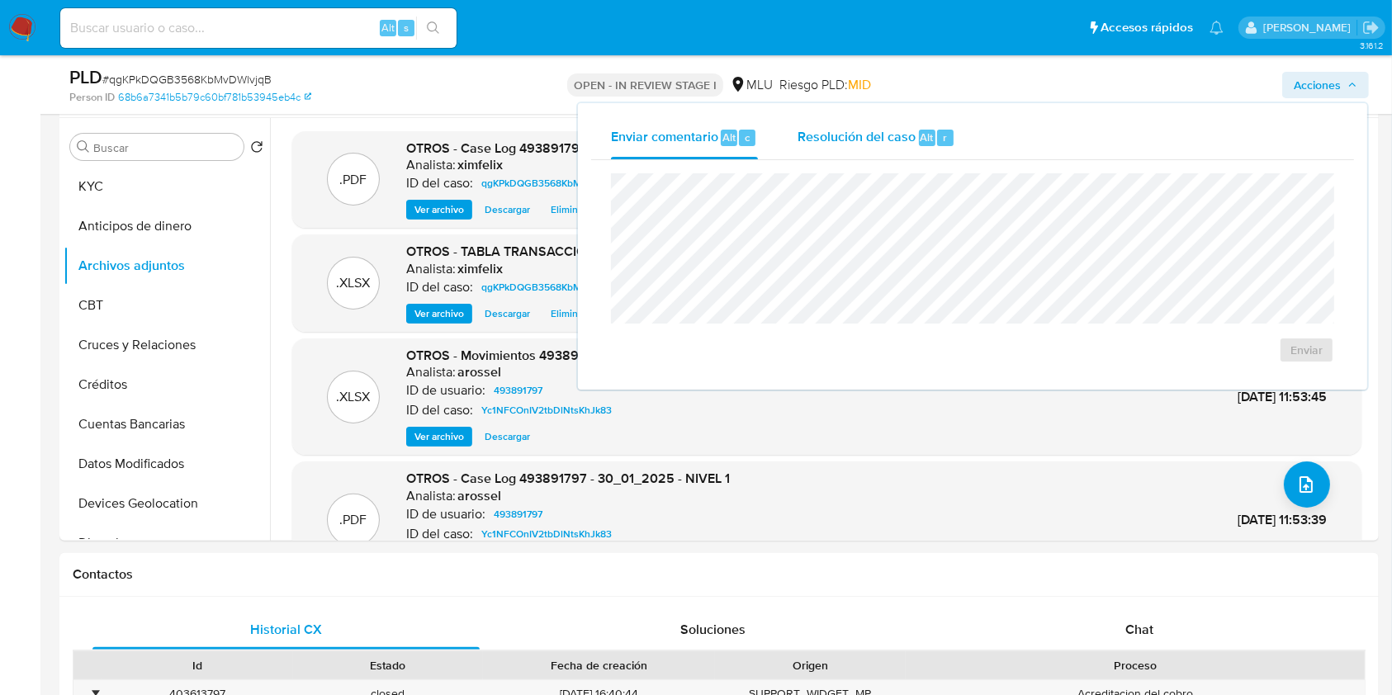
click at [847, 154] on div "Resolución del caso Alt r" at bounding box center [876, 137] width 158 height 43
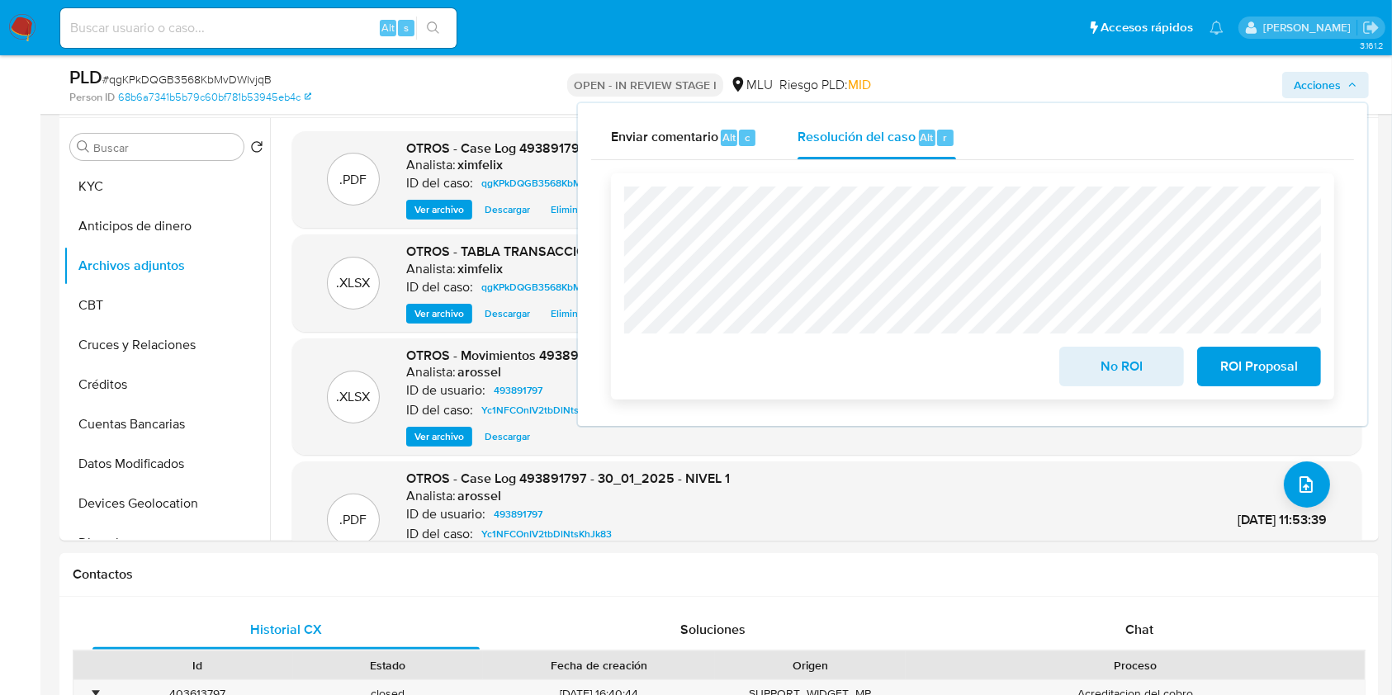
click at [1099, 373] on span "No ROI" at bounding box center [1120, 366] width 81 height 36
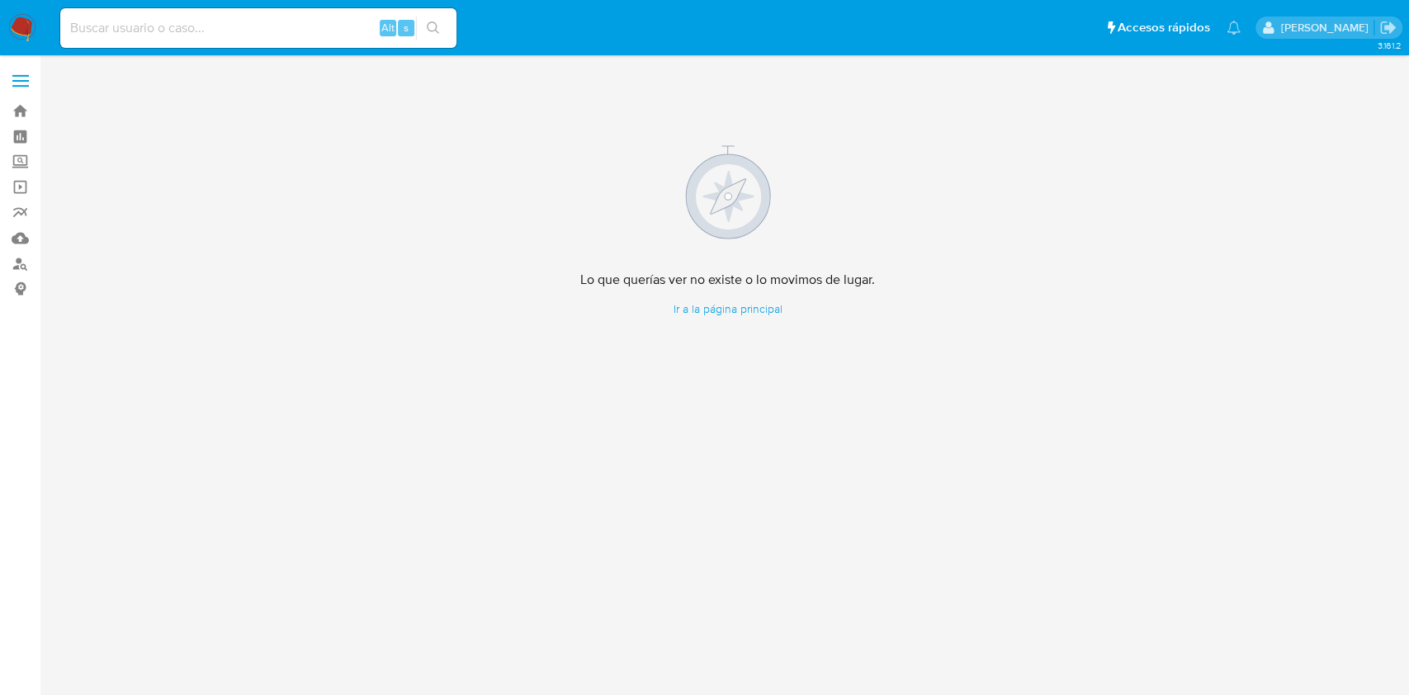
click at [272, 45] on div "Alt s" at bounding box center [258, 28] width 396 height 40
click at [277, 31] on input at bounding box center [258, 27] width 396 height 21
paste input "331151799"
type input "331151799"
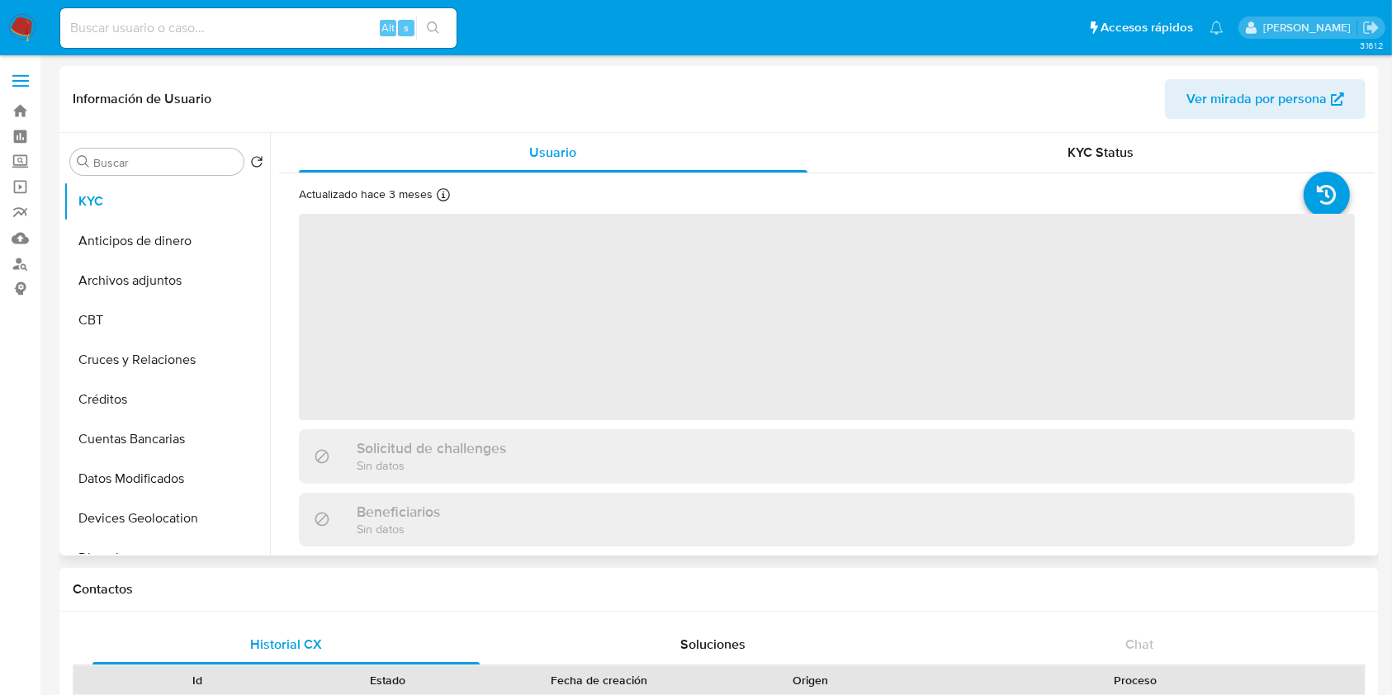
select select "10"
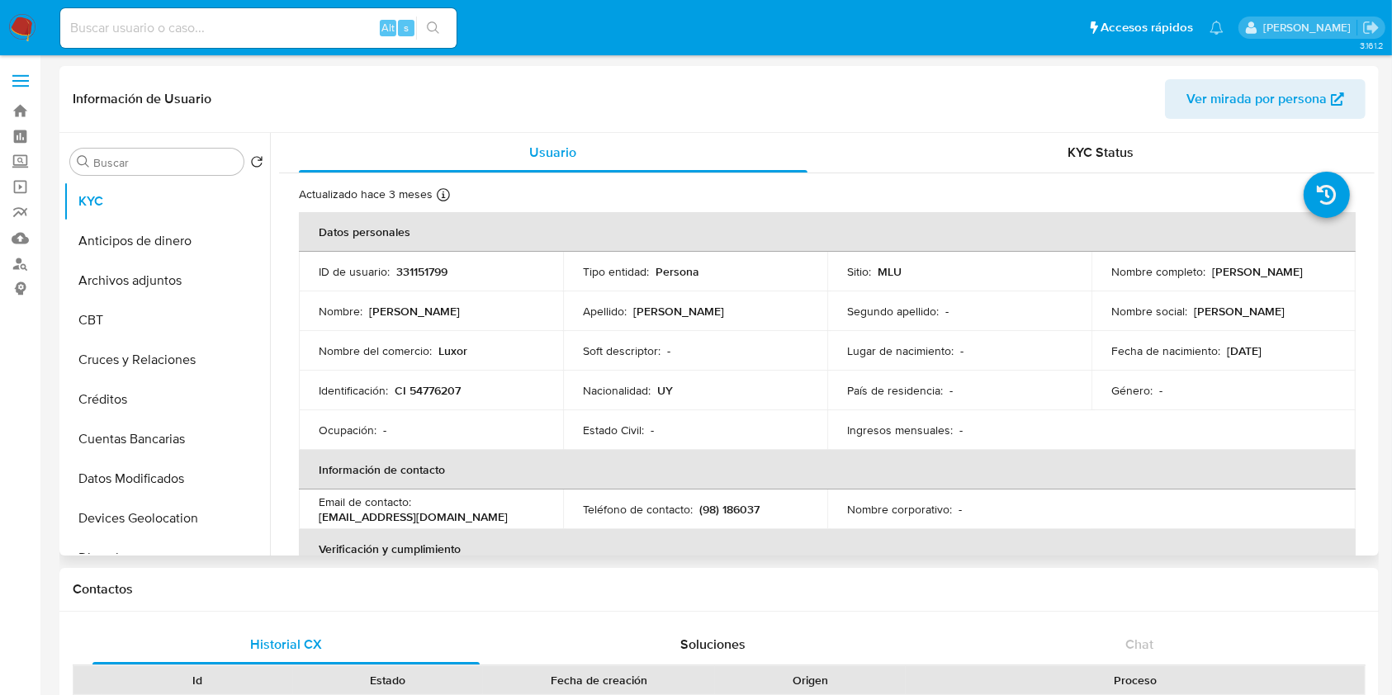
drag, startPoint x: 1221, startPoint y: 281, endPoint x: 1108, endPoint y: 281, distance: 113.1
click at [1111, 279] on div "Nombre completo : Joel Agustin Gomez Galvan" at bounding box center [1223, 271] width 224 height 15
copy p "Joel Agustin Gomez Galvan"
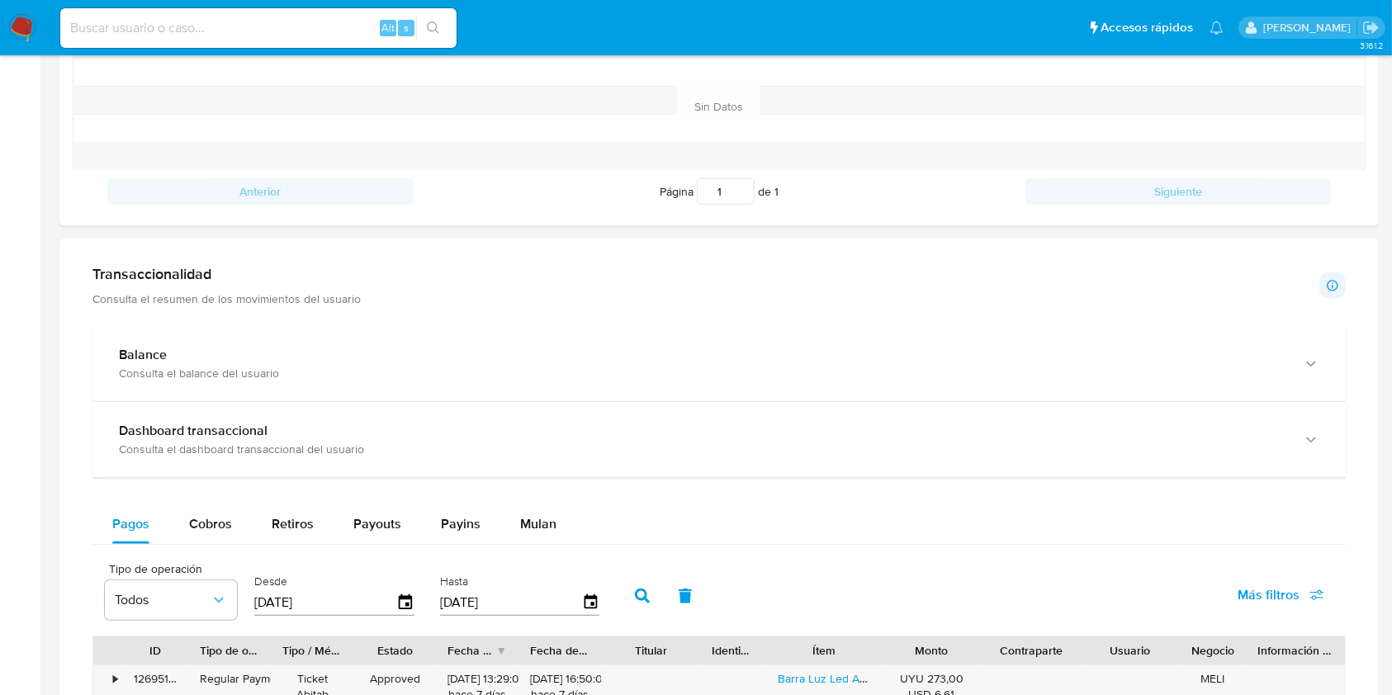
scroll to position [674, 0]
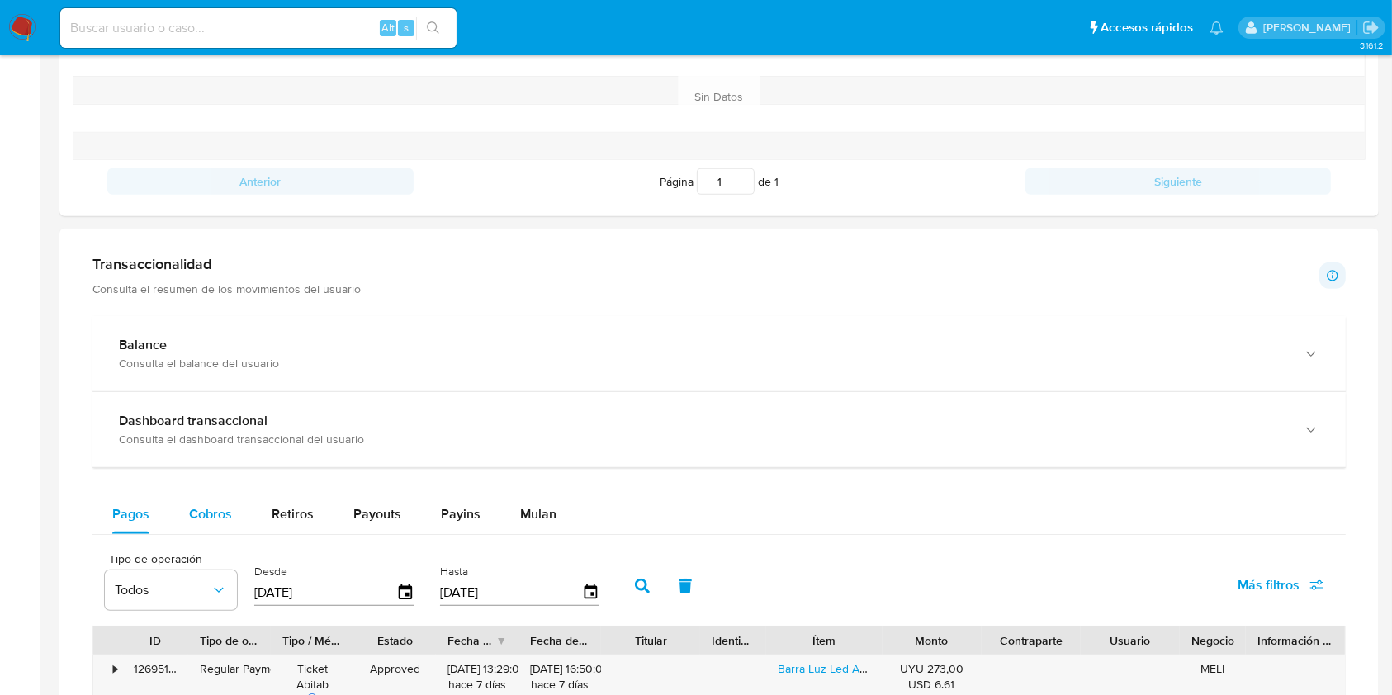
click at [198, 497] on div "Cobros" at bounding box center [210, 514] width 43 height 40
select select "10"
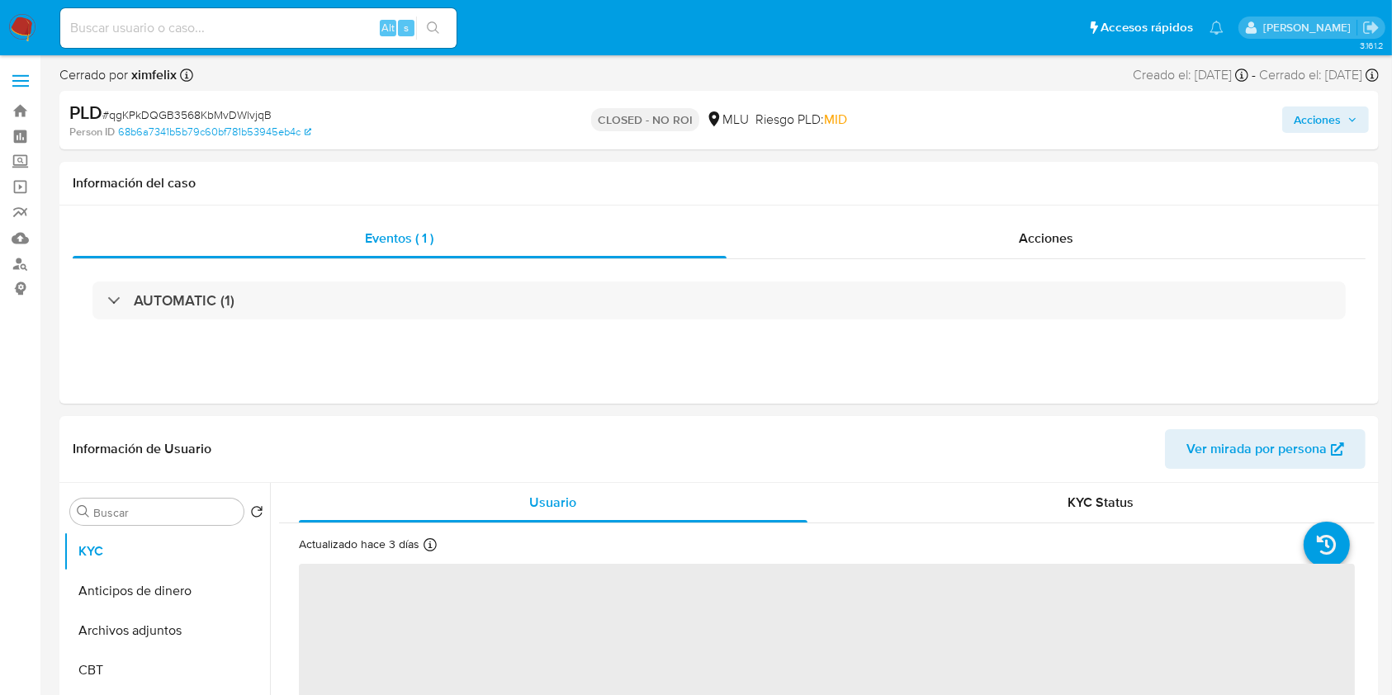
select select "10"
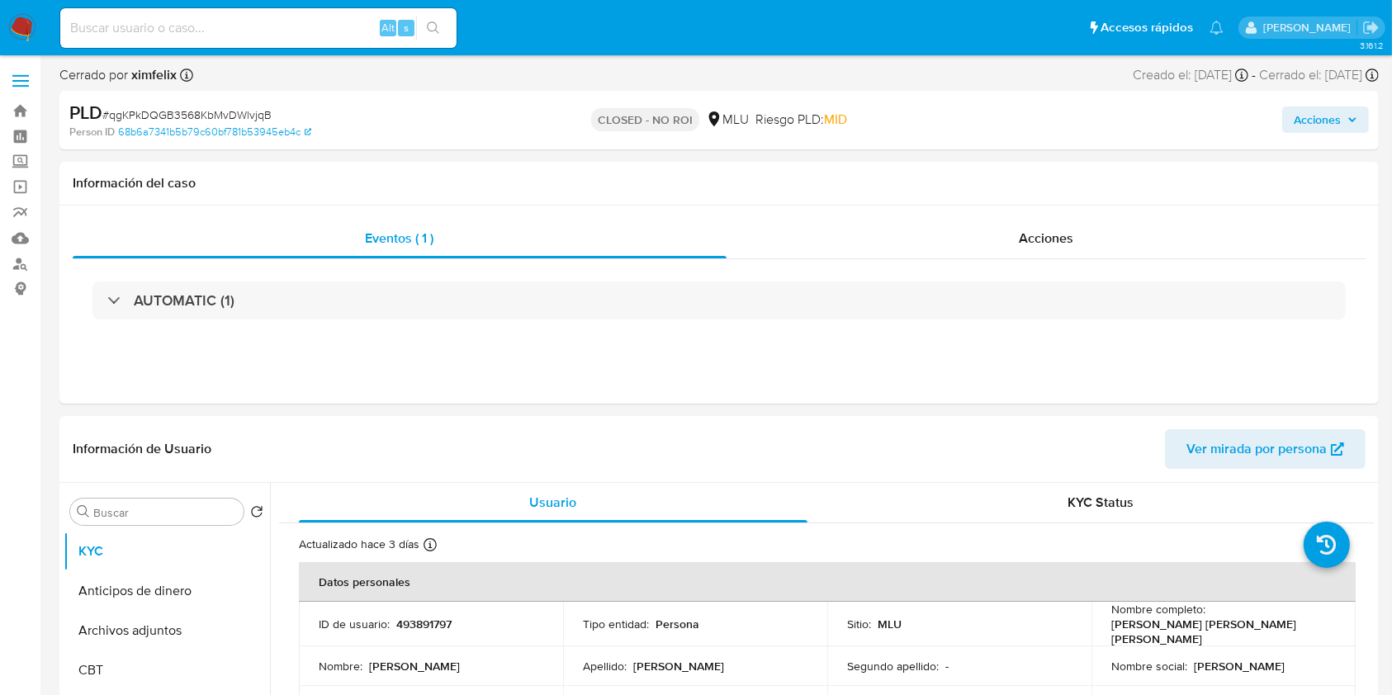
click at [190, 29] on input at bounding box center [258, 27] width 396 height 21
paste input "txUf7jwEUUt6S13LCZR4VIQp"
type input "txUf7jwEUUt6S13LCZR4VIQp"
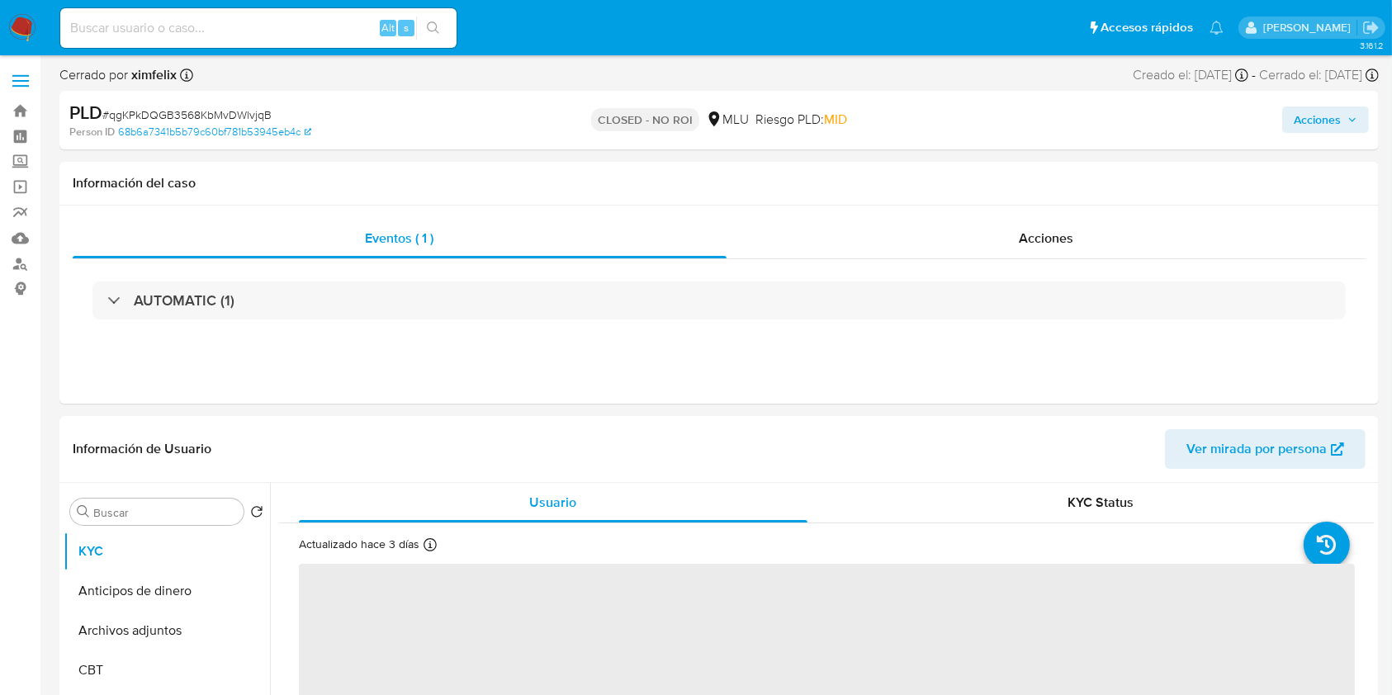
select select "10"
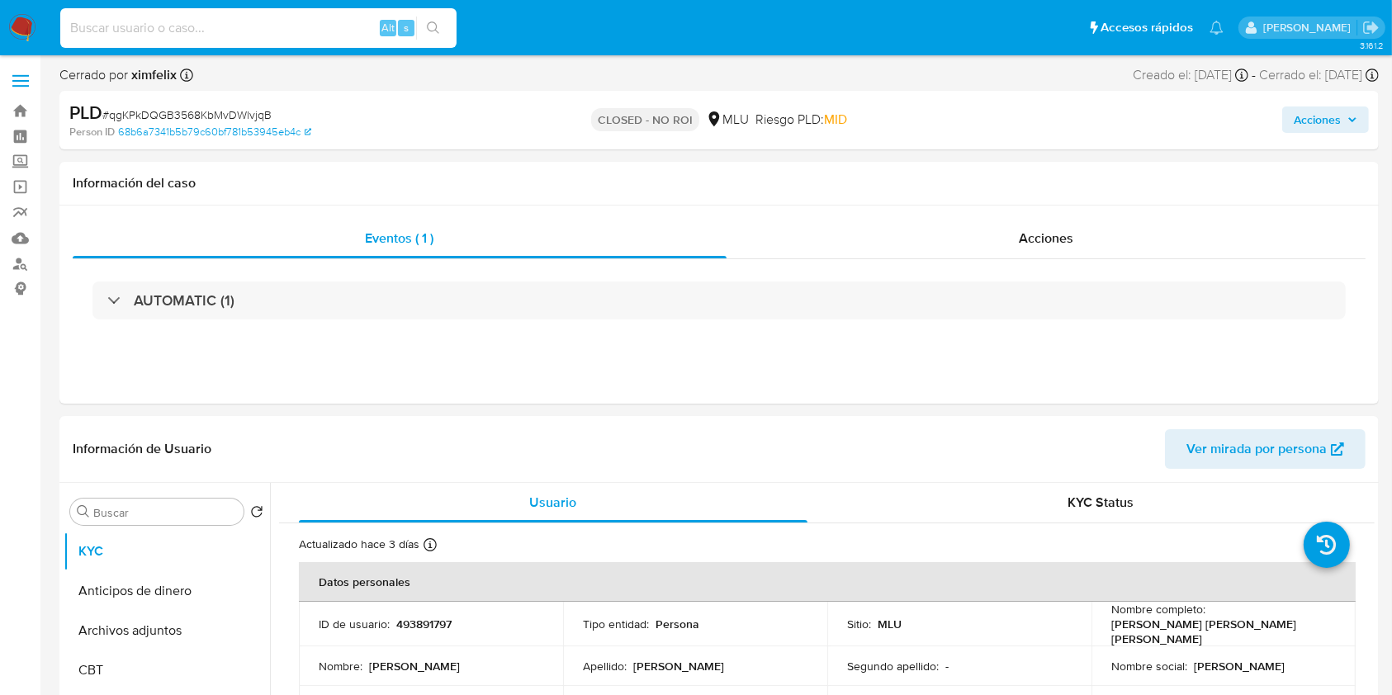
click at [263, 23] on input at bounding box center [258, 27] width 396 height 21
paste input "txUf7jwEUUt6S13LCZR4VIQp"
type input "txUf7jwEUUt6S13LCZR4VIQp"
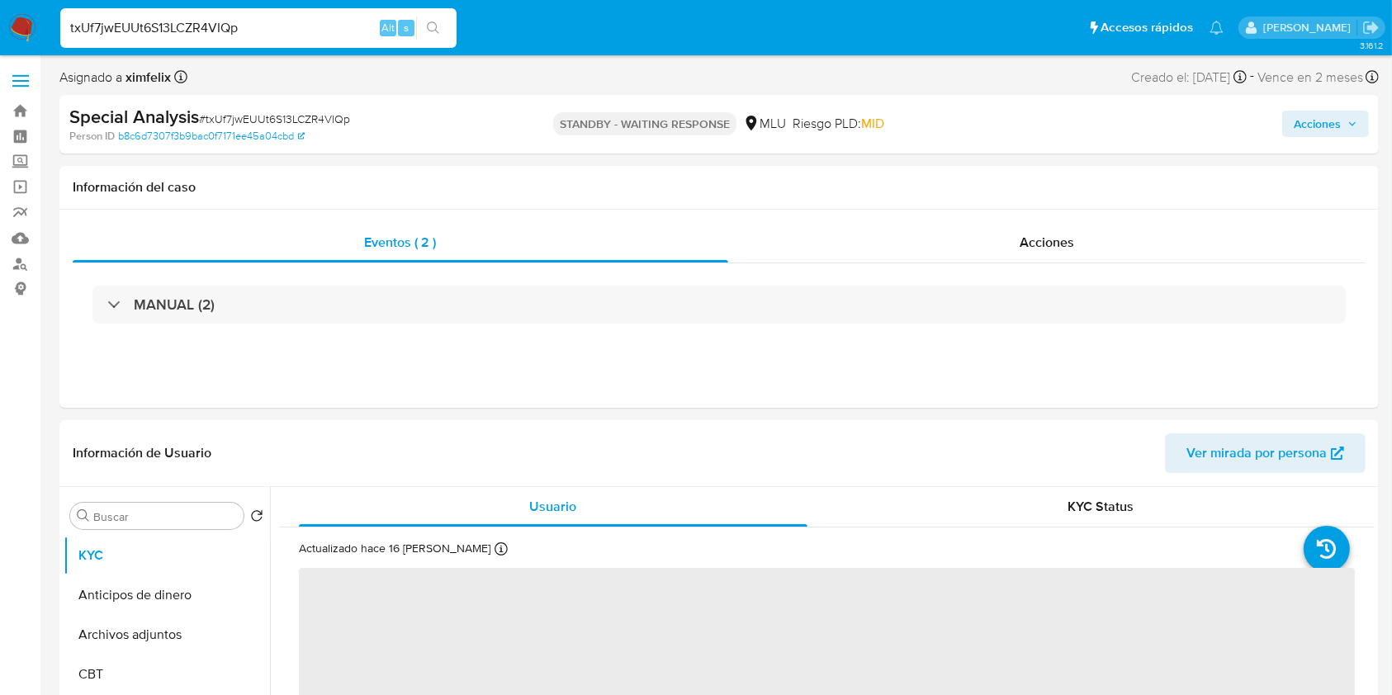
select select "10"
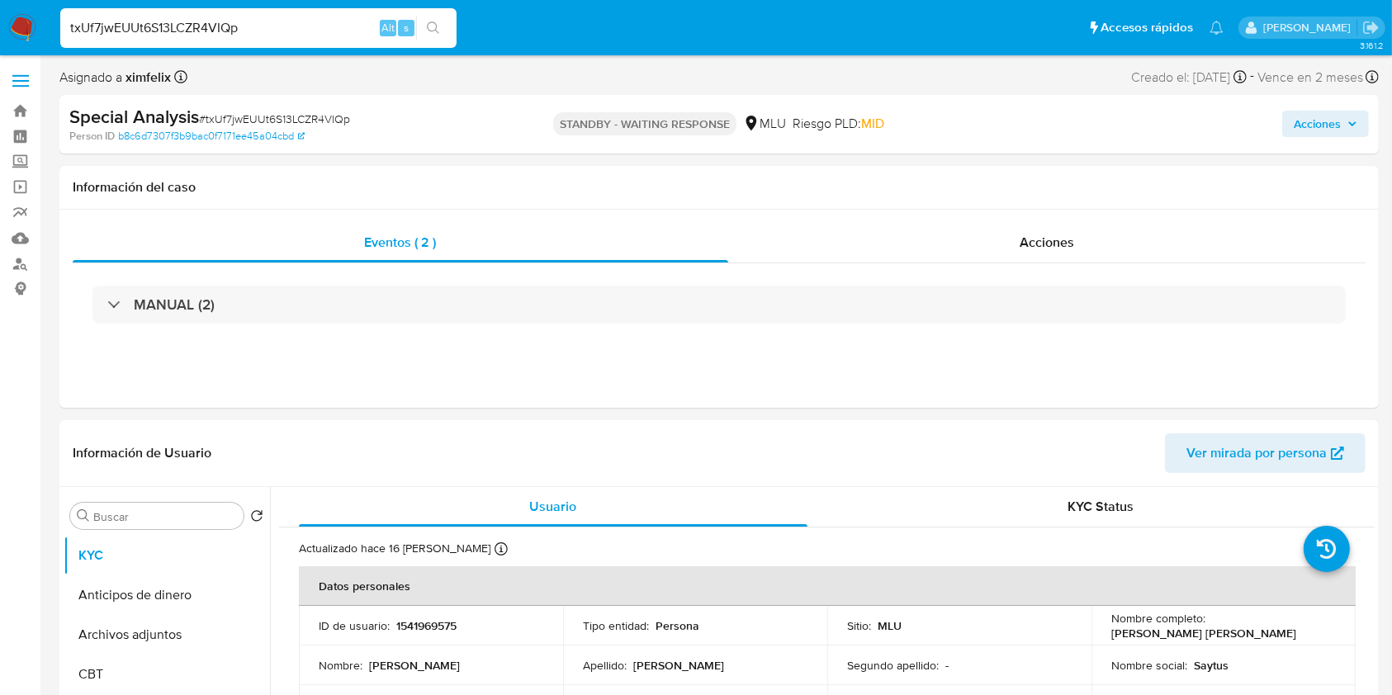
click at [198, 21] on input "txUf7jwEUUt6S13LCZR4VIQp" at bounding box center [258, 27] width 396 height 21
paste input "vn08IoLvlLRRqMhJOtPV4WkZ"
click at [198, 21] on input "txUf7jwEUUt6S13LCZRvn08IoLvlLRRqMhJOtPV4WkZ4VIQp" at bounding box center [258, 27] width 396 height 21
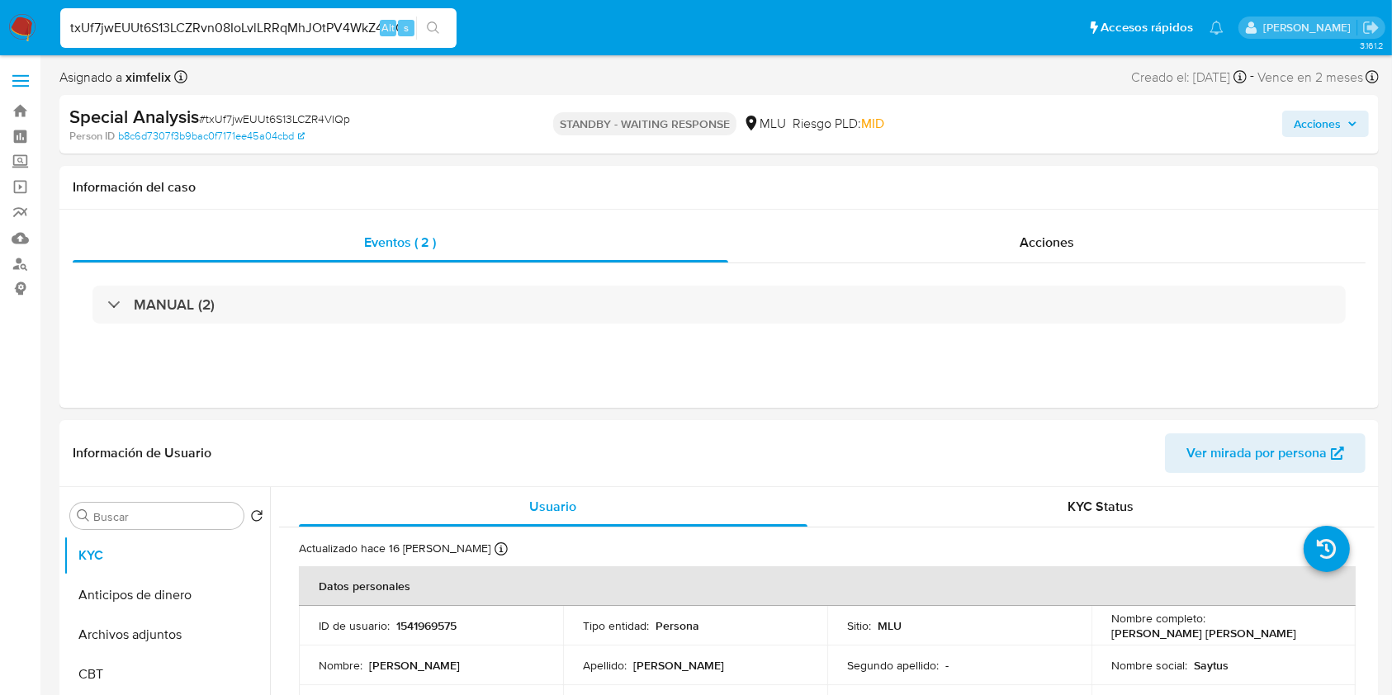
paste input "vn08IoLvlLRRqMhJOtPV4WkZ"
type input "vn08IoLvlLRRqMhJOtPV4WkZ"
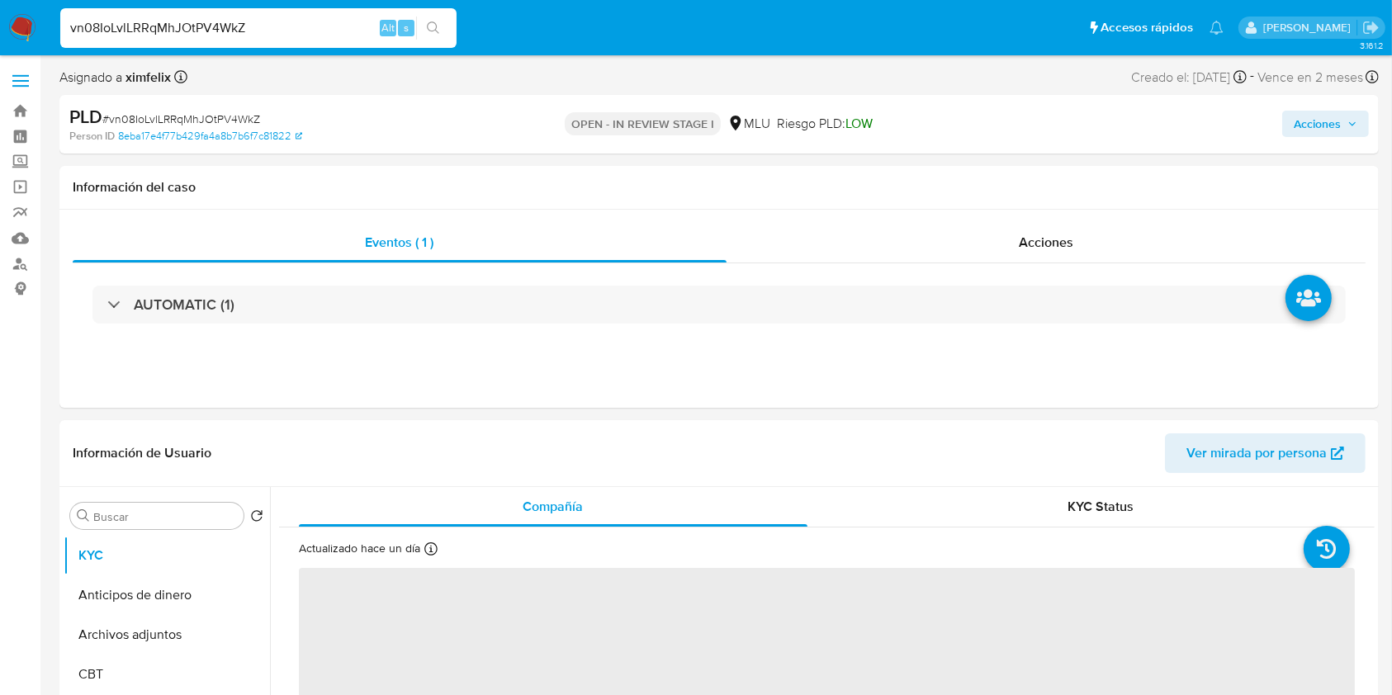
select select "10"
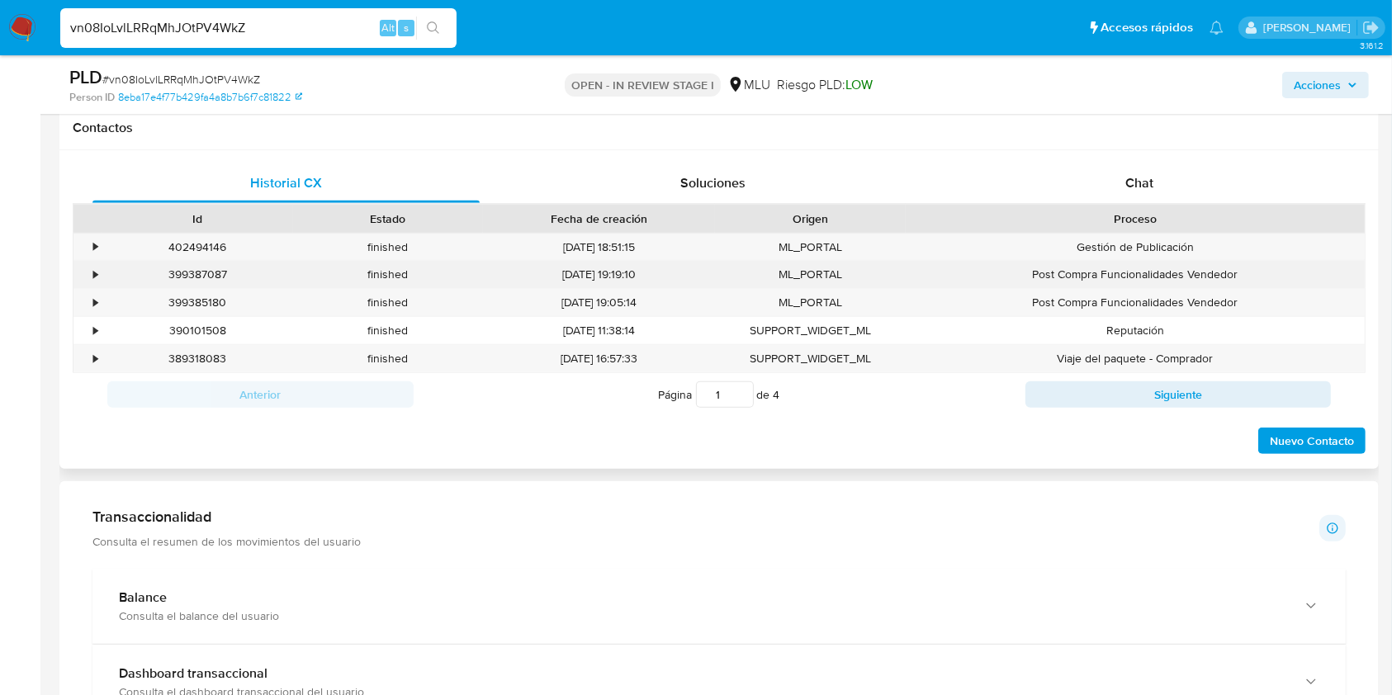
scroll to position [759, 0]
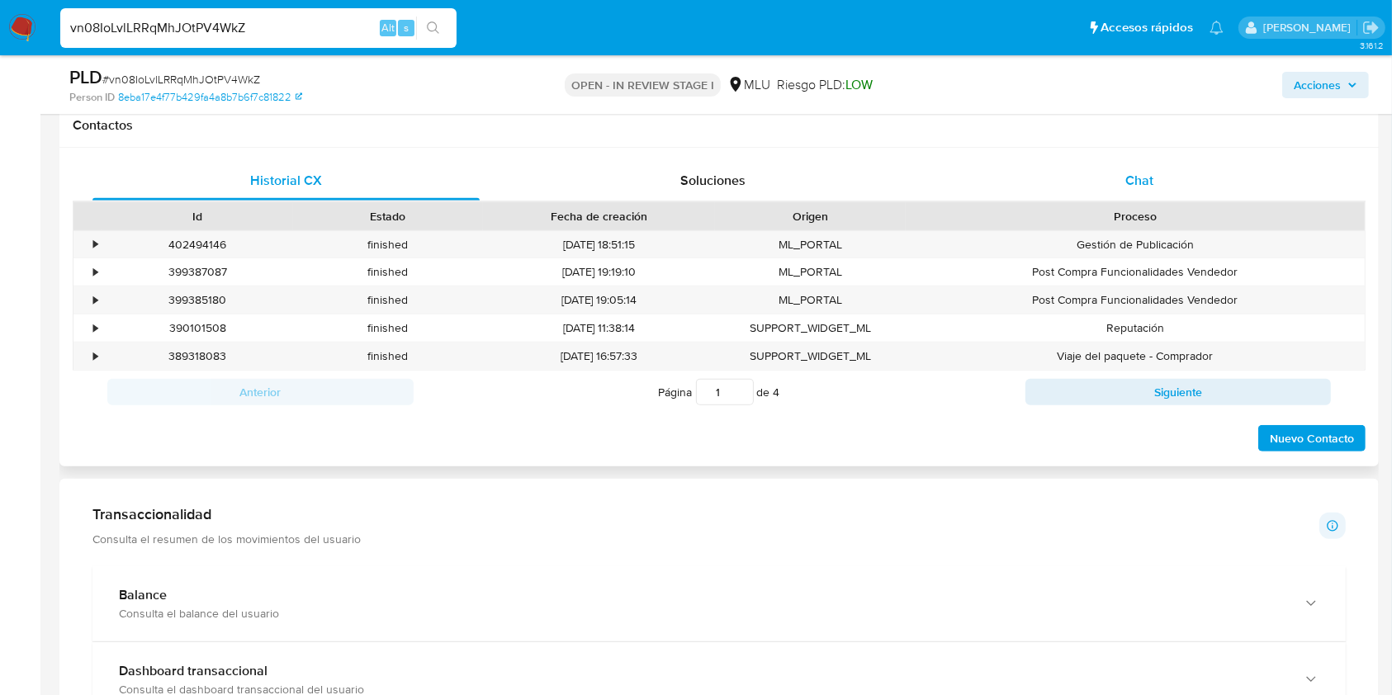
click at [1114, 187] on div "Chat" at bounding box center [1139, 181] width 387 height 40
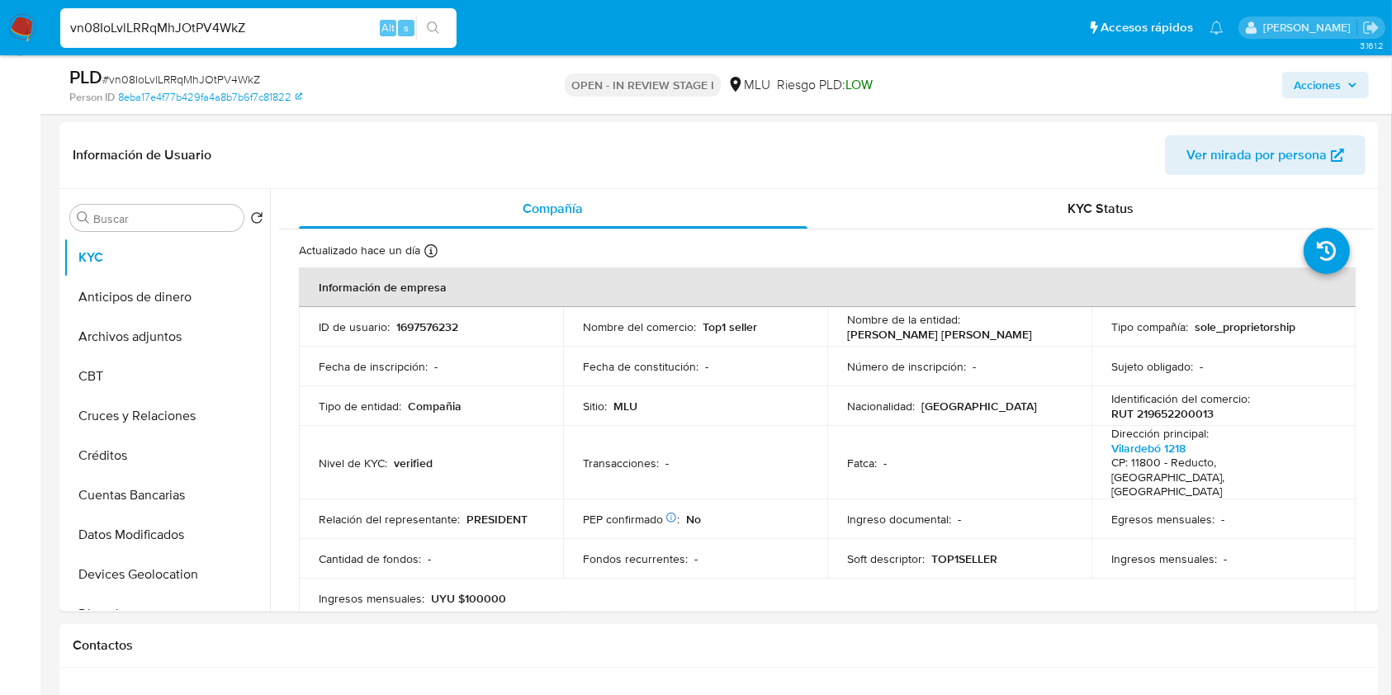
scroll to position [233, 0]
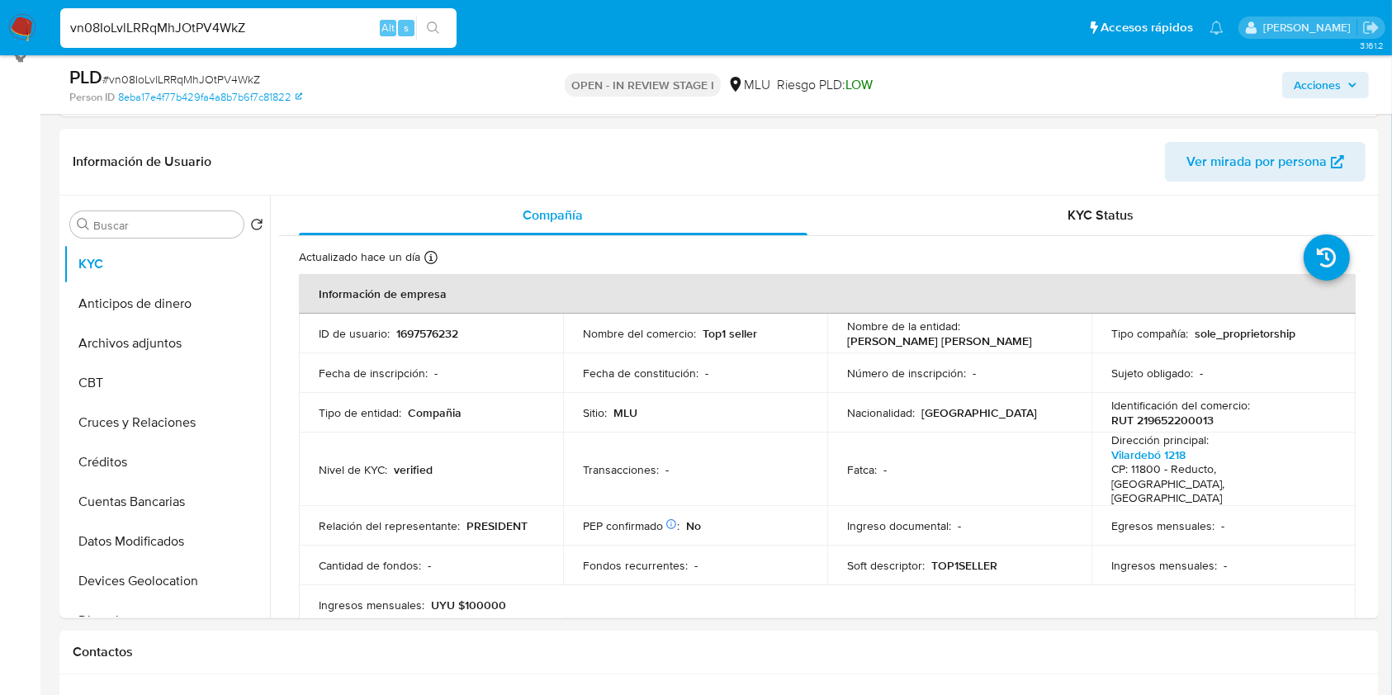
click at [206, 32] on input "vn08IoLvlLRRqMhJOtPV4WkZ" at bounding box center [258, 27] width 396 height 21
paste input "LOs4i9YKb1YnrQLUd49rPXwr"
type input "LOs4i9YKb1YnrQLUd49rPXwr"
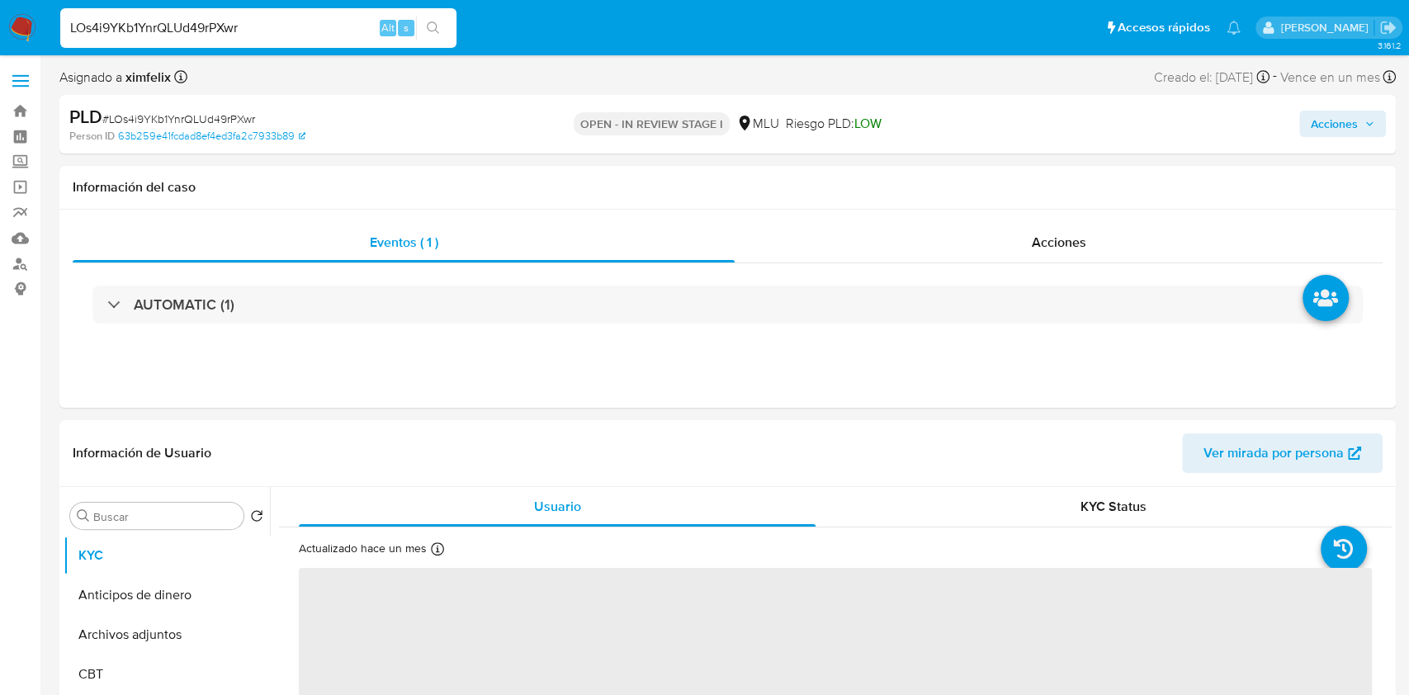
select select "10"
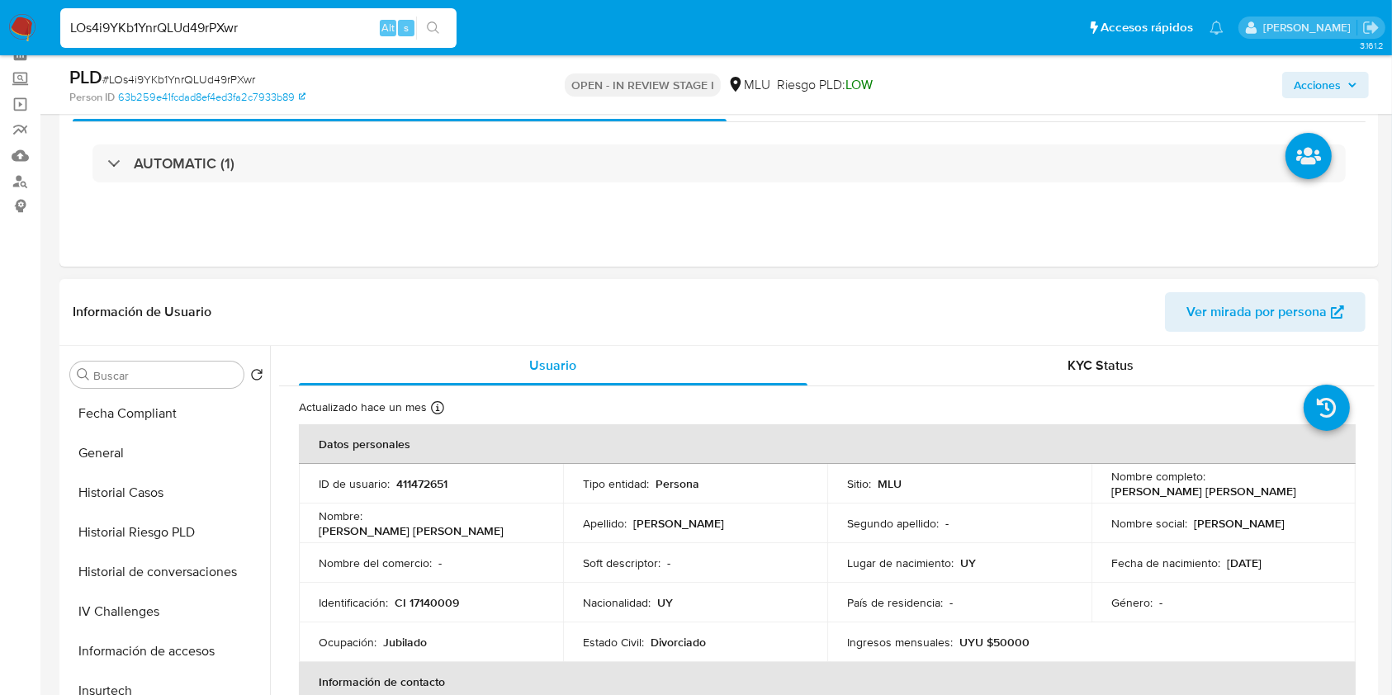
scroll to position [518, 0]
click at [149, 529] on button "Historial de conversaciones" at bounding box center [160, 530] width 193 height 40
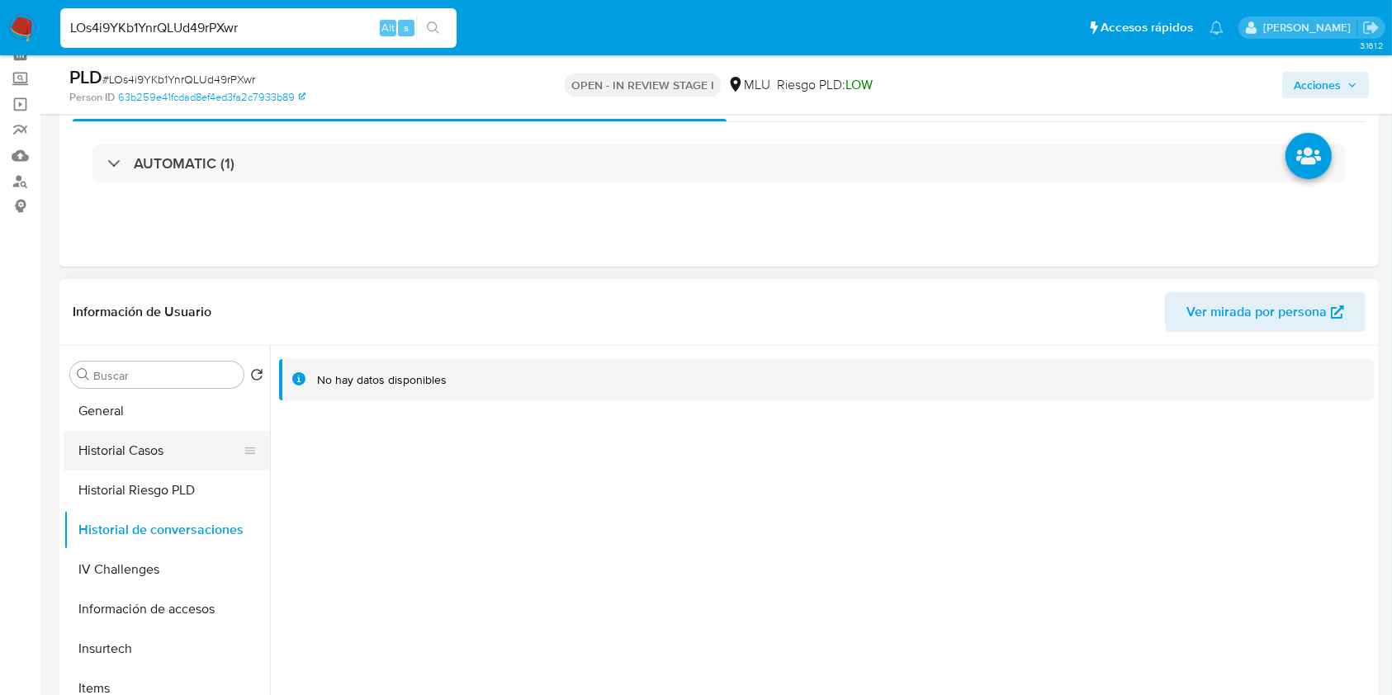
click at [160, 433] on button "Historial Casos" at bounding box center [160, 451] width 193 height 40
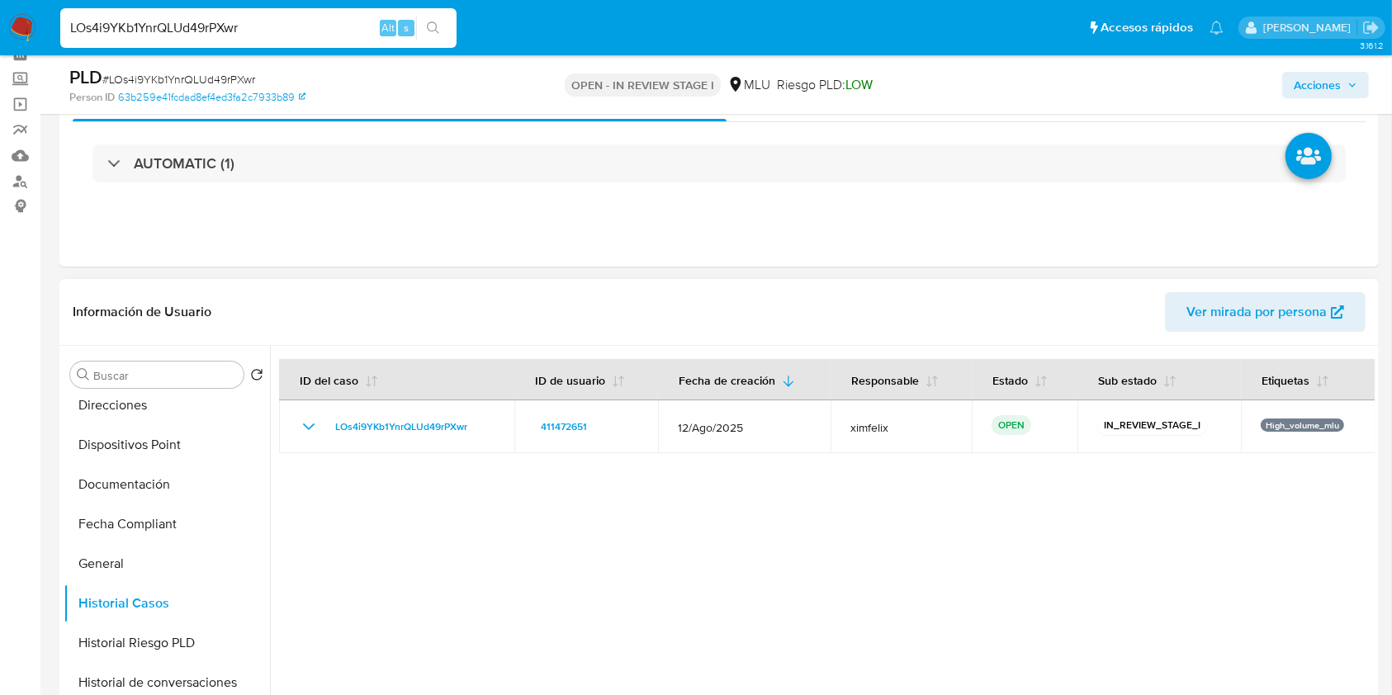
scroll to position [340, 0]
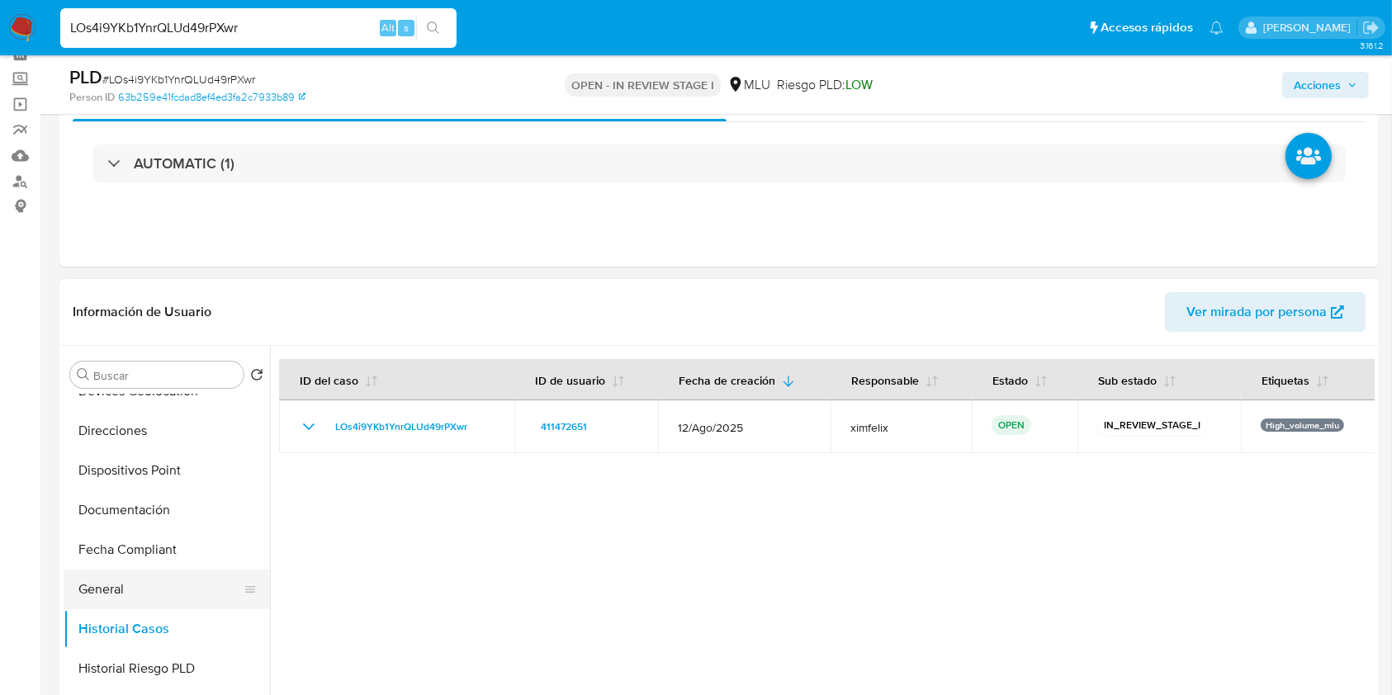
click at [149, 577] on button "General" at bounding box center [160, 589] width 193 height 40
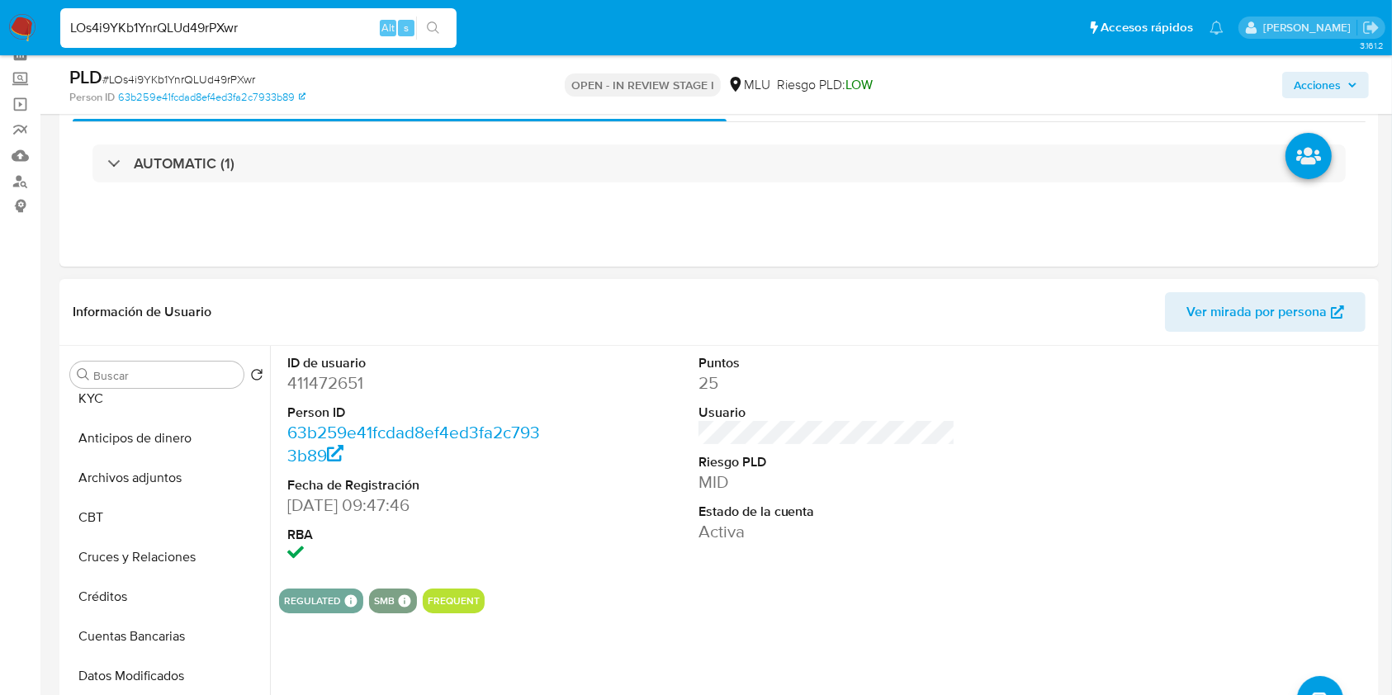
scroll to position [0, 0]
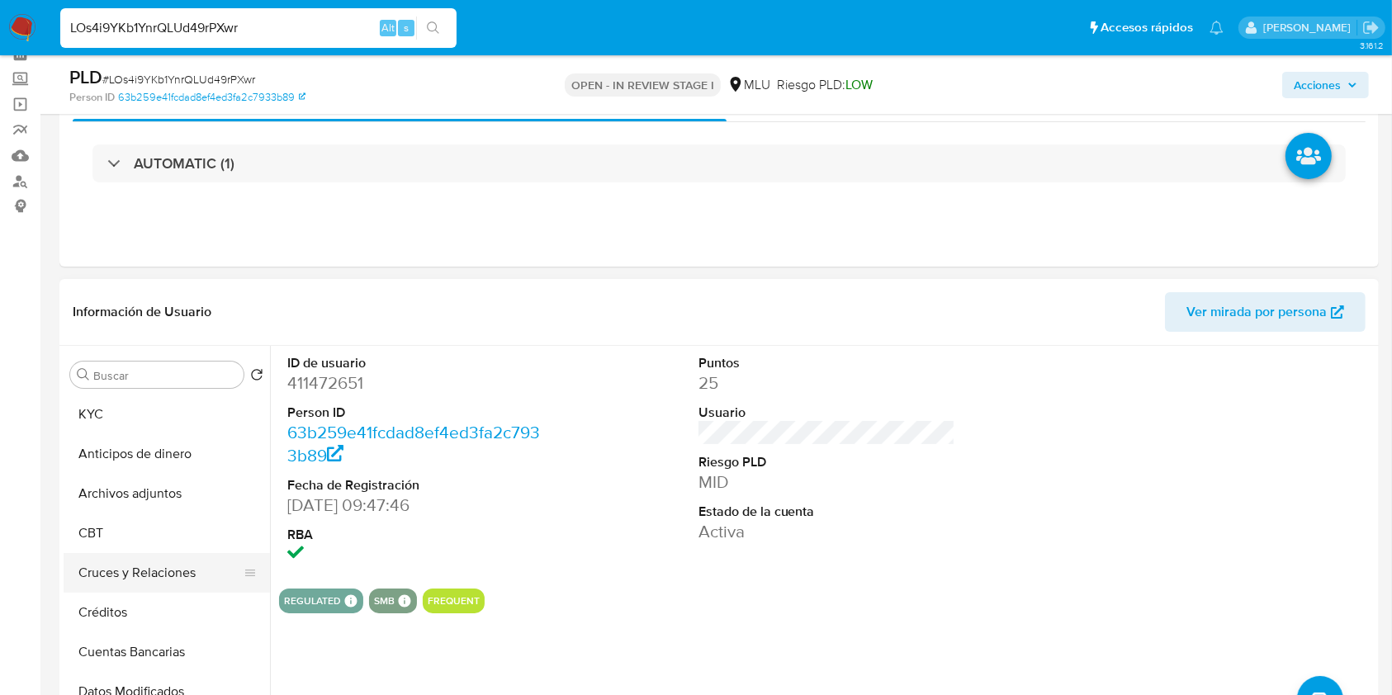
click at [163, 573] on button "Cruces y Relaciones" at bounding box center [160, 573] width 193 height 40
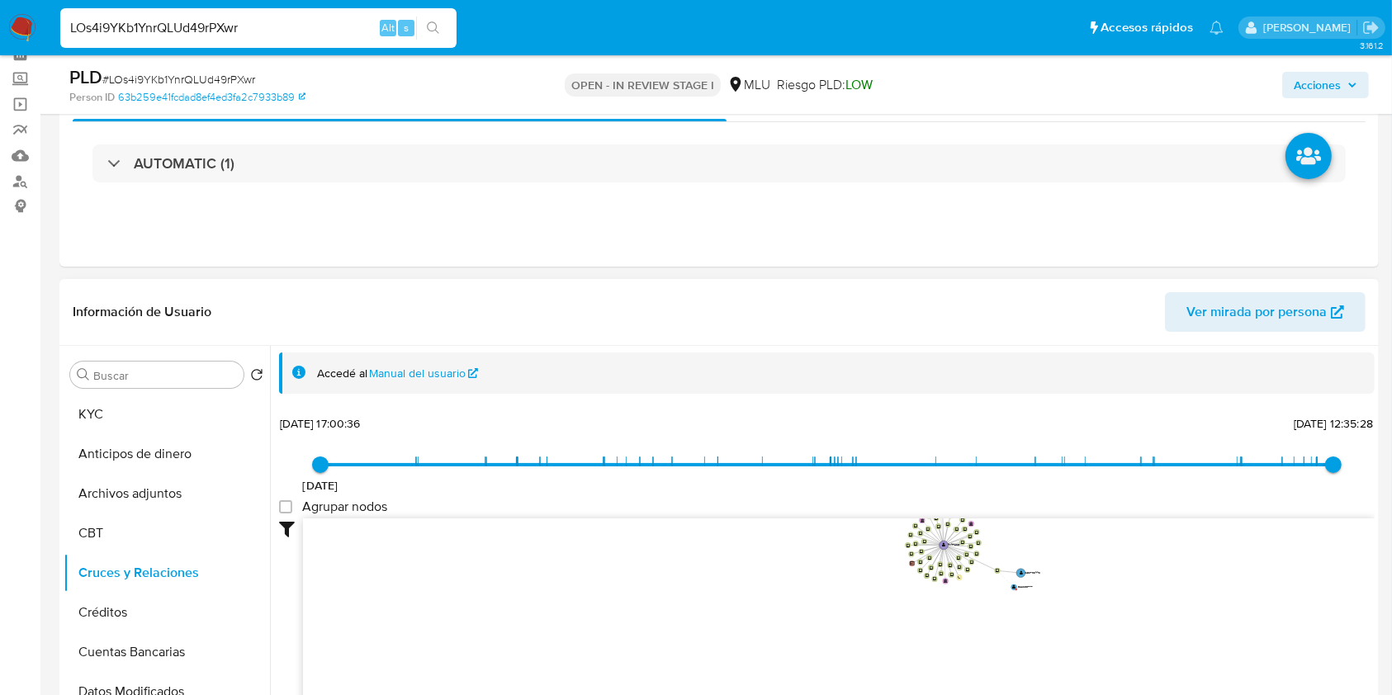
drag, startPoint x: 933, startPoint y: 619, endPoint x: 765, endPoint y: 588, distance: 171.1
click at [765, 588] on icon "device-642a121c08813b00183a7965  user-411472651  411472651 device-63361792088…" at bounding box center [838, 637] width 1071 height 239
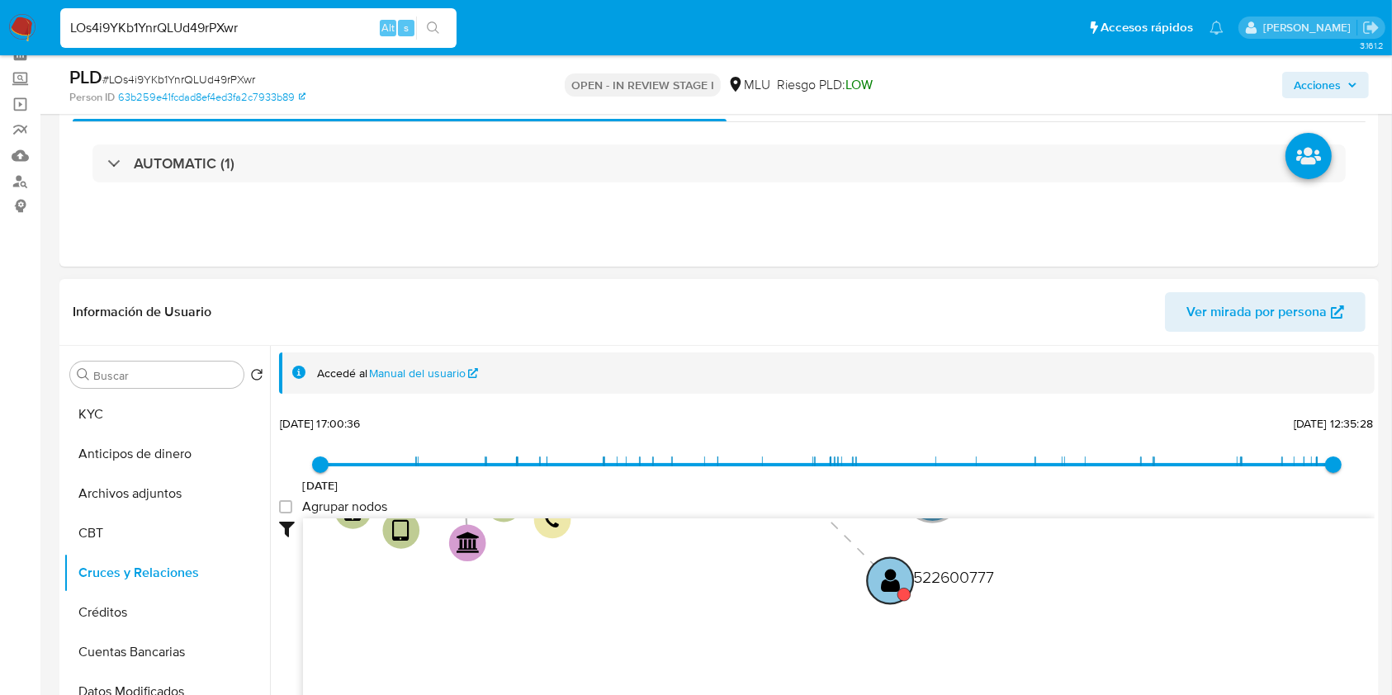
click at [886, 591] on text "" at bounding box center [890, 579] width 19 height 27
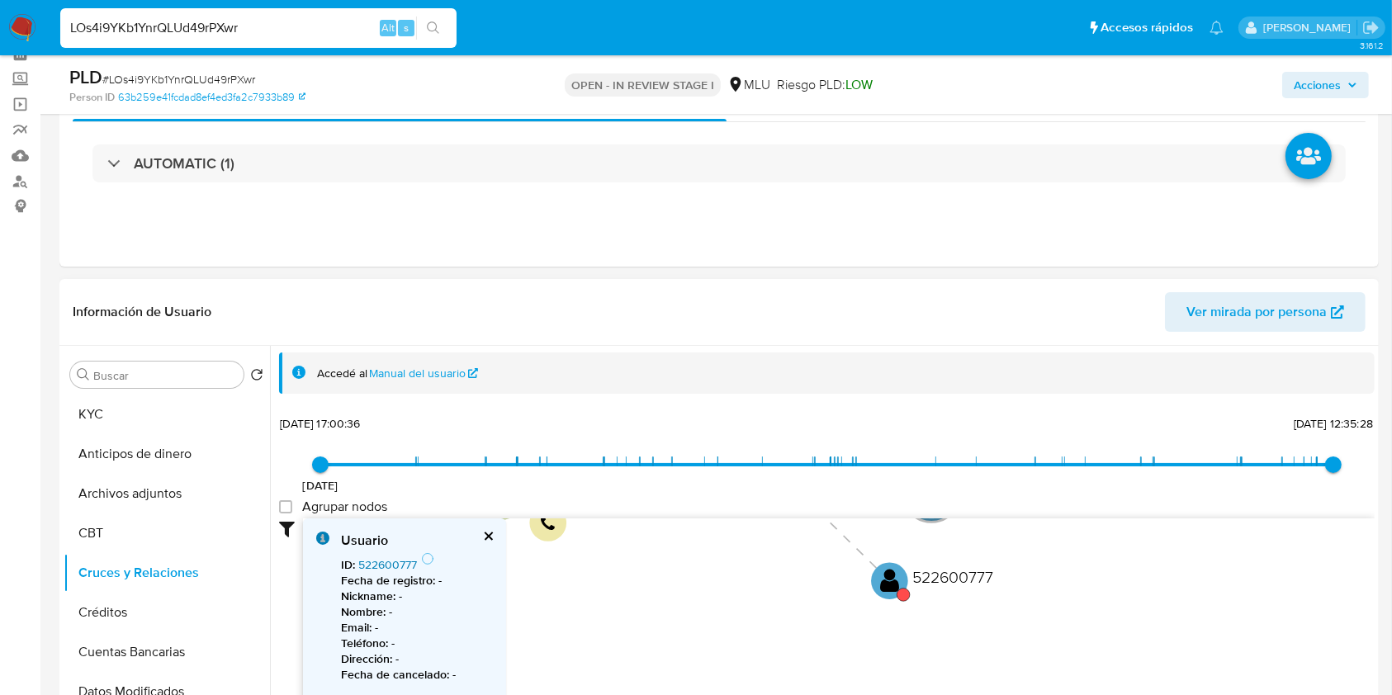
click at [399, 567] on link "522600777" at bounding box center [387, 564] width 59 height 17
click at [191, 650] on button "Cuentas Bancarias" at bounding box center [160, 652] width 193 height 40
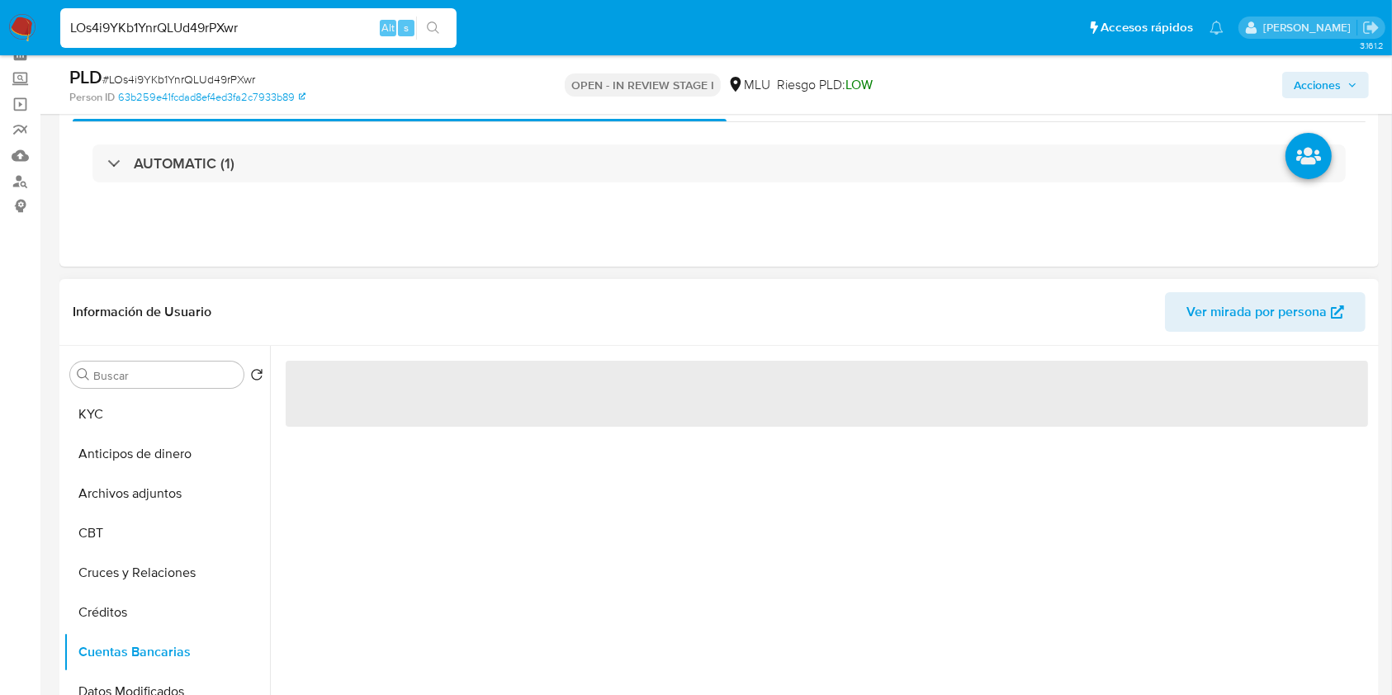
click at [551, 624] on div "‌" at bounding box center [822, 557] width 1104 height 423
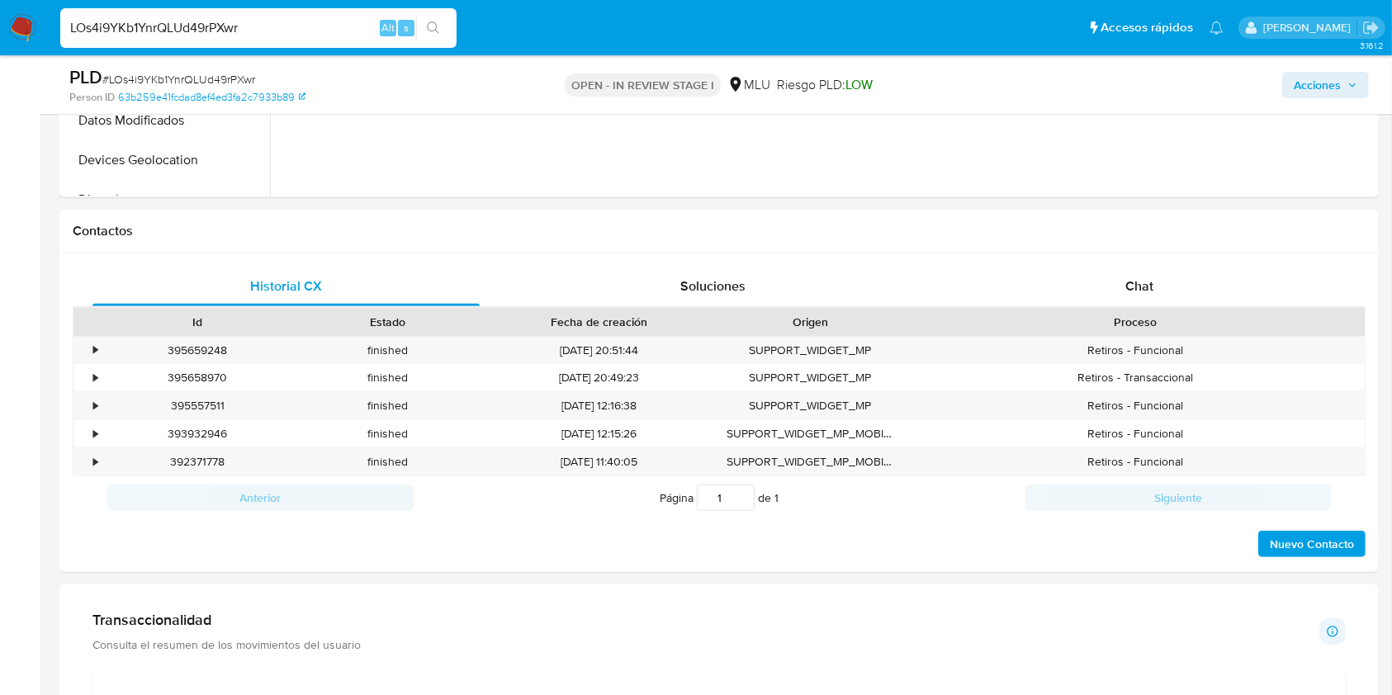
scroll to position [640, 0]
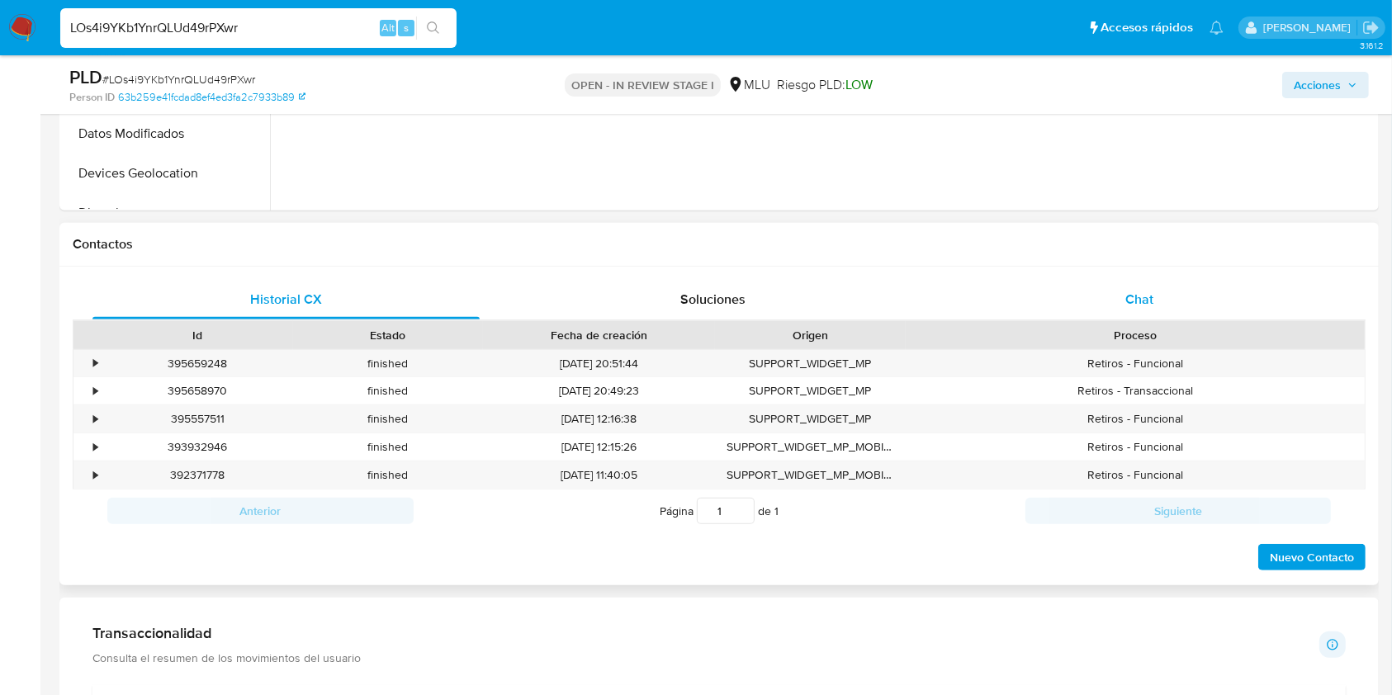
click at [1103, 298] on div "Chat" at bounding box center [1139, 300] width 387 height 40
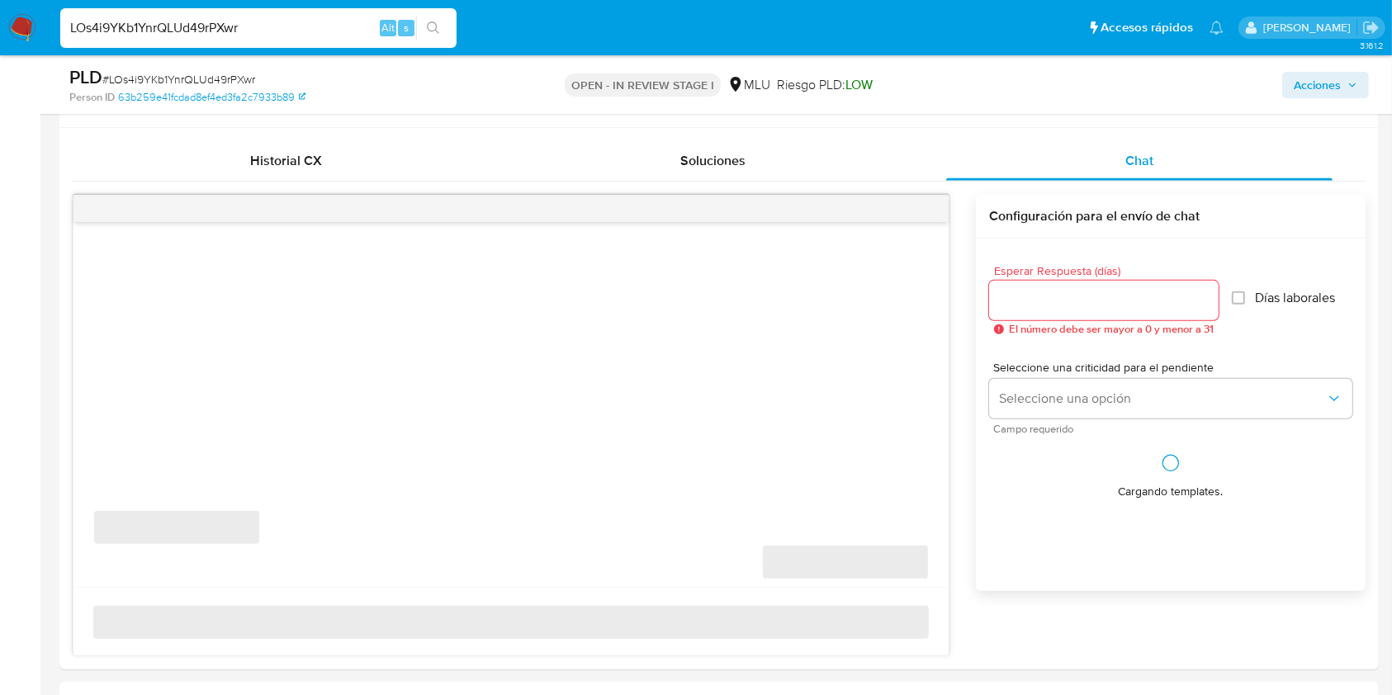
scroll to position [802, 0]
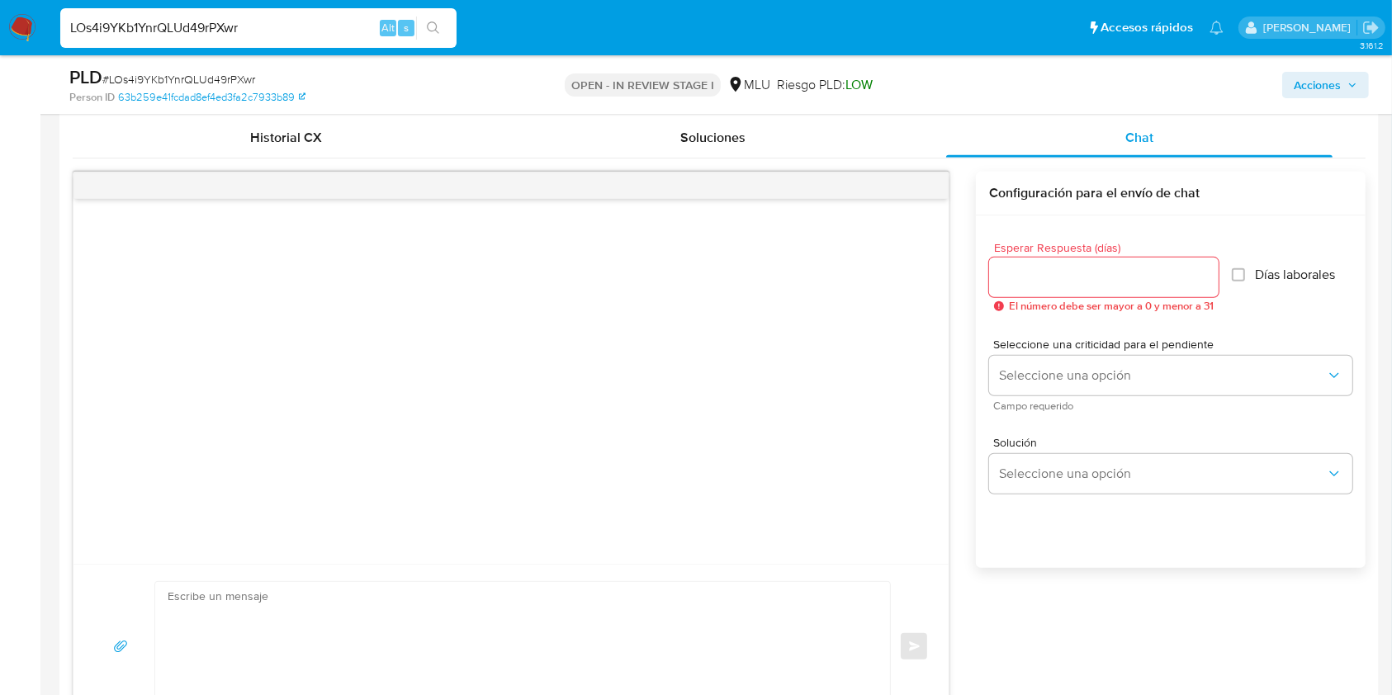
click at [1047, 290] on div at bounding box center [1103, 278] width 229 height 40
click at [1042, 276] on input "Esperar Respuesta (días)" at bounding box center [1103, 277] width 229 height 21
type input "3"
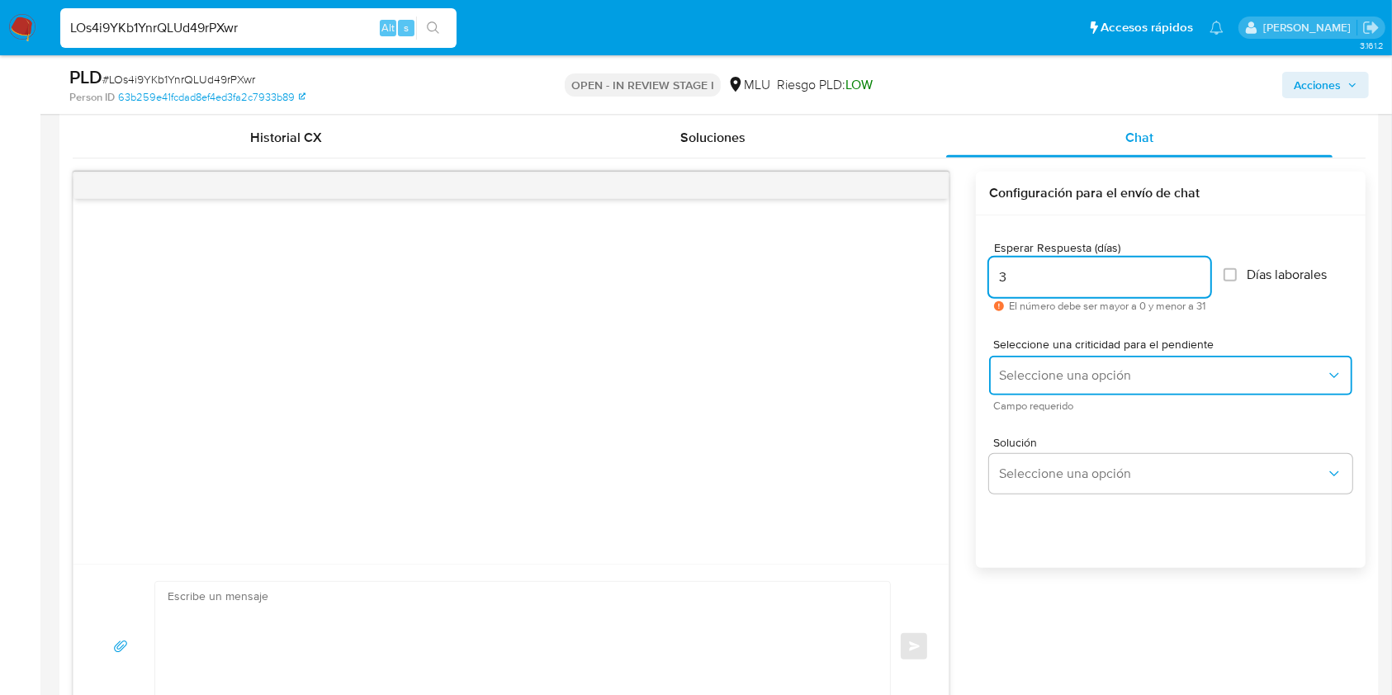
click at [1014, 367] on span "Seleccione una opción" at bounding box center [1162, 375] width 327 height 17
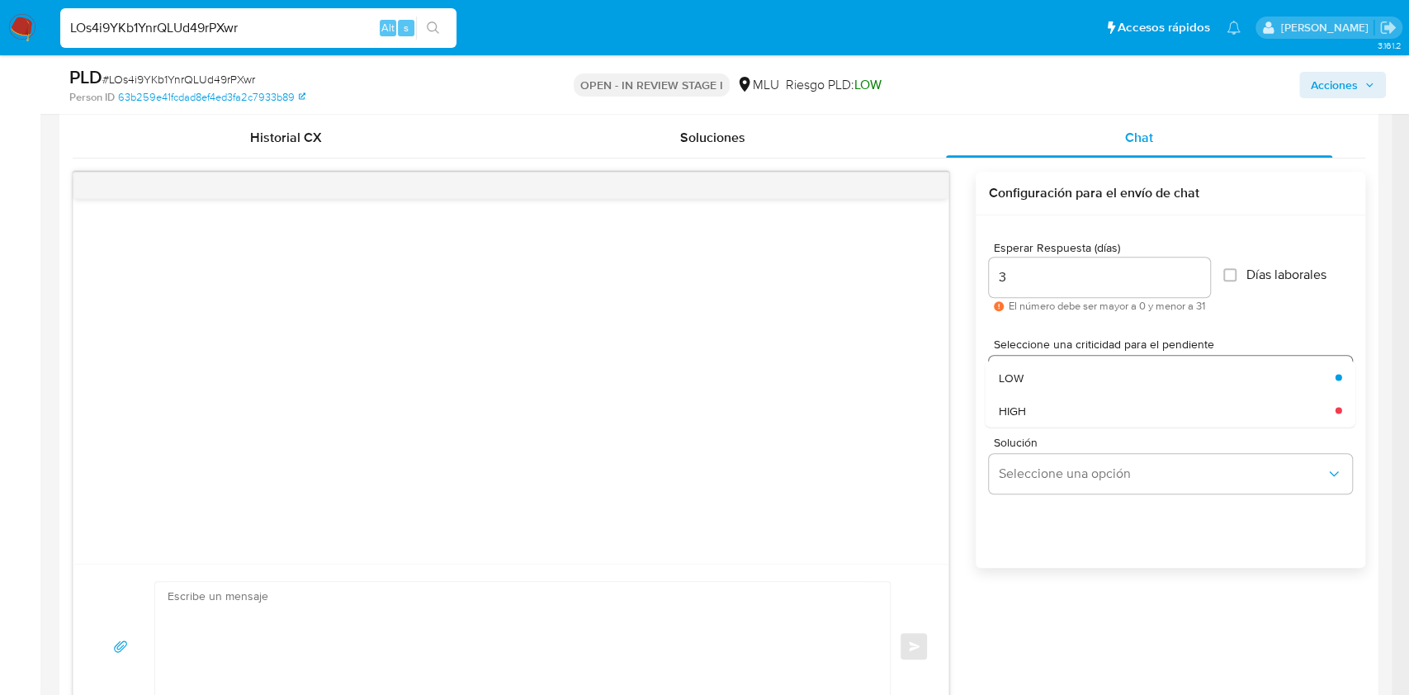
click at [1014, 370] on span "LOW" at bounding box center [1011, 377] width 25 height 15
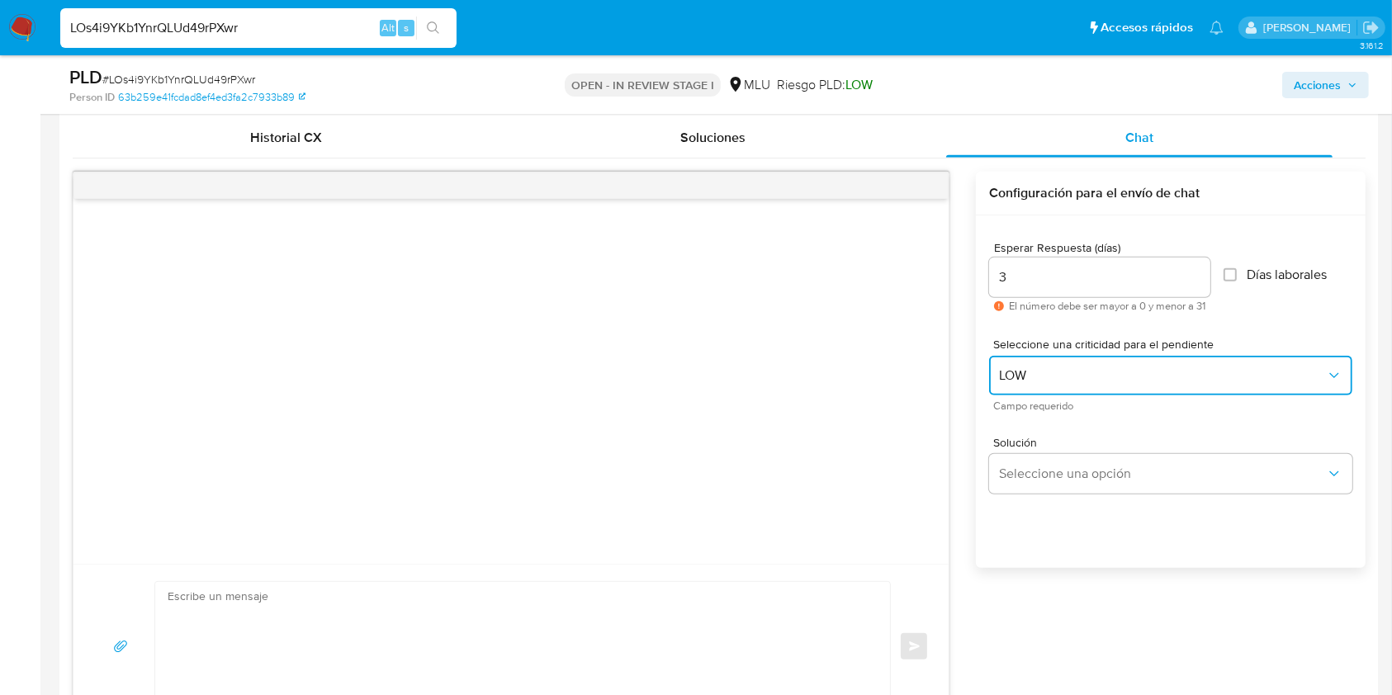
scroll to position [955, 0]
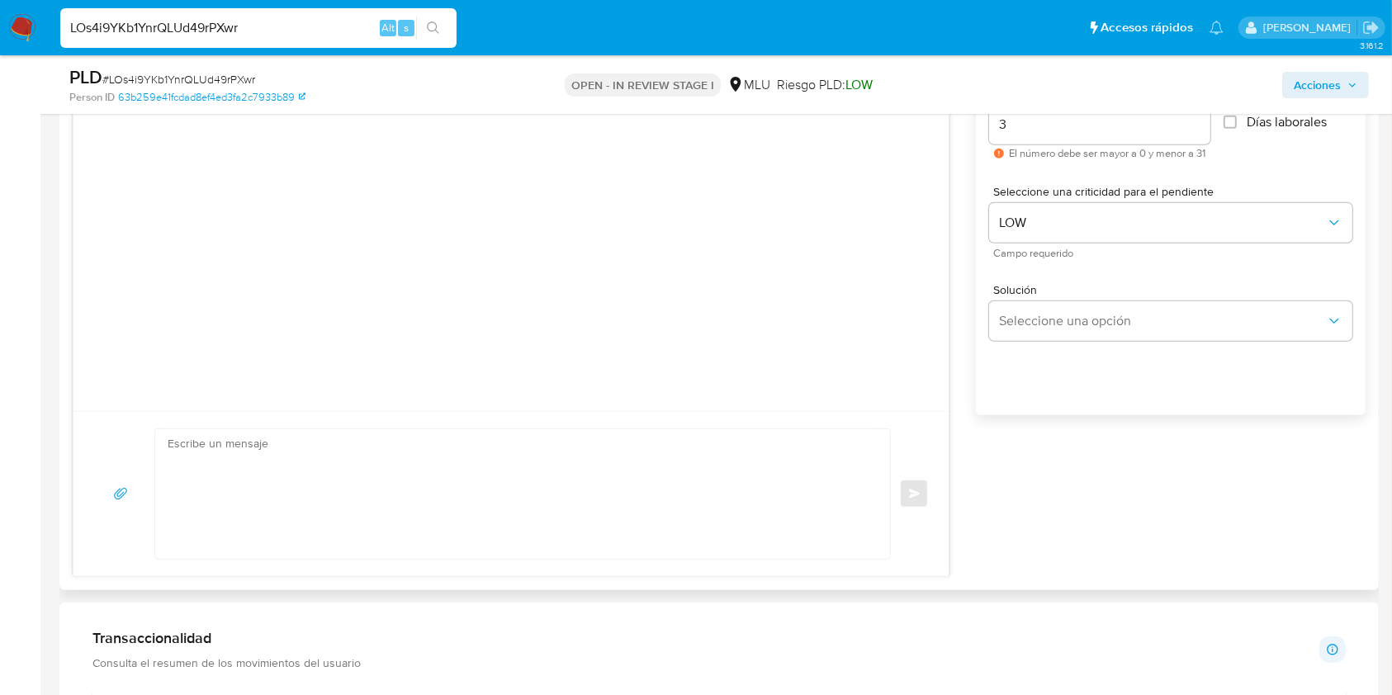
click at [531, 516] on textarea at bounding box center [519, 494] width 702 height 130
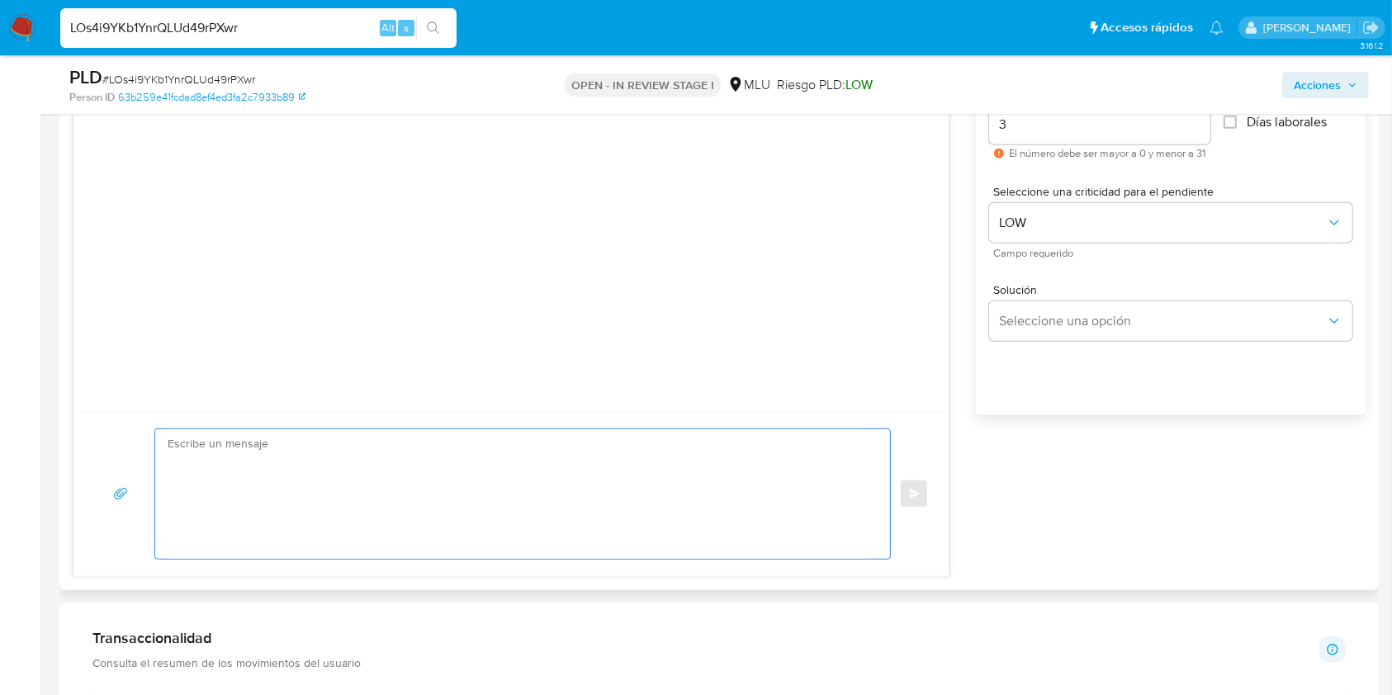
paste textarea "Buenas tardes Raquel, Te contactamos ya que necesitamos verificar algunos datos…"
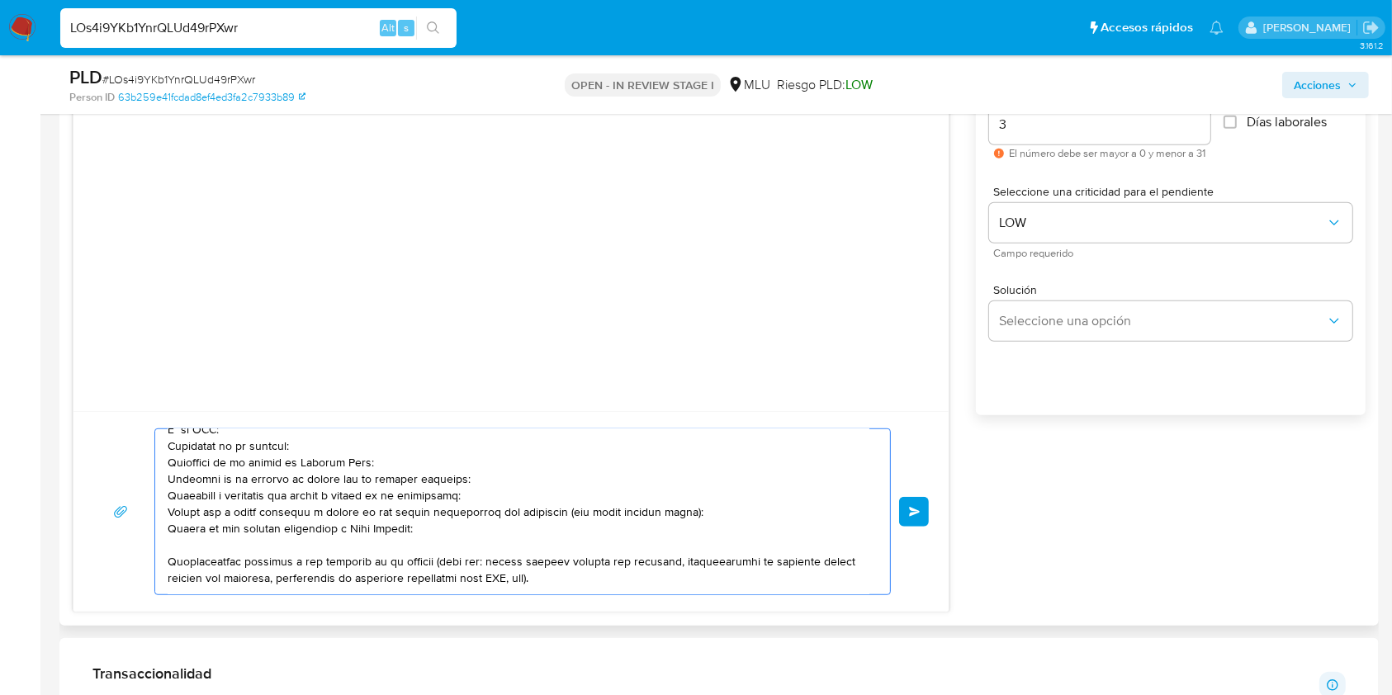
scroll to position [114, 0]
click at [568, 508] on textarea at bounding box center [519, 511] width 702 height 165
type textarea "Buenas tardes Raquel, Te contactamos ya que necesitamos verificar algunos datos…"
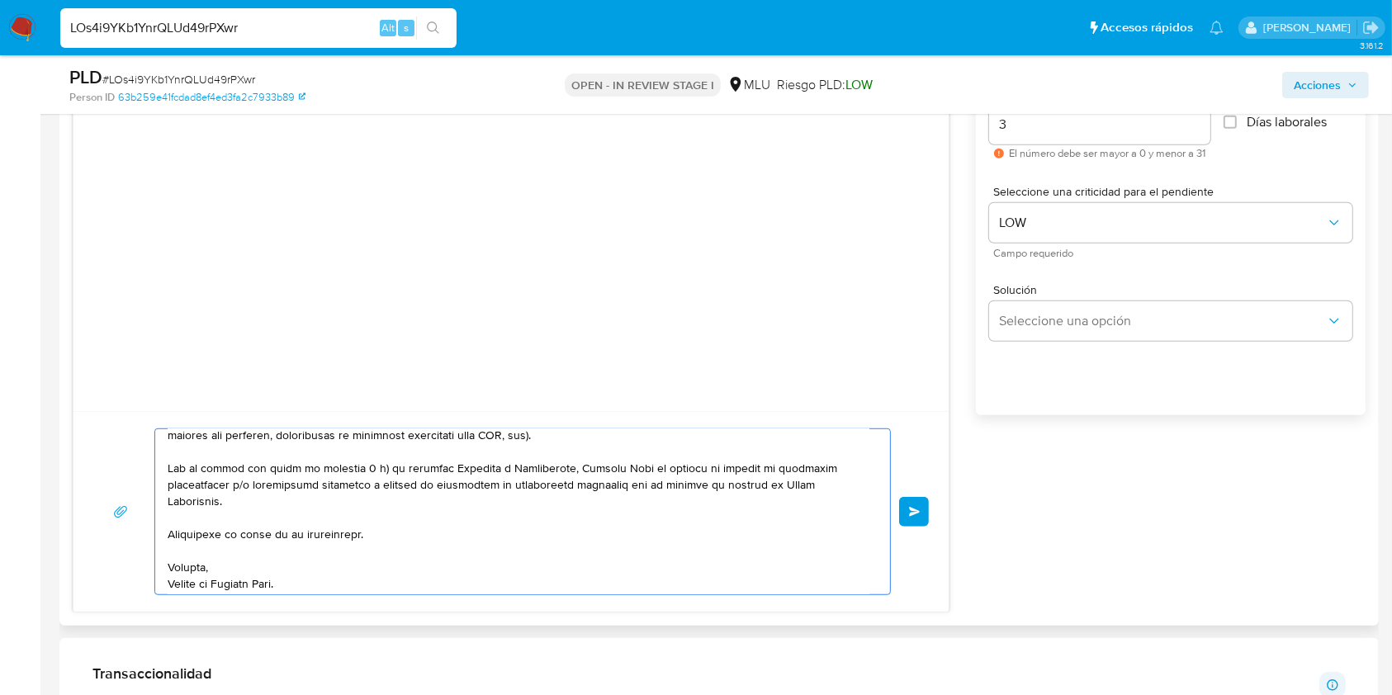
scroll to position [268, 0]
click at [919, 512] on span "Enviar" at bounding box center [915, 512] width 12 height 10
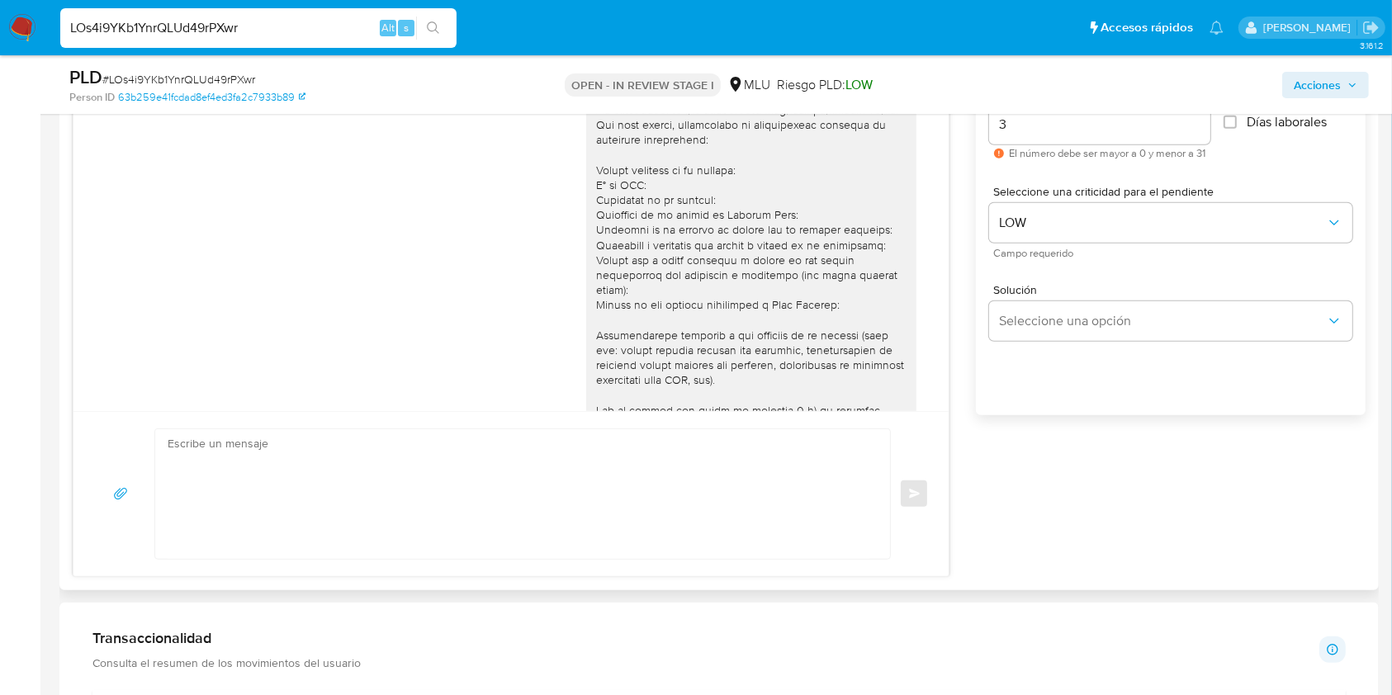
scroll to position [165, 0]
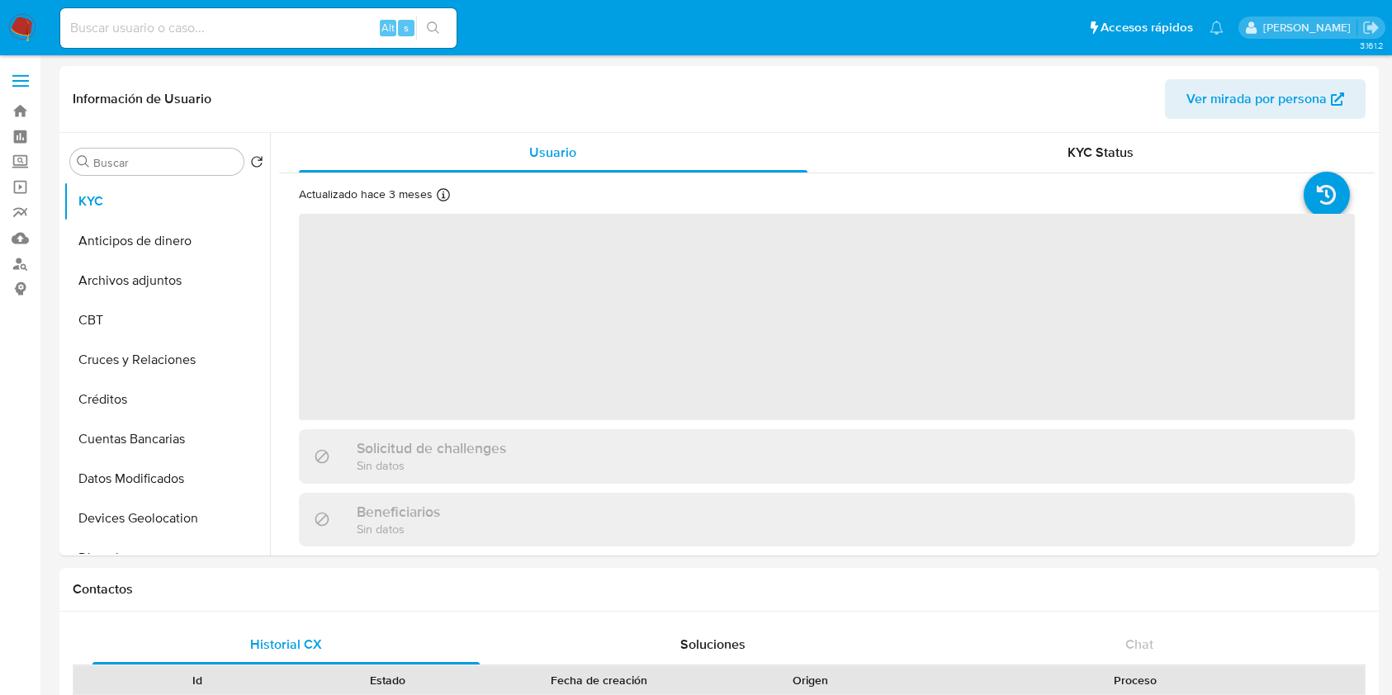
select select "10"
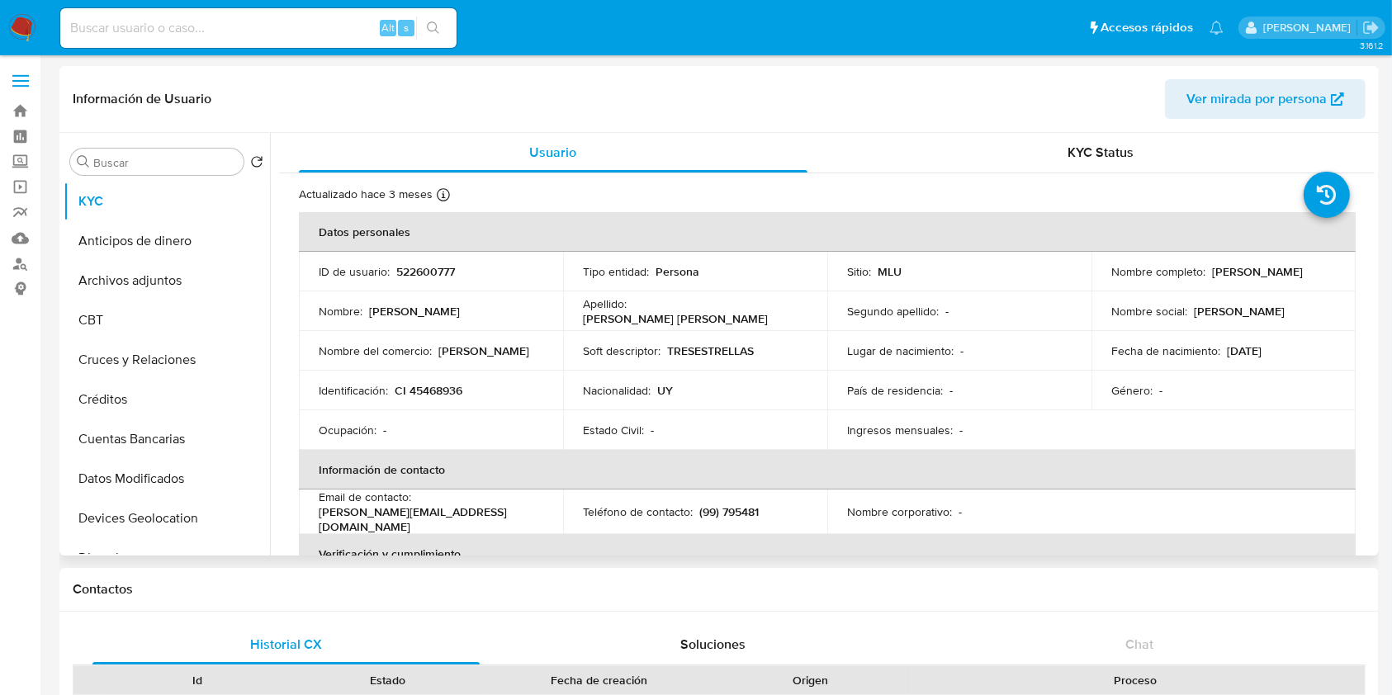
click at [423, 276] on p "522600777" at bounding box center [425, 271] width 59 height 15
copy p "522600777"
drag, startPoint x: 1302, startPoint y: 269, endPoint x: 1205, endPoint y: 272, distance: 97.4
click at [1205, 272] on div "Nombre completo : Ivan Sabaj Piñeyro" at bounding box center [1223, 271] width 224 height 15
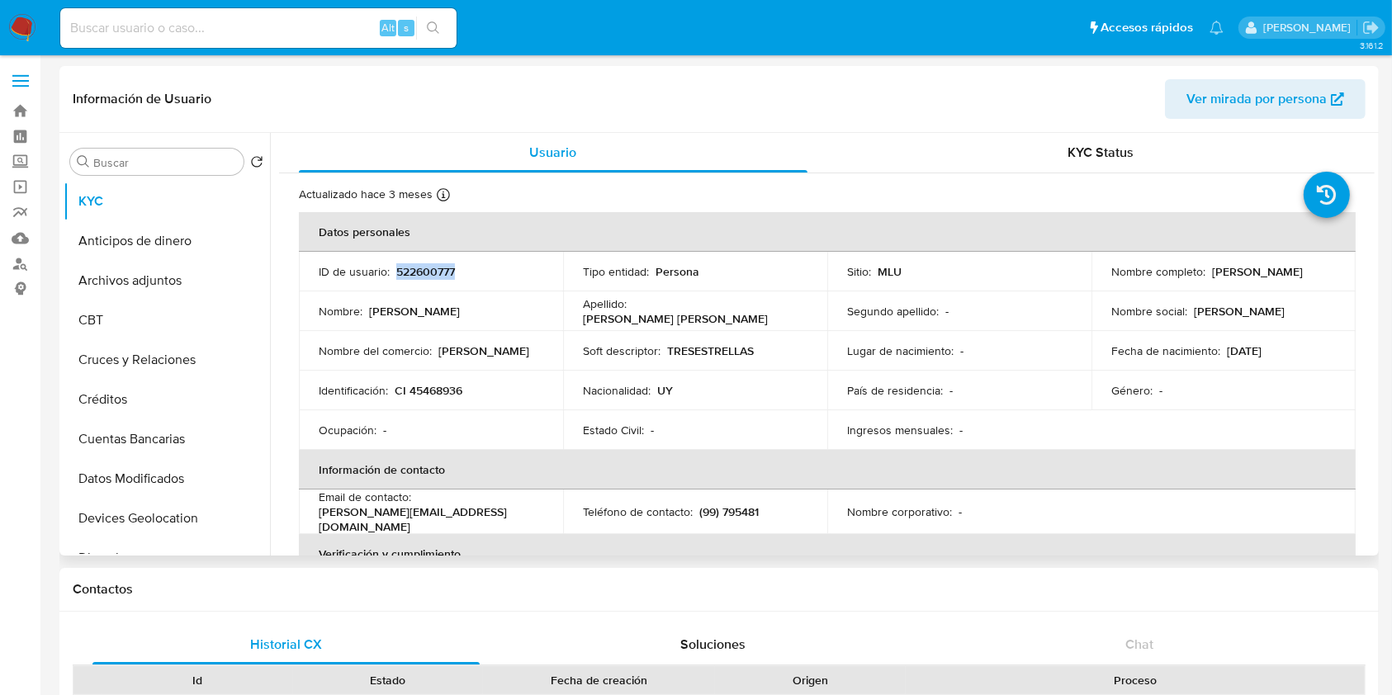
copy p "[PERSON_NAME]"
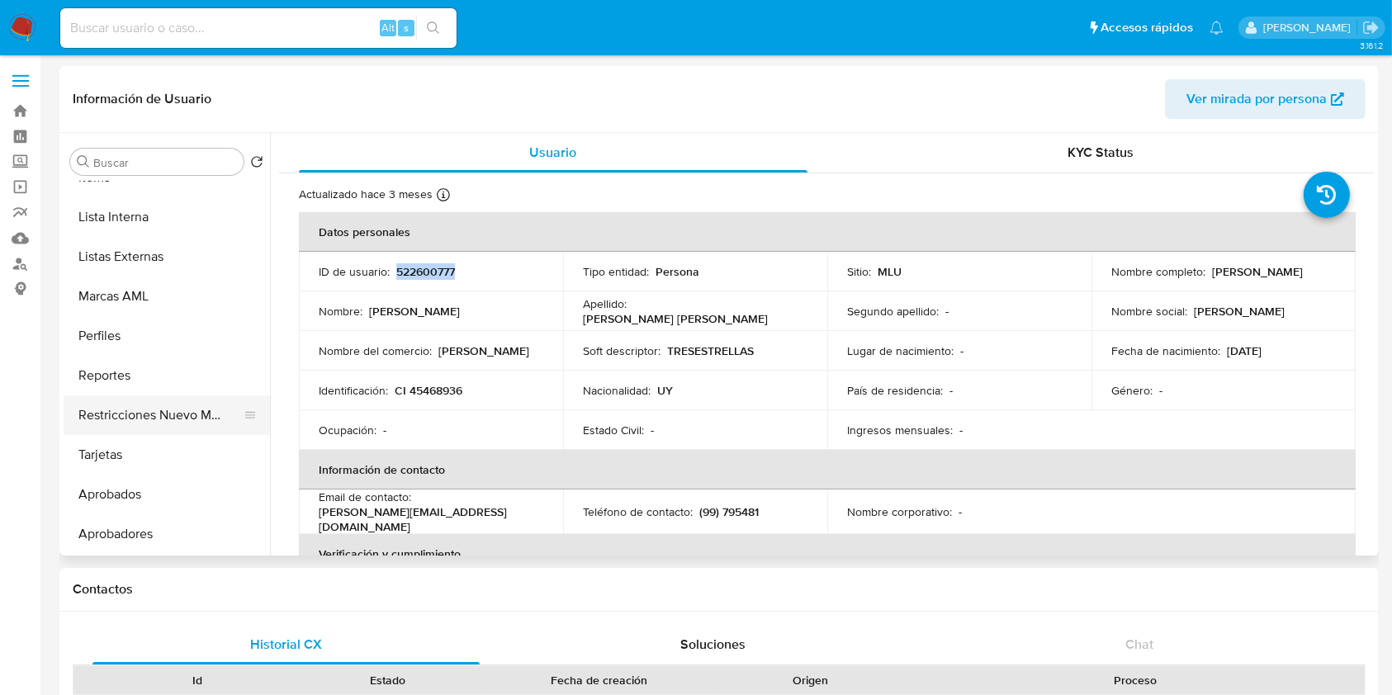
click at [129, 416] on button "Restricciones Nuevo Mundo" at bounding box center [160, 415] width 193 height 40
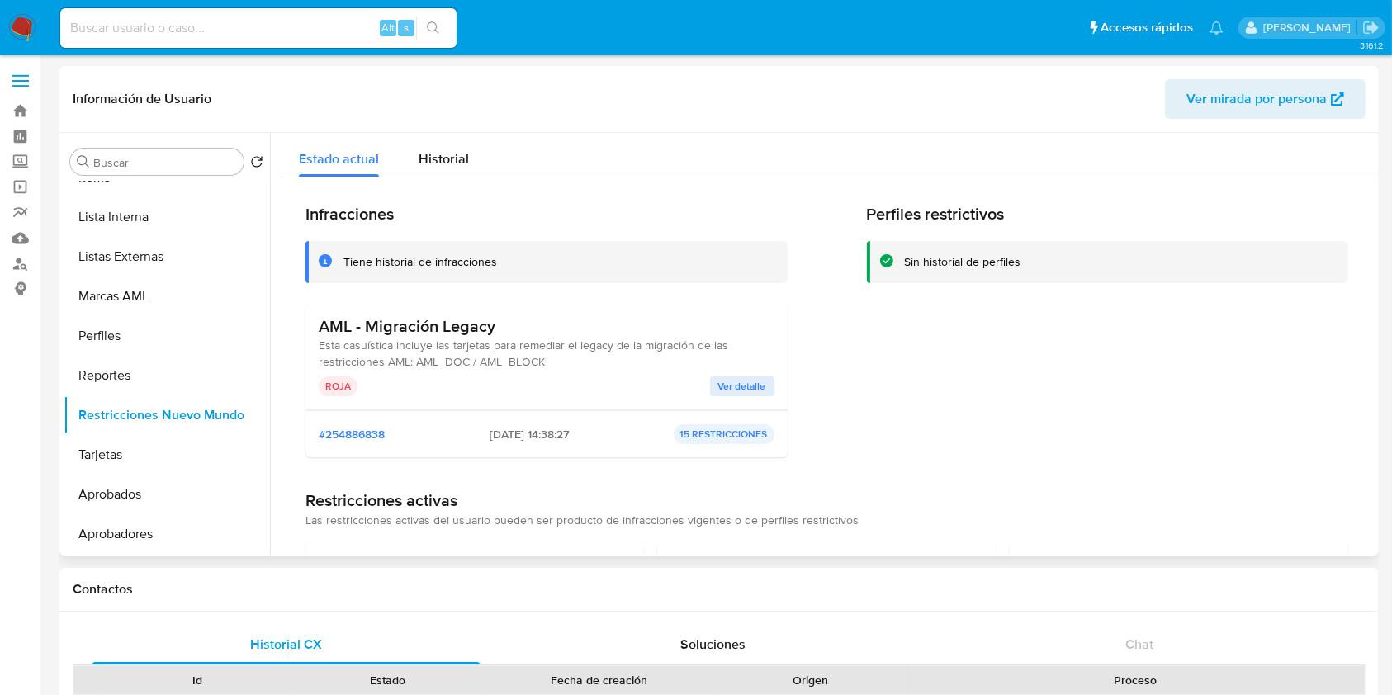
click at [733, 380] on span "Ver detalle" at bounding box center [742, 386] width 48 height 17
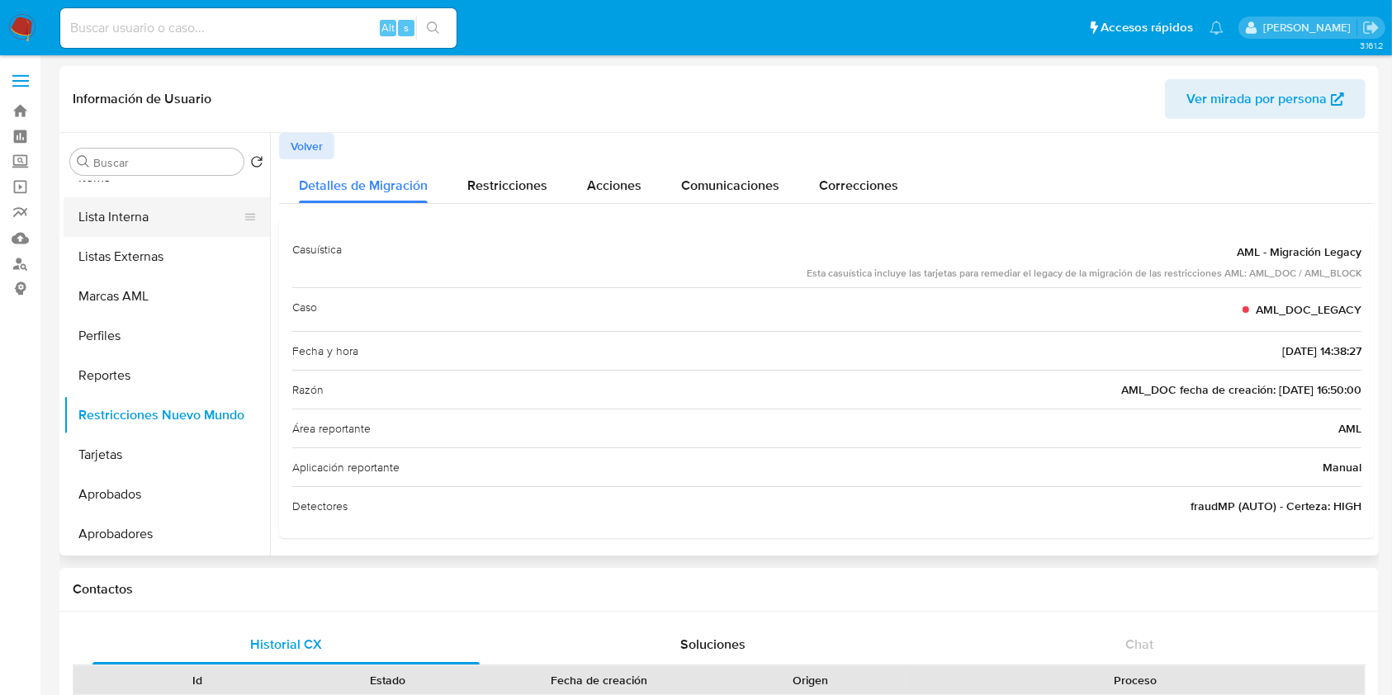
drag, startPoint x: 260, startPoint y: 459, endPoint x: 258, endPoint y: 224, distance: 234.4
click at [258, 224] on ul "KYC Anticipos de dinero Archivos adjuntos CBT Cruces y Relaciones Créditos Cuen…" at bounding box center [167, 368] width 206 height 372
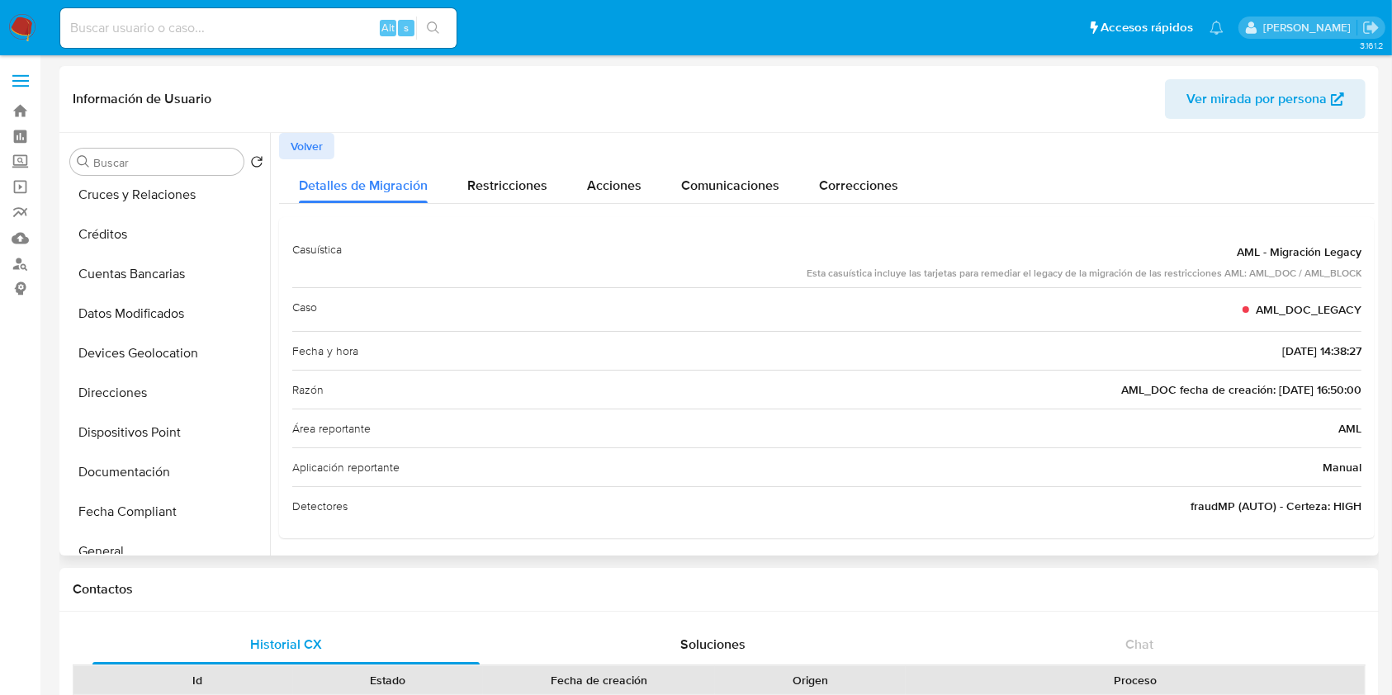
scroll to position [0, 0]
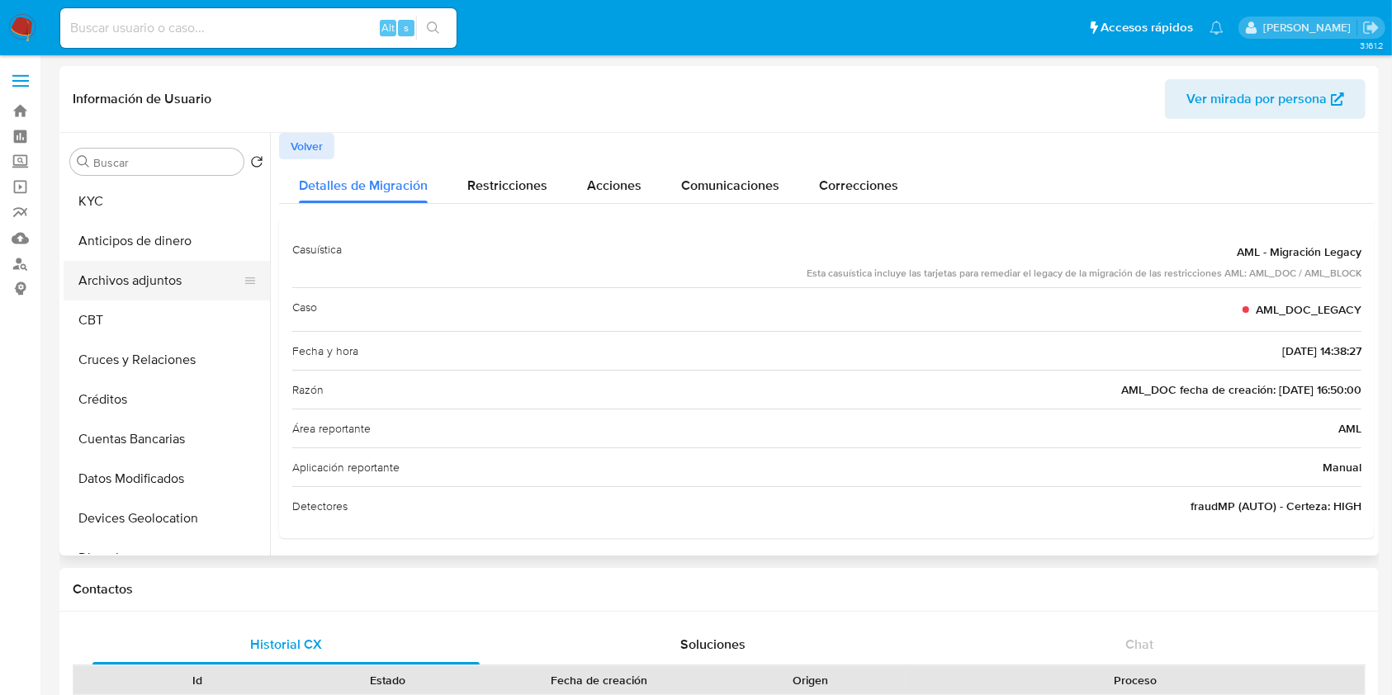
click at [182, 290] on button "Archivos adjuntos" at bounding box center [160, 281] width 193 height 40
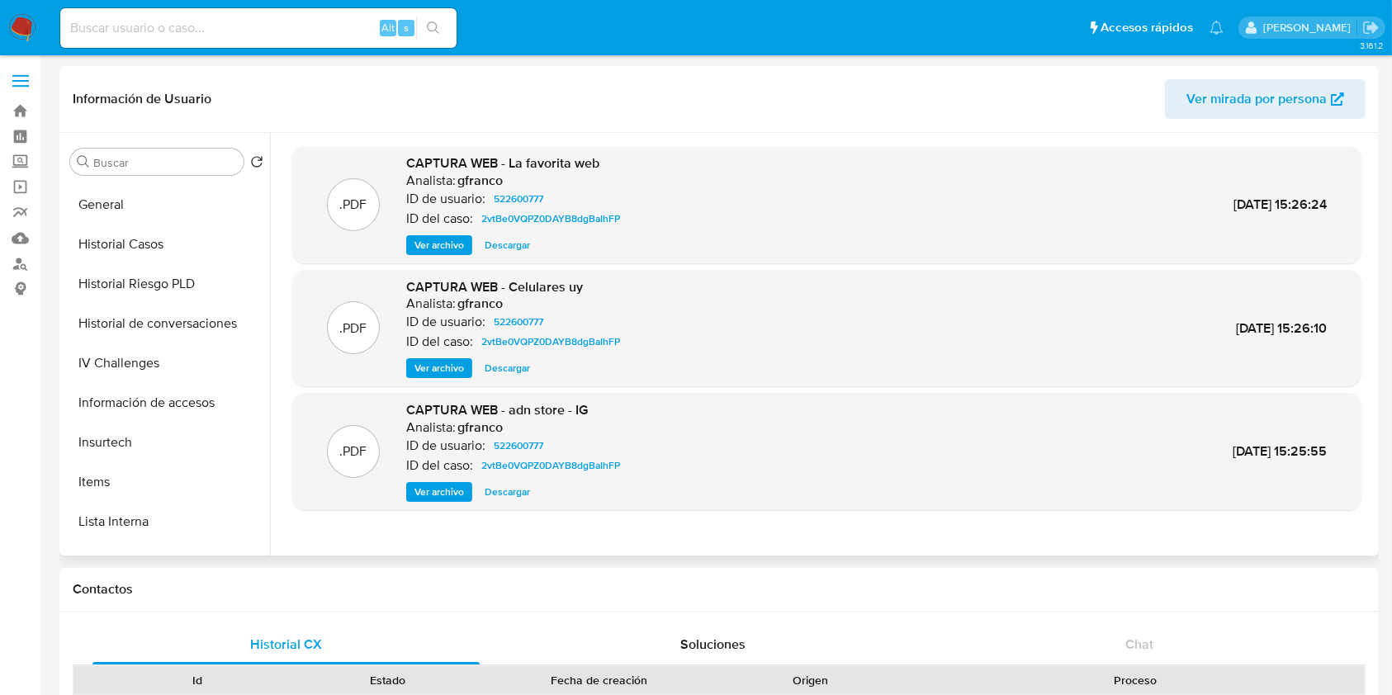
scroll to position [441, 0]
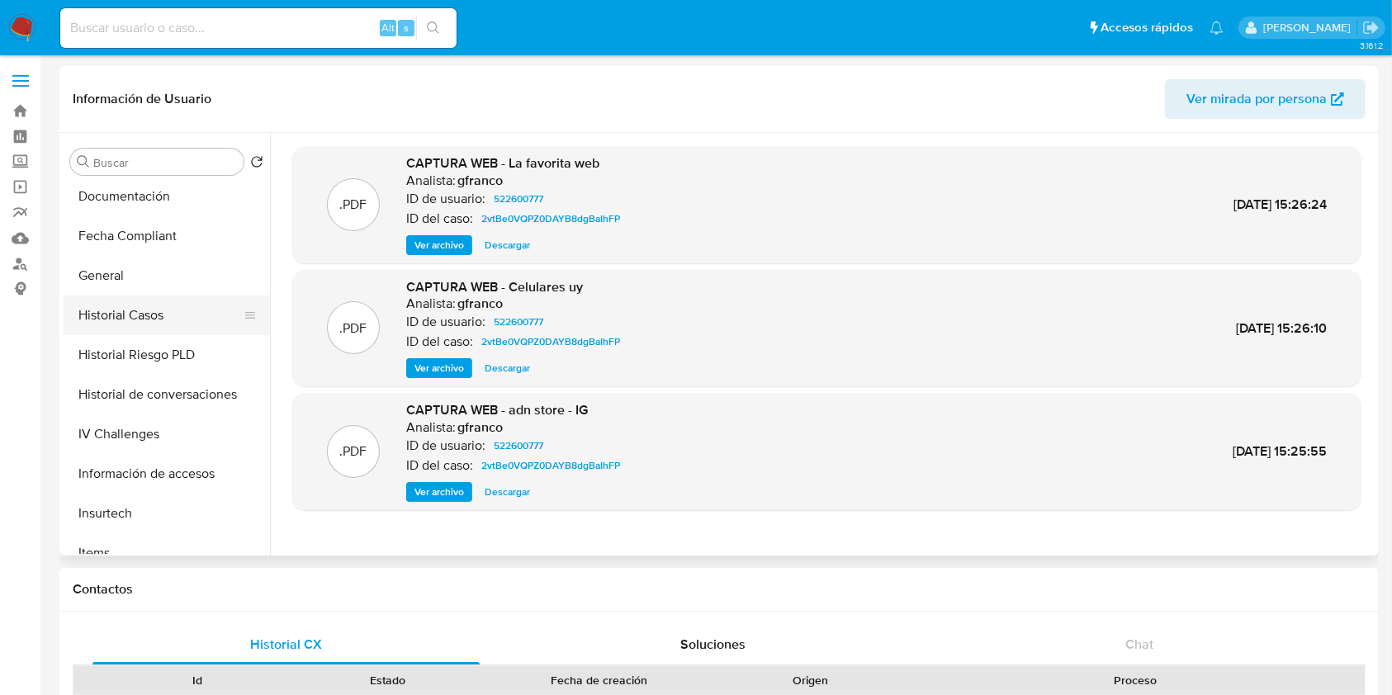
click at [162, 317] on button "Historial Casos" at bounding box center [160, 315] width 193 height 40
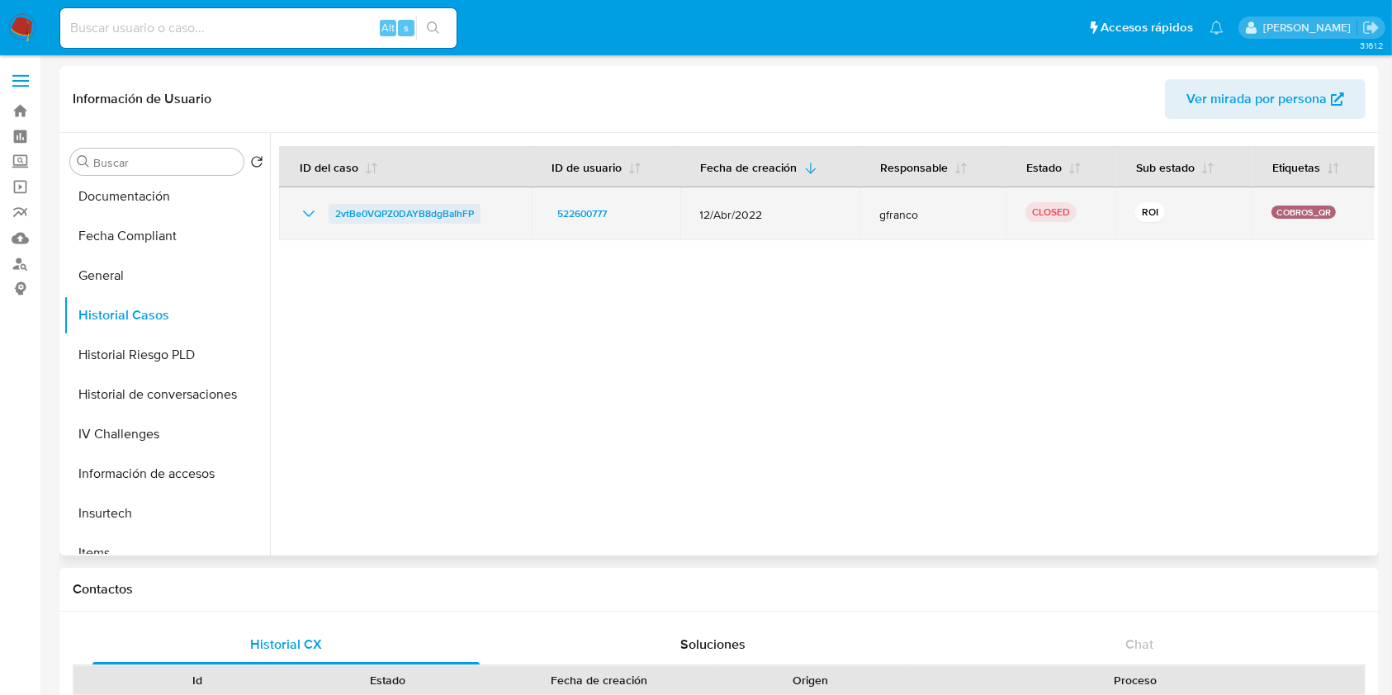
click at [450, 221] on span "2vtBe0VQPZ0DAYB8dgBaIhFP" at bounding box center [404, 214] width 139 height 20
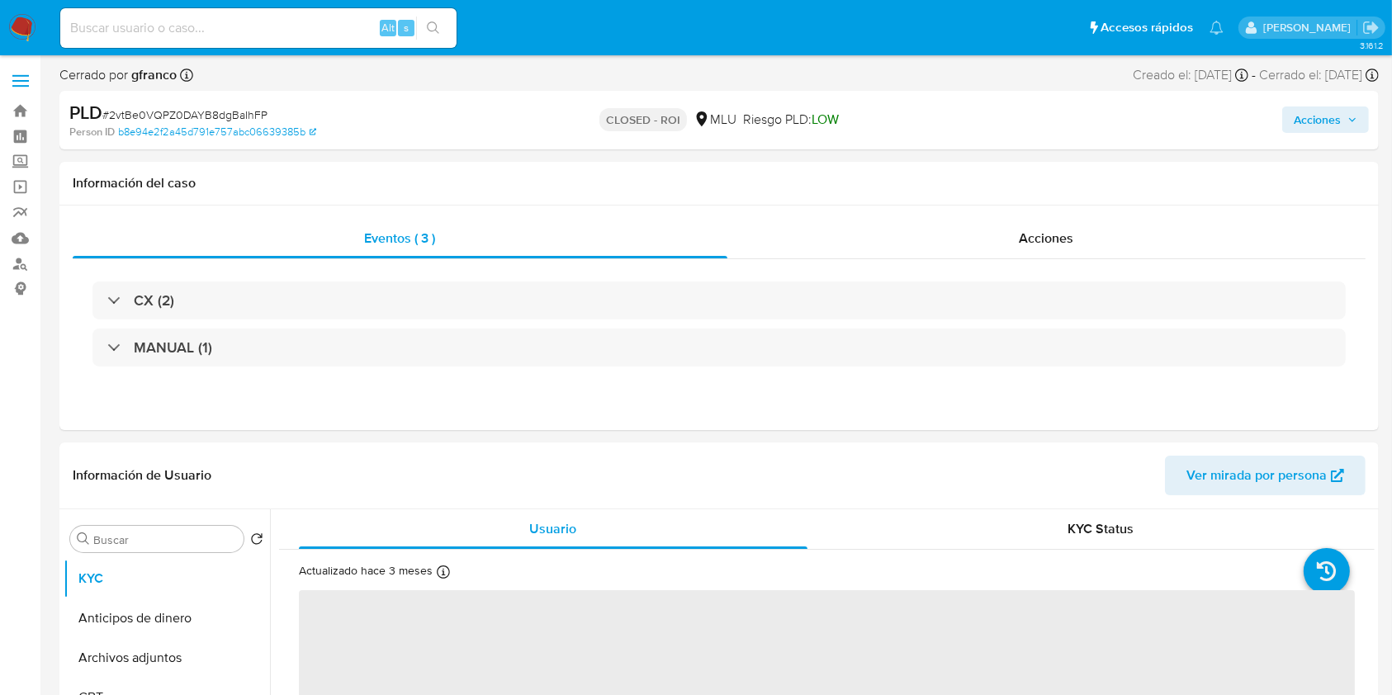
select select "10"
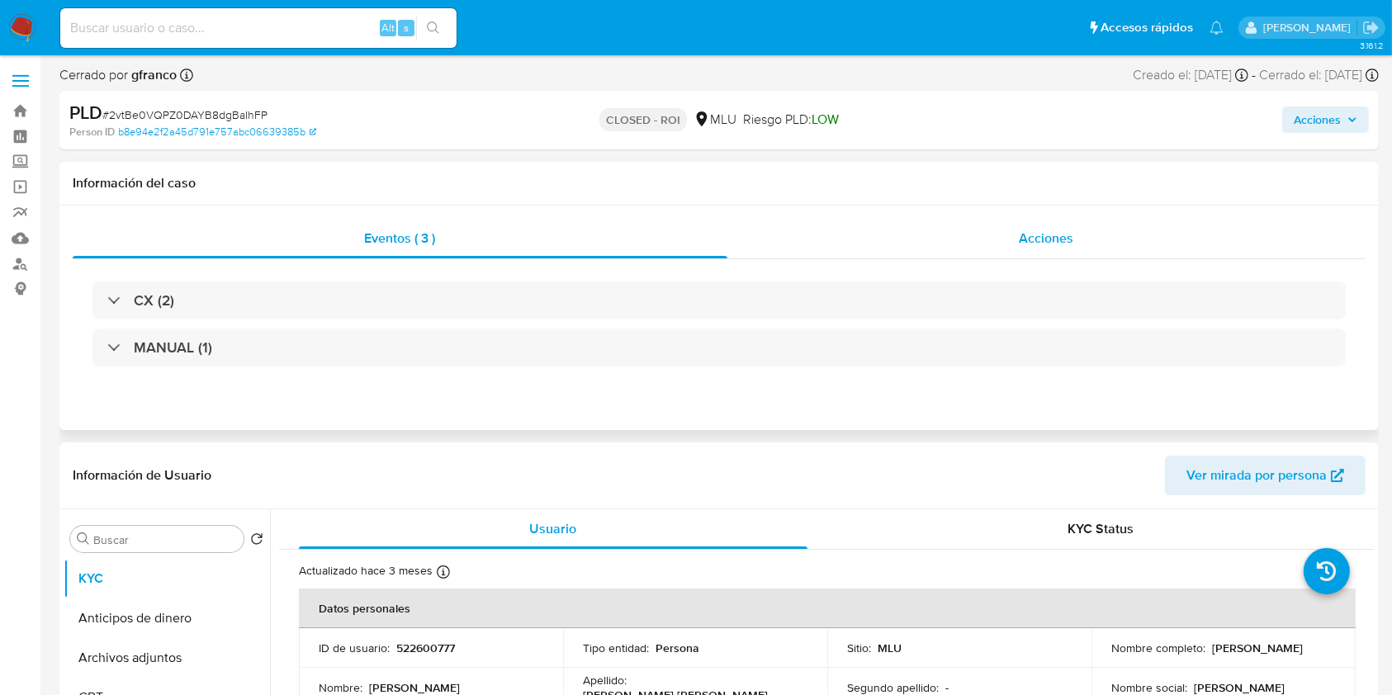
click at [1074, 233] on div "Acciones" at bounding box center [1046, 239] width 638 height 40
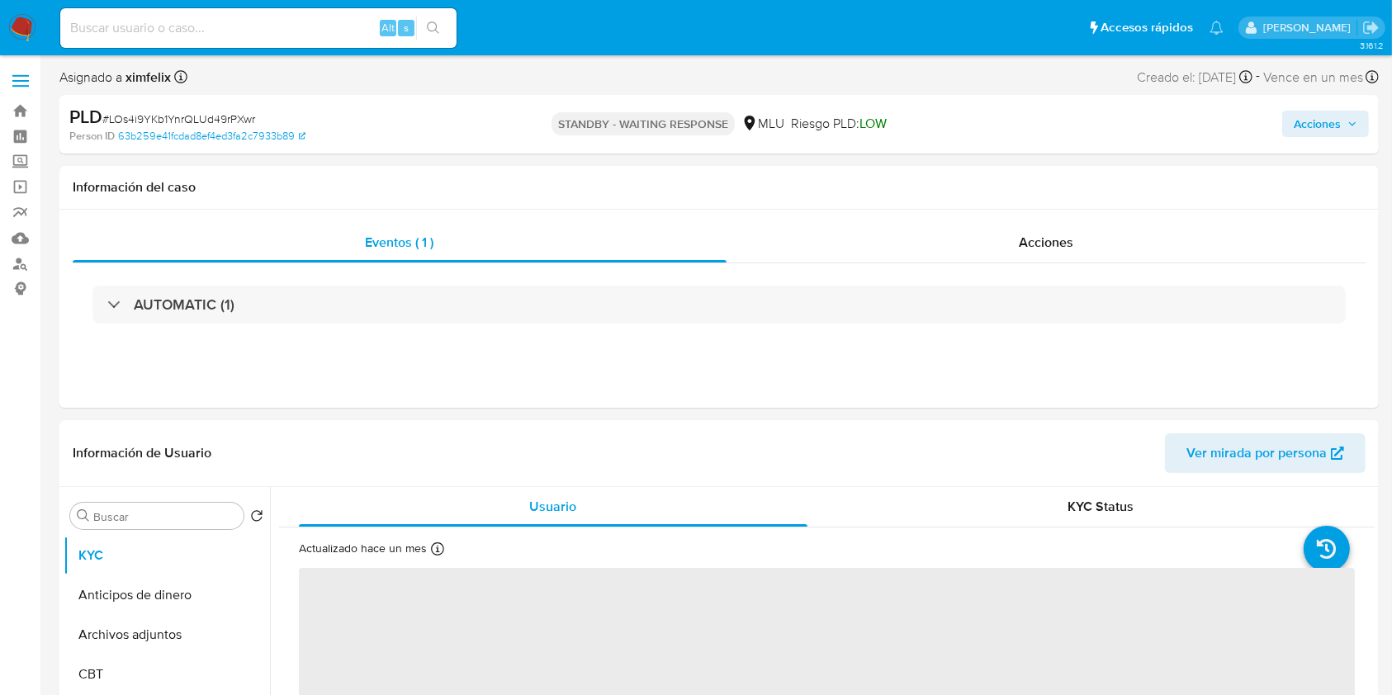
select select "10"
